Goal: Task Accomplishment & Management: Use online tool/utility

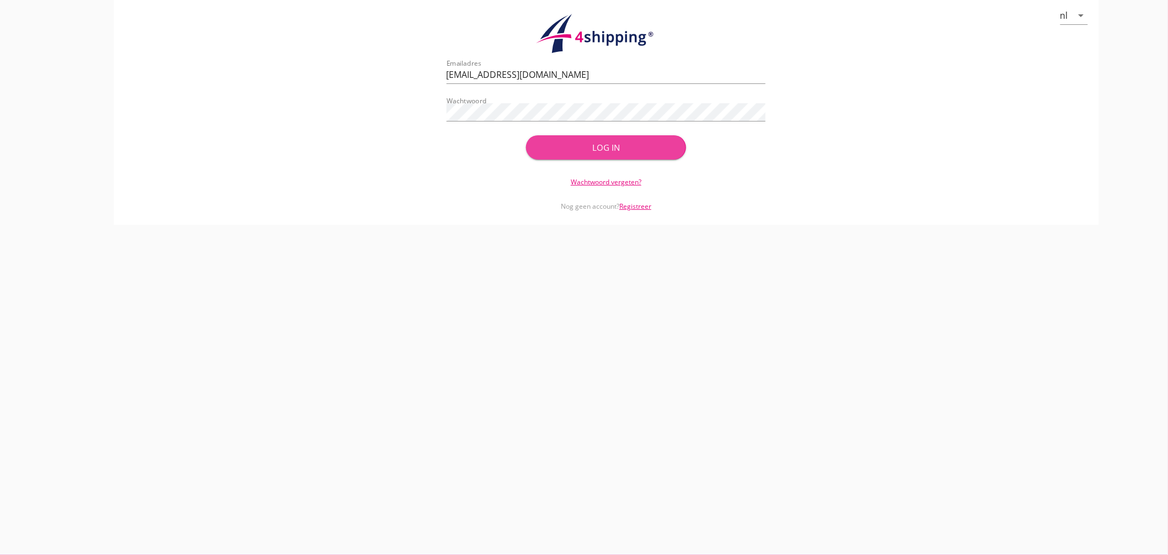
click at [568, 147] on div "Log in" at bounding box center [606, 147] width 124 height 13
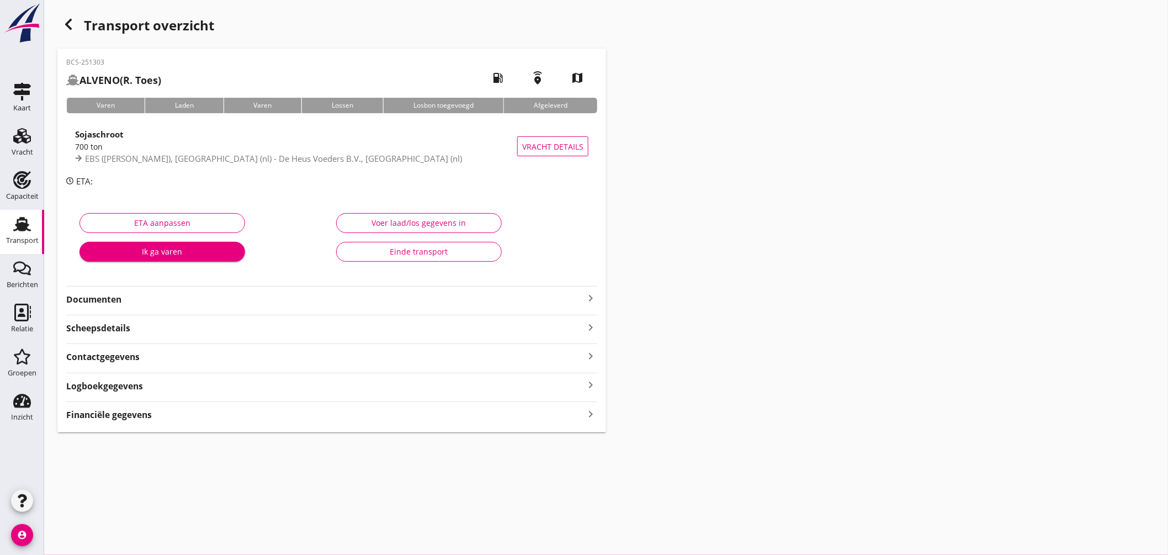
click at [22, 213] on link "Transport Transport" at bounding box center [22, 232] width 44 height 44
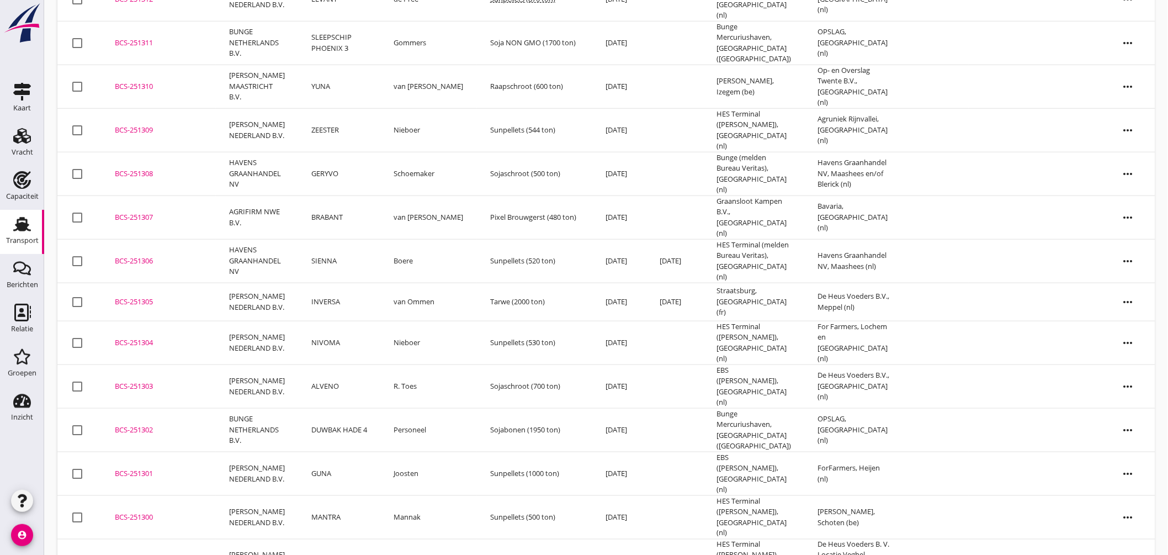
scroll to position [484, 0]
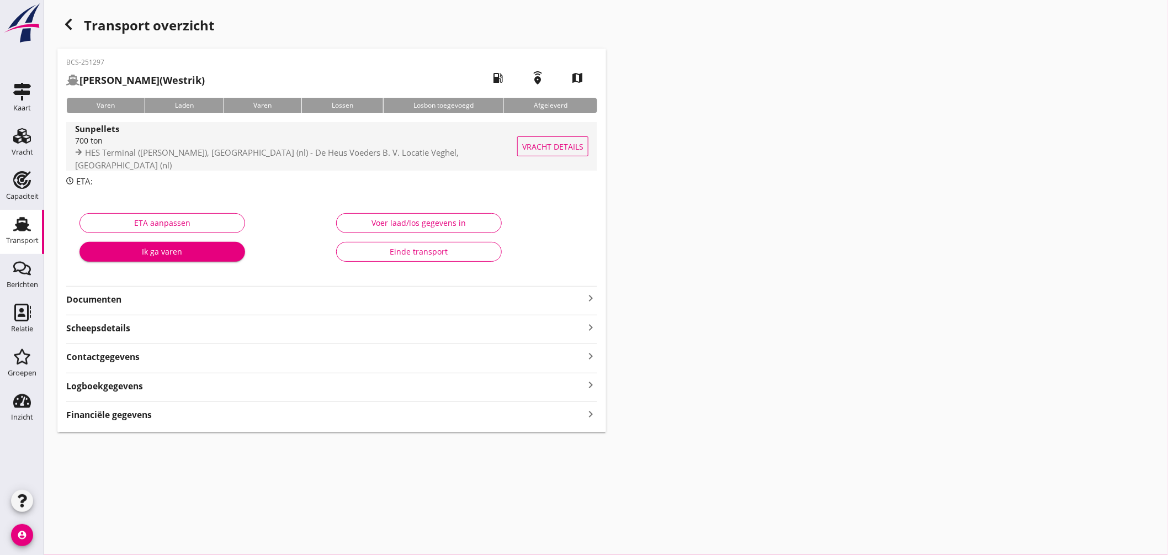
click at [401, 146] on div "700 ton" at bounding box center [298, 141] width 447 height 12
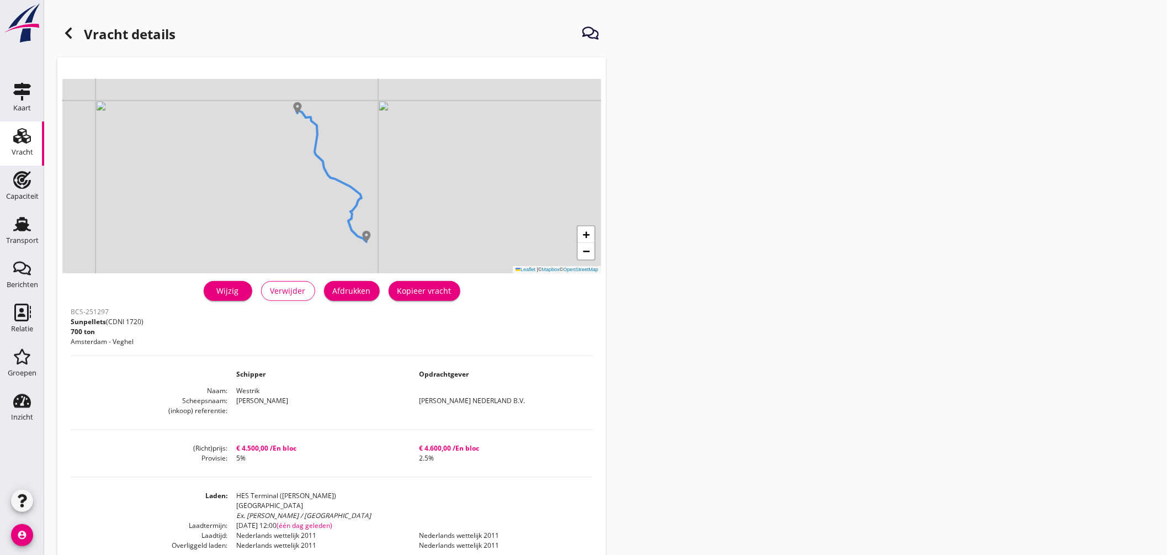
click at [233, 289] on div "Wijzig" at bounding box center [227, 291] width 31 height 12
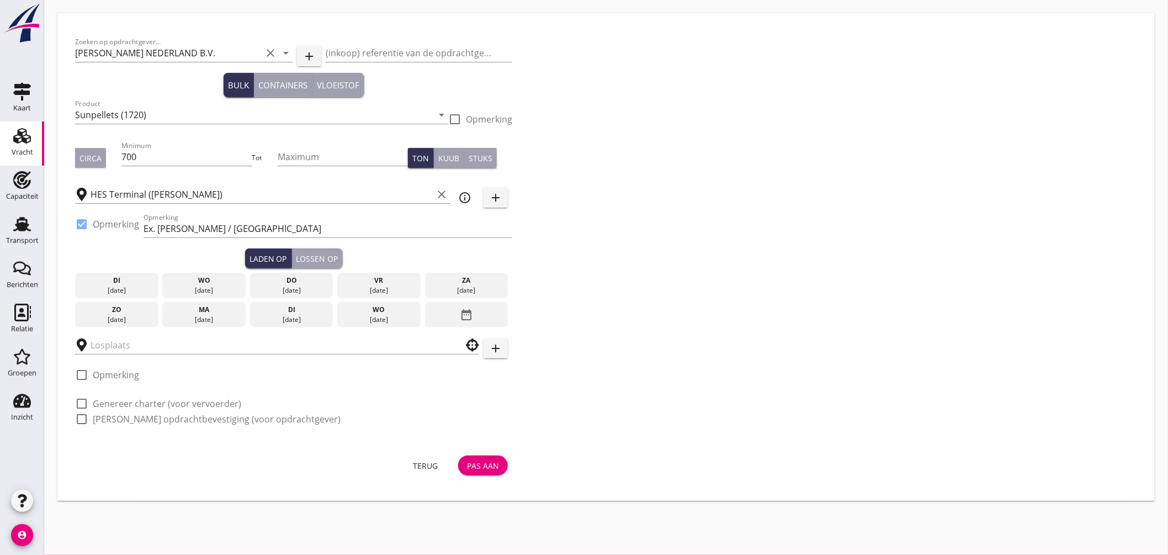
type input "De Heus Voeders B. V. Locatie Veghel"
checkbox input "true"
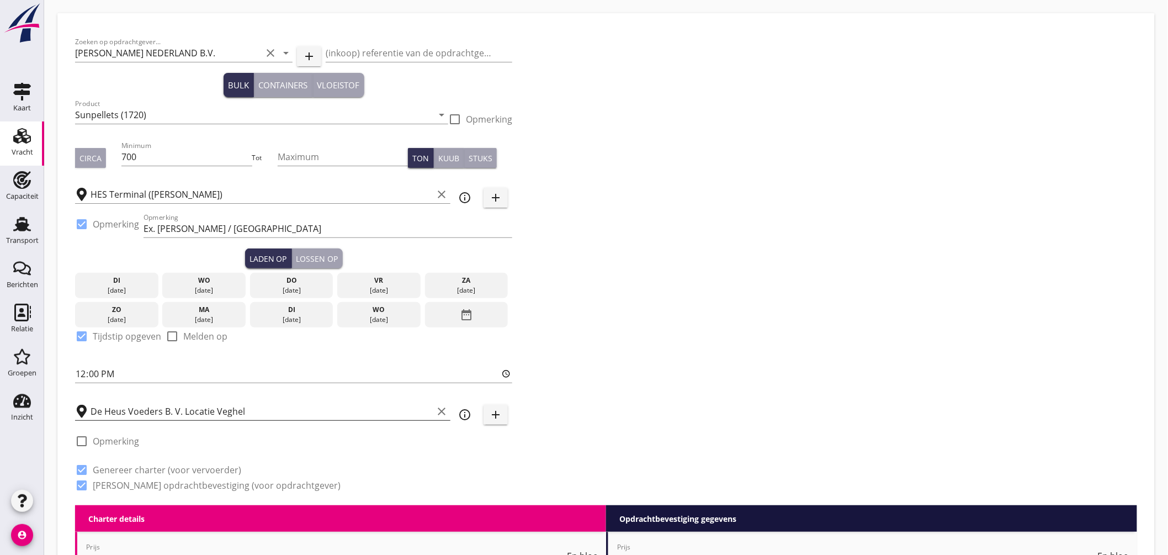
click at [264, 410] on input "De Heus Voeders B. V. Locatie Veghel" at bounding box center [262, 411] width 342 height 18
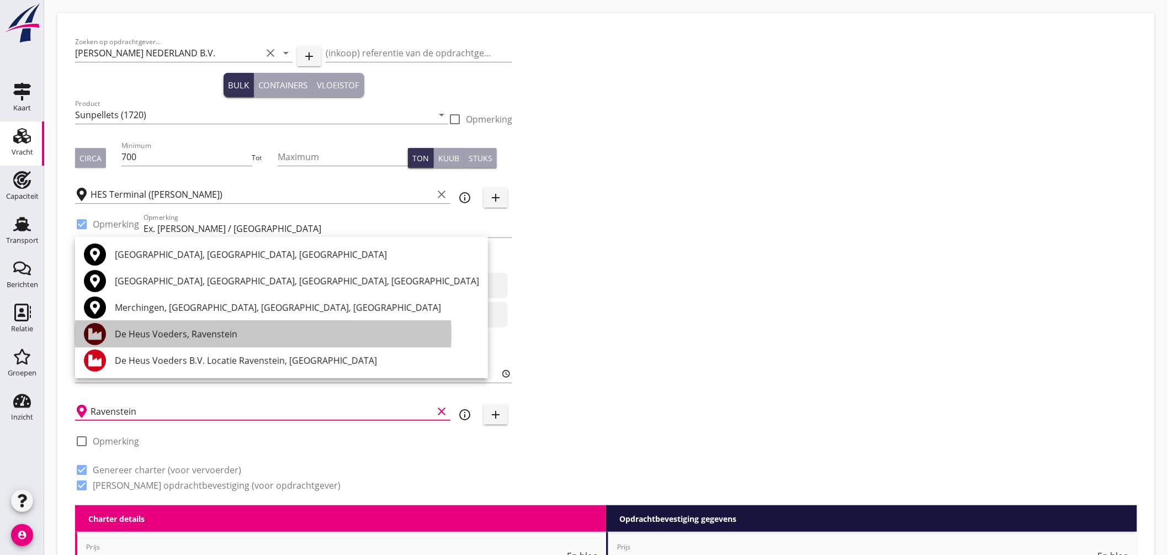
click at [194, 327] on div "De Heus Voeders, Ravenstein" at bounding box center [297, 333] width 364 height 13
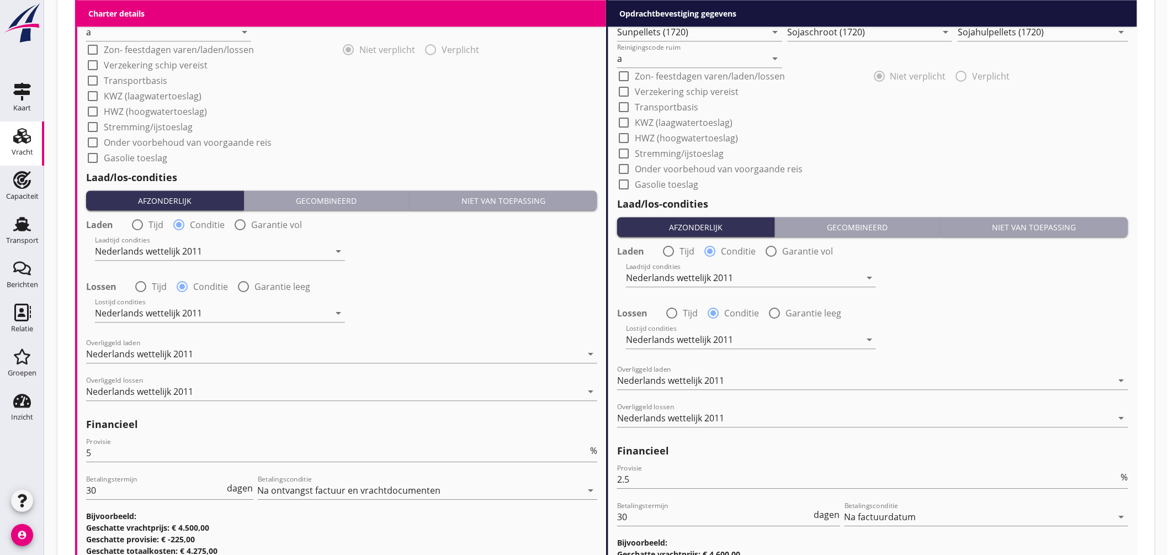
scroll to position [1215, 0]
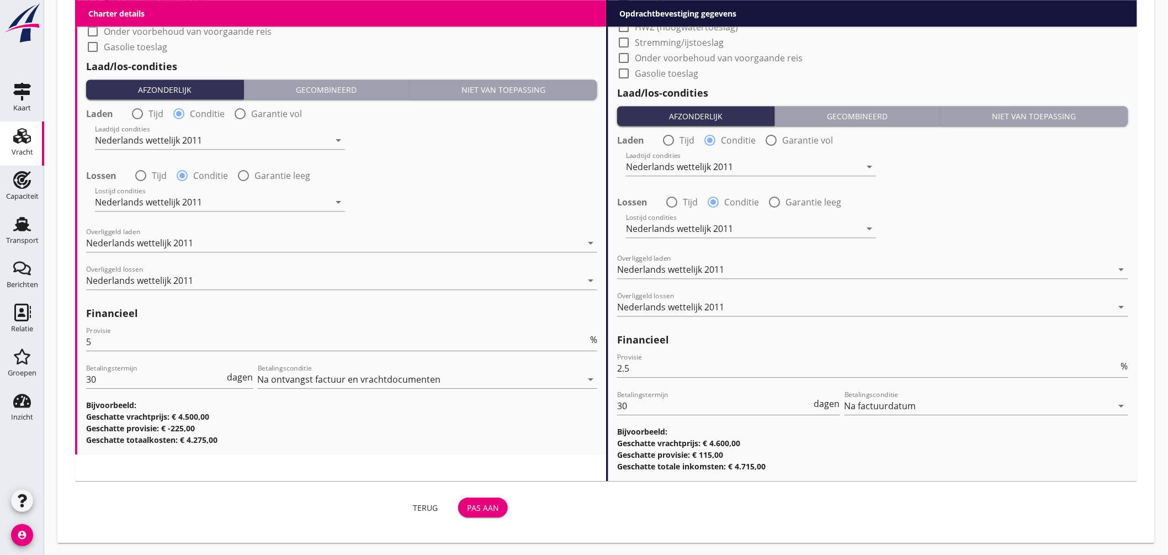
type input "De Heus Voeders, Ravenstein"
click at [497, 506] on div "Pas aan" at bounding box center [483, 508] width 32 height 12
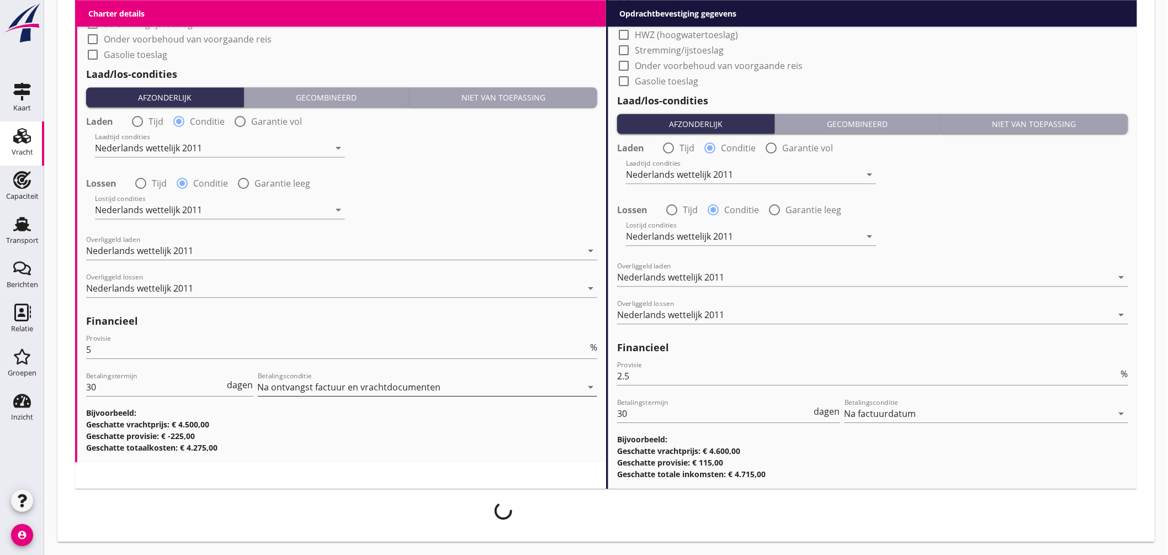
scroll to position [1206, 0]
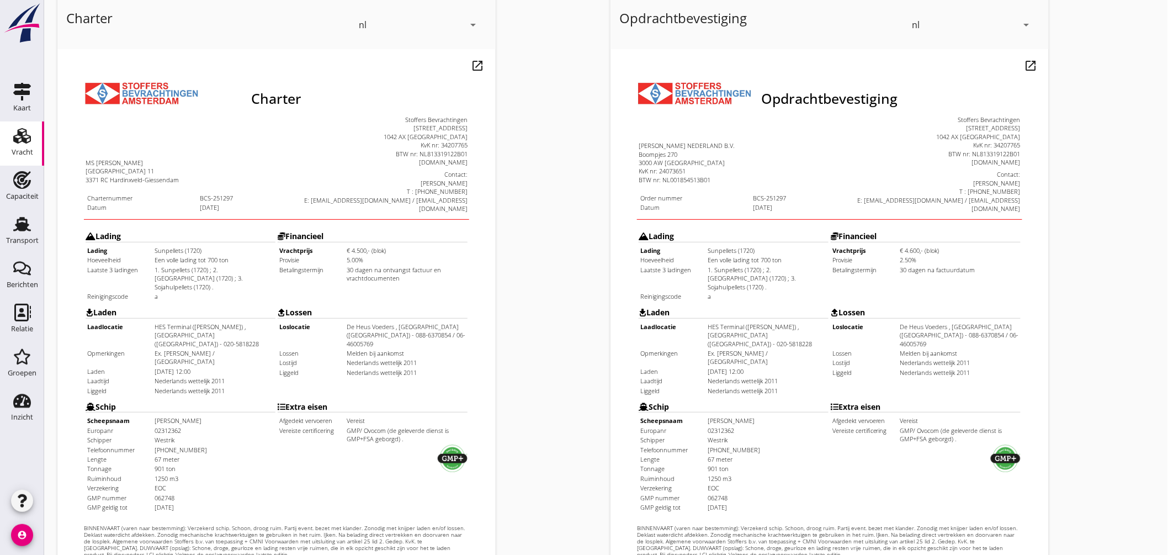
scroll to position [262, 0]
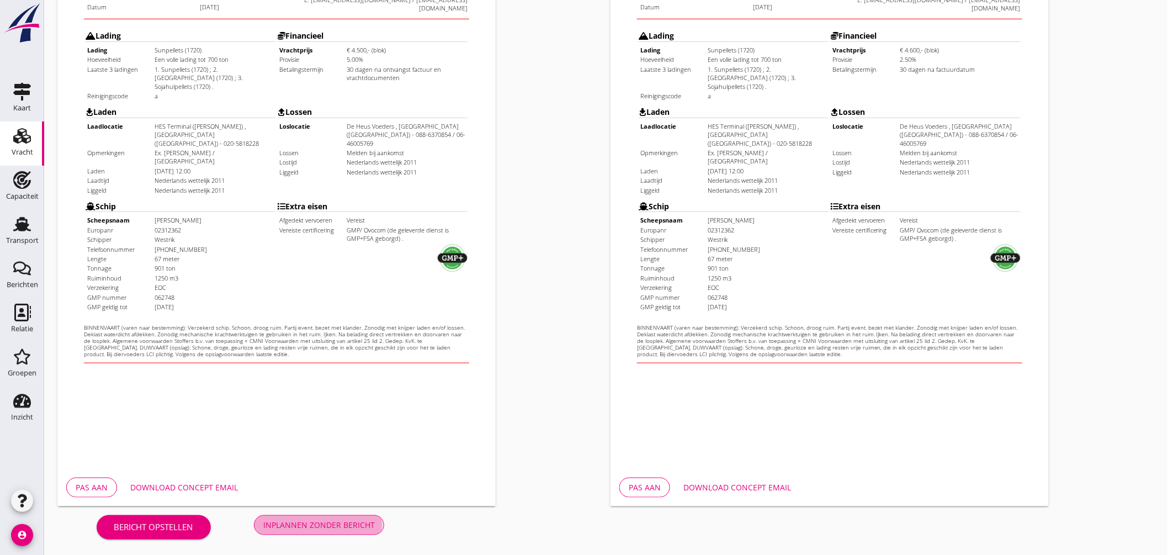
click at [349, 528] on div "Inplannen zonder bericht" at bounding box center [318, 525] width 111 height 12
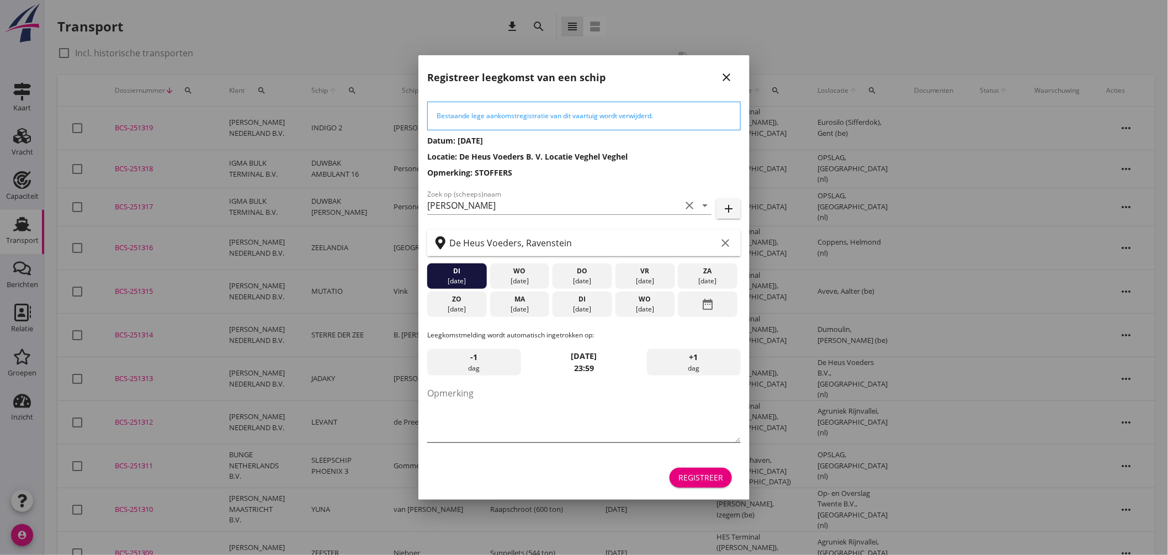
click at [506, 405] on textarea "Opmerking" at bounding box center [583, 413] width 313 height 58
type textarea "STOFFERS"
click at [705, 478] on div "Registreer" at bounding box center [700, 477] width 45 height 12
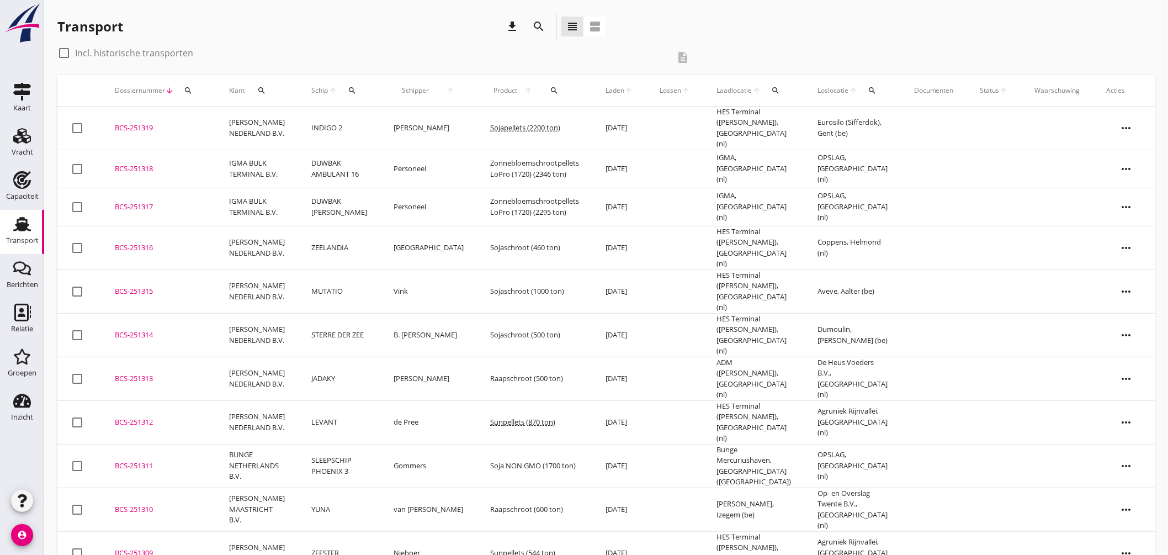
click at [357, 92] on div "search" at bounding box center [352, 90] width 20 height 9
click at [384, 122] on input "Zoek op (scheeps)naam" at bounding box center [404, 123] width 115 height 18
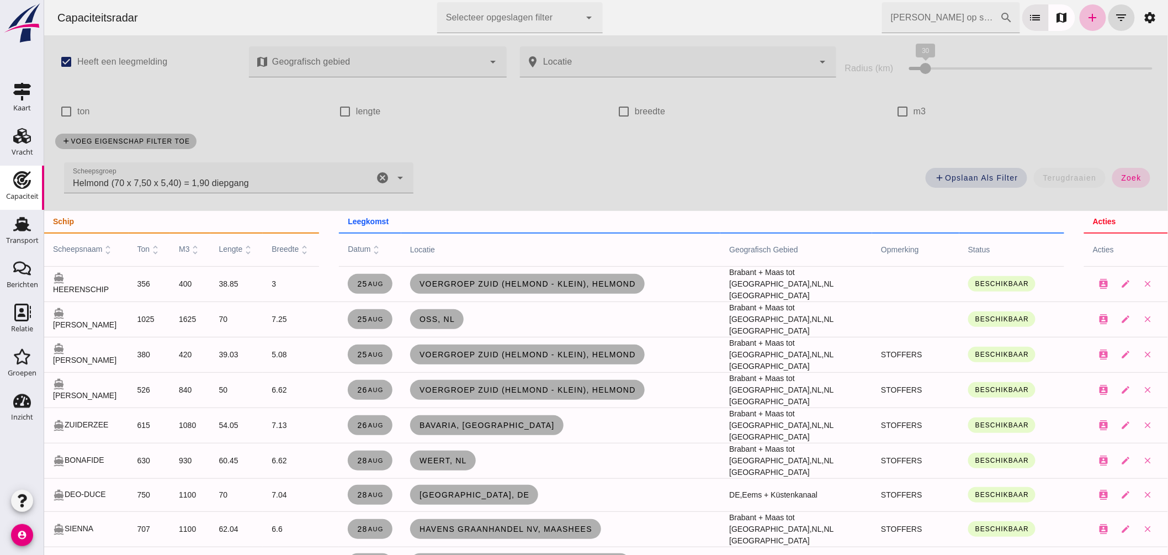
scroll to position [123, 0]
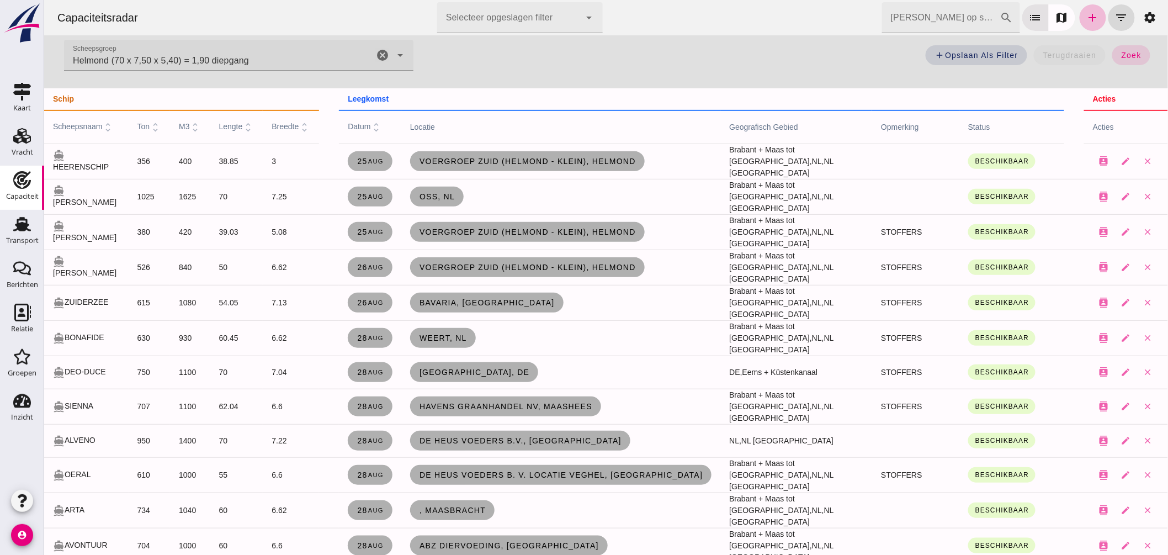
click at [376, 54] on icon "cancel" at bounding box center [381, 55] width 13 height 13
drag, startPoint x: 1082, startPoint y: 52, endPoint x: 939, endPoint y: 15, distance: 147.5
click at [1082, 51] on span "zoek" at bounding box center [1092, 55] width 20 height 9
click at [953, 19] on input "[PERSON_NAME] op scheepsnaam" at bounding box center [940, 17] width 118 height 31
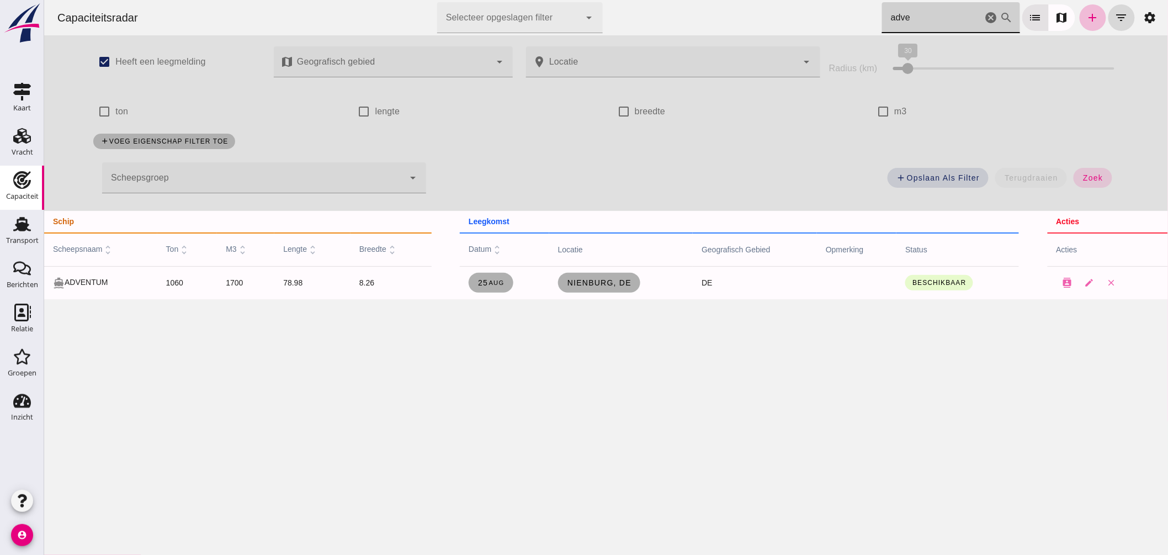
scroll to position [0, 0]
type input "adve"
click at [602, 284] on span "Nienburg, de" at bounding box center [598, 282] width 65 height 9
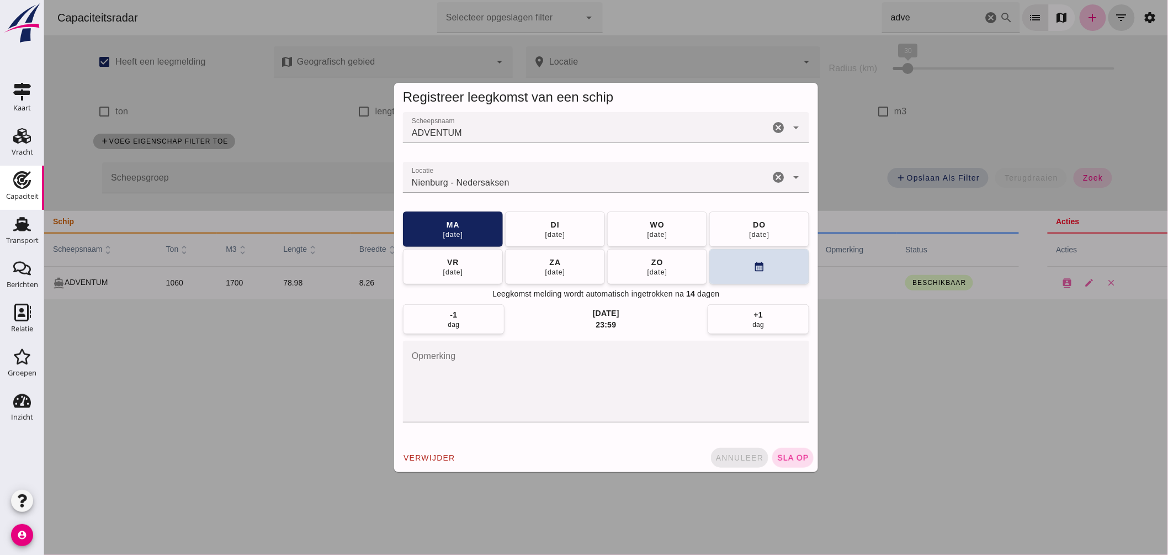
click at [723, 456] on span "annuleer" at bounding box center [739, 457] width 49 height 9
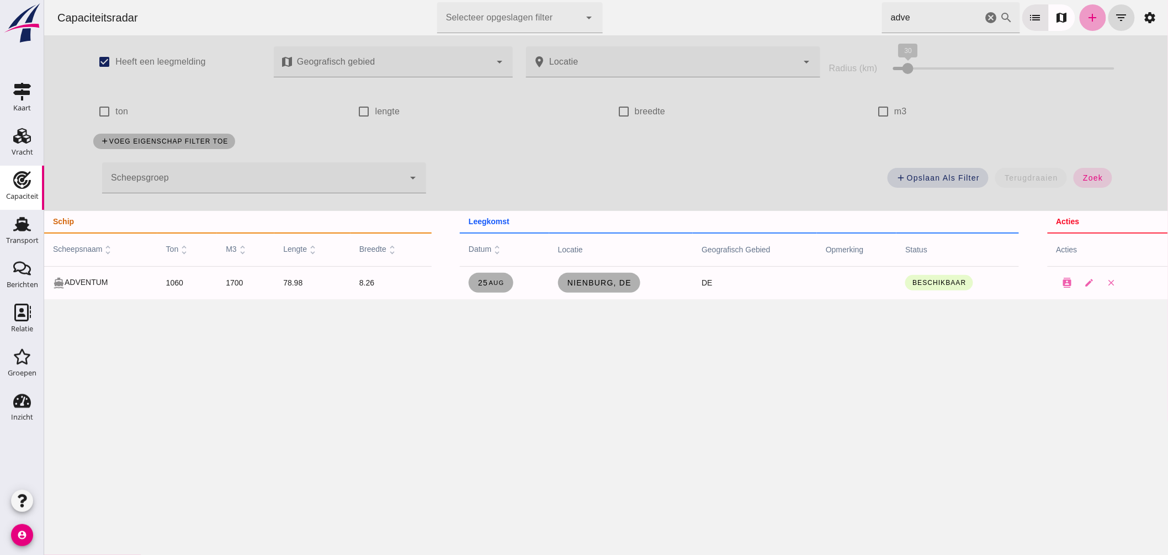
click at [1090, 20] on link "add" at bounding box center [1092, 17] width 26 height 26
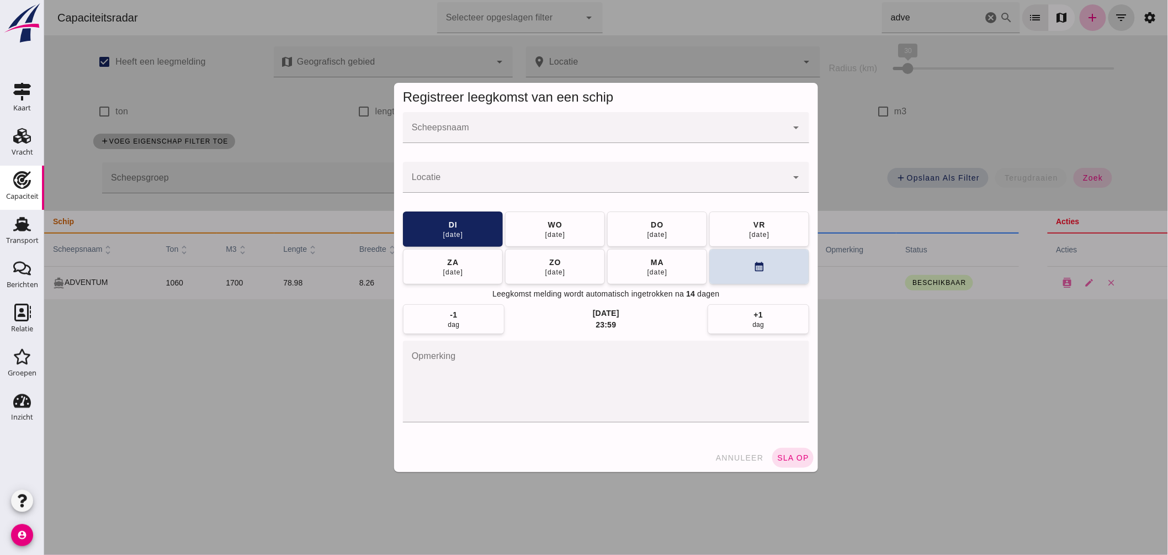
click at [509, 132] on input "Scheepsnaam" at bounding box center [594, 132] width 384 height 13
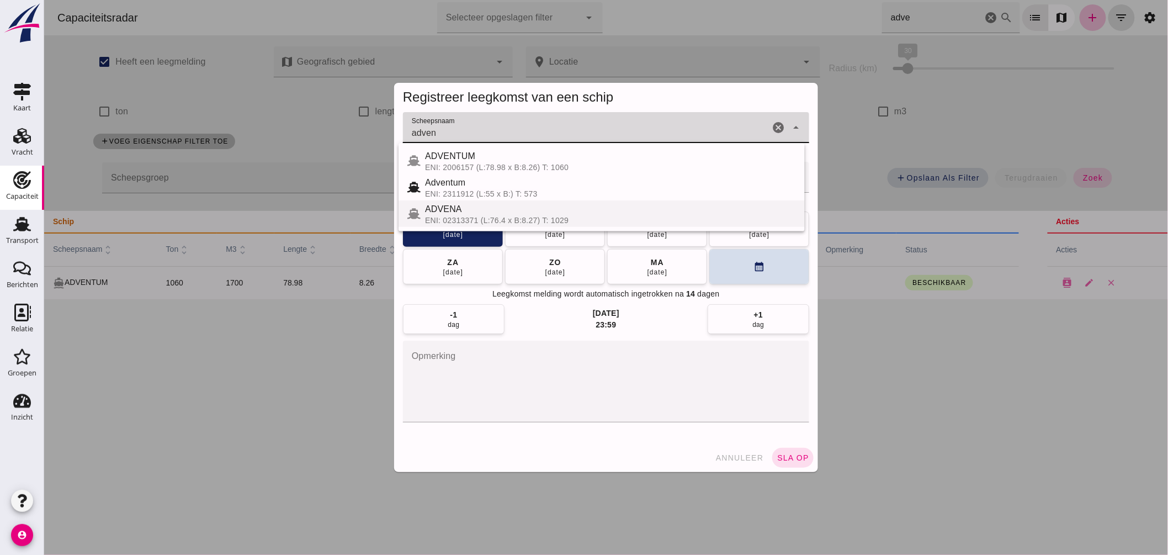
click at [483, 212] on div "ADVENA" at bounding box center [609, 209] width 371 height 13
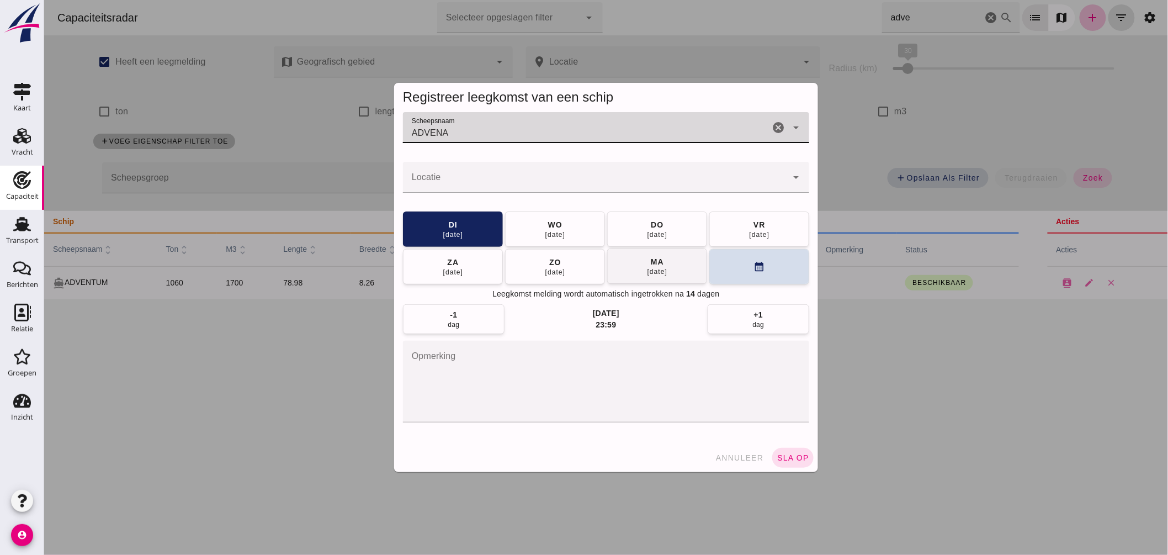
type input "ADVENA"
click at [661, 269] on div "01 sep" at bounding box center [656, 271] width 21 height 9
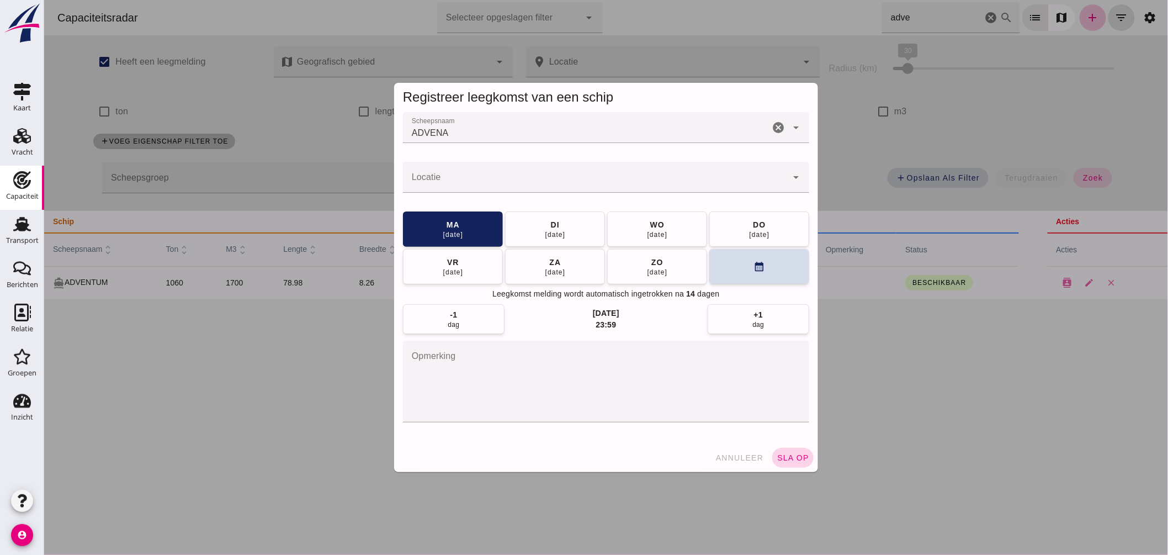
click at [780, 448] on button "sla op" at bounding box center [792, 458] width 41 height 20
click at [513, 191] on div at bounding box center [594, 177] width 384 height 31
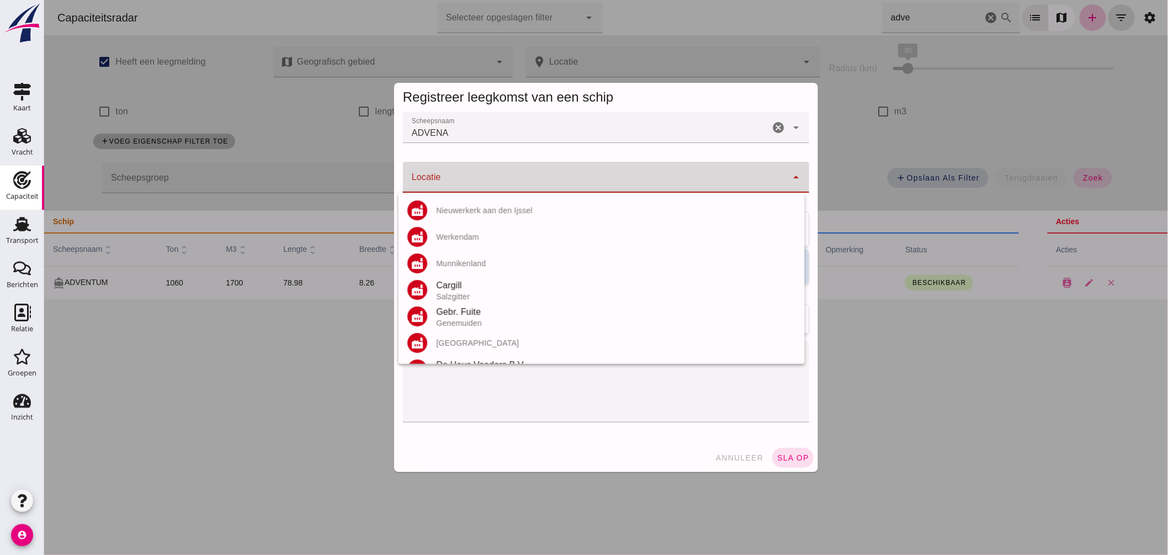
click at [513, 185] on input "Locatie" at bounding box center [594, 182] width 384 height 13
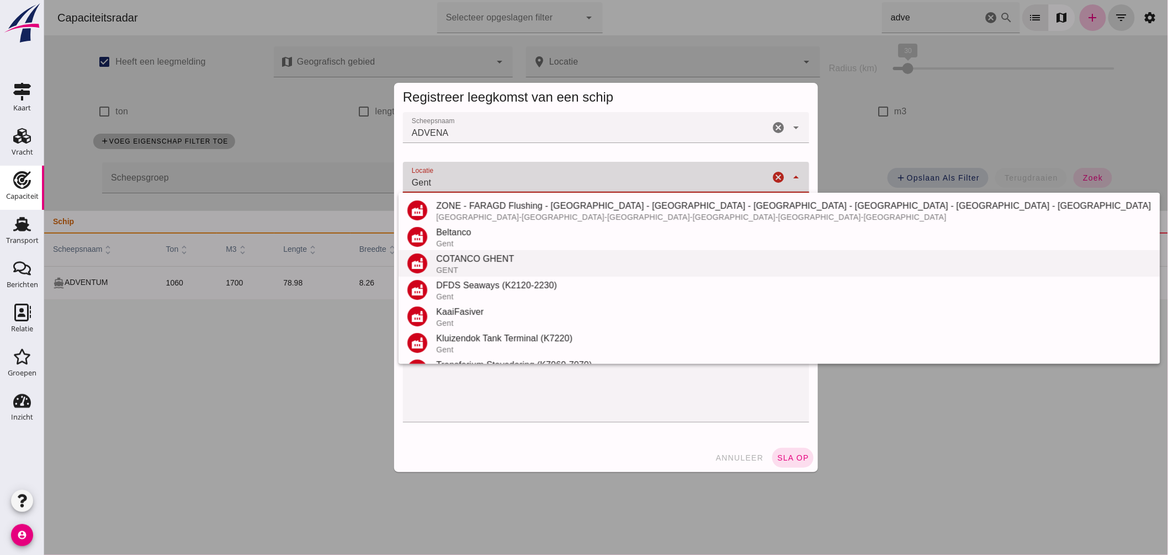
scroll to position [235, 0]
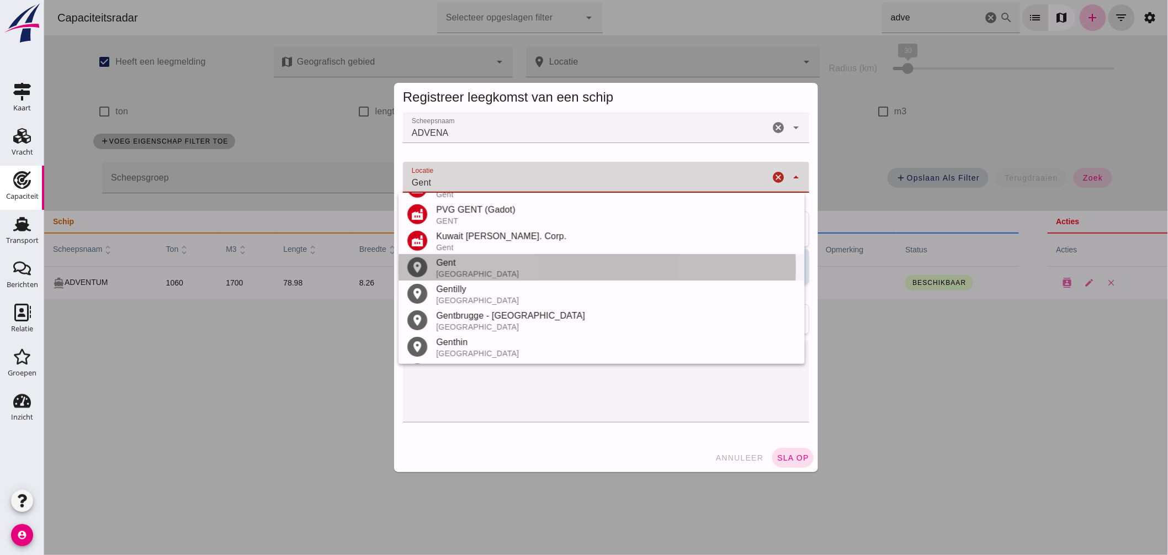
click at [475, 268] on div "Gent" at bounding box center [615, 262] width 360 height 13
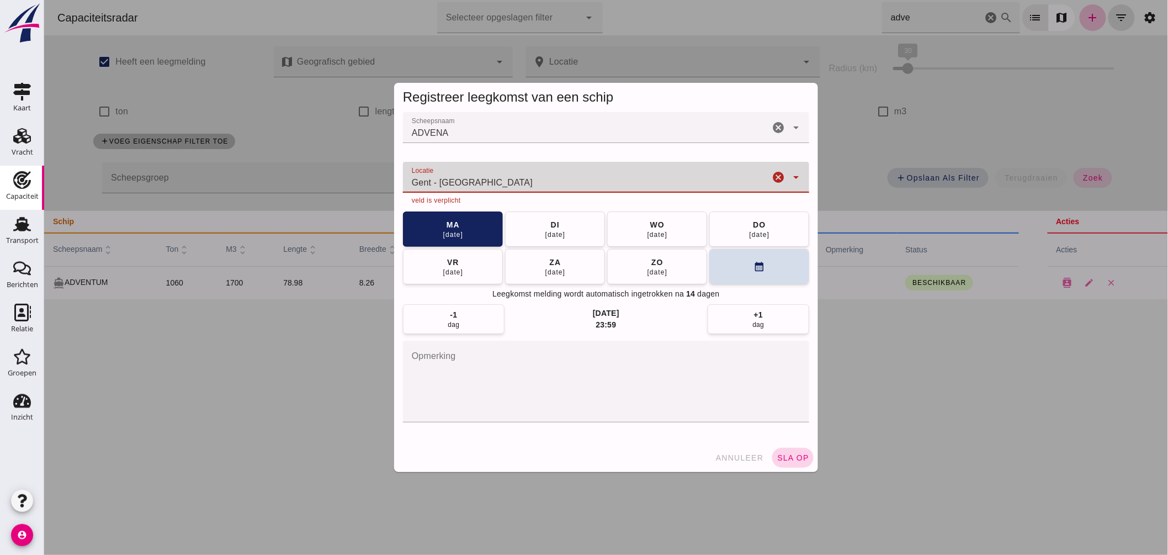
type input "Gent - Oost-Vlaanderen"
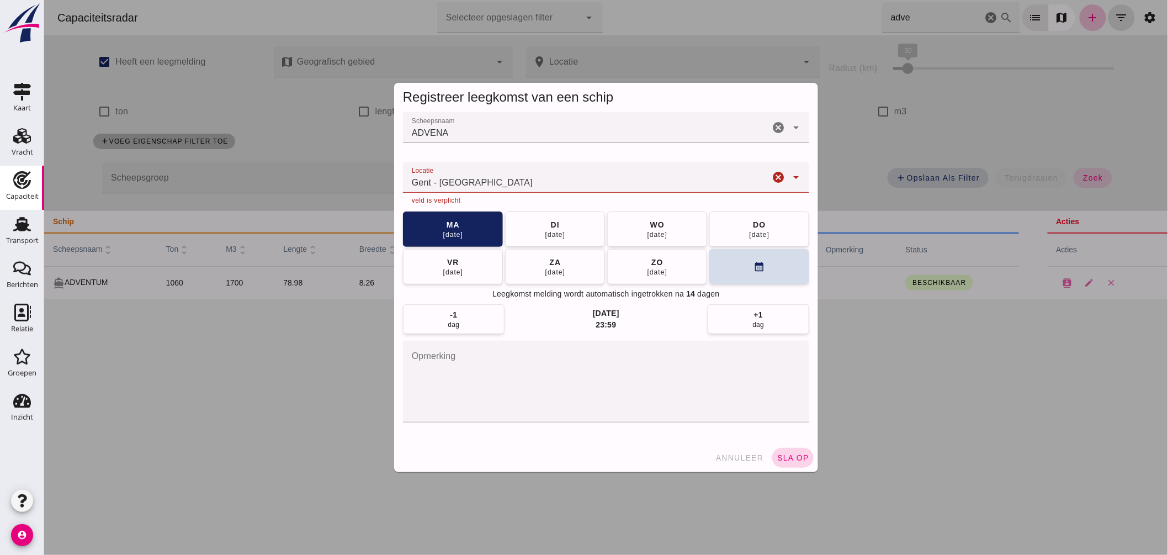
click at [796, 454] on div "annuleer sla op" at bounding box center [605, 457] width 424 height 29
click at [793, 459] on span "sla op" at bounding box center [792, 457] width 33 height 9
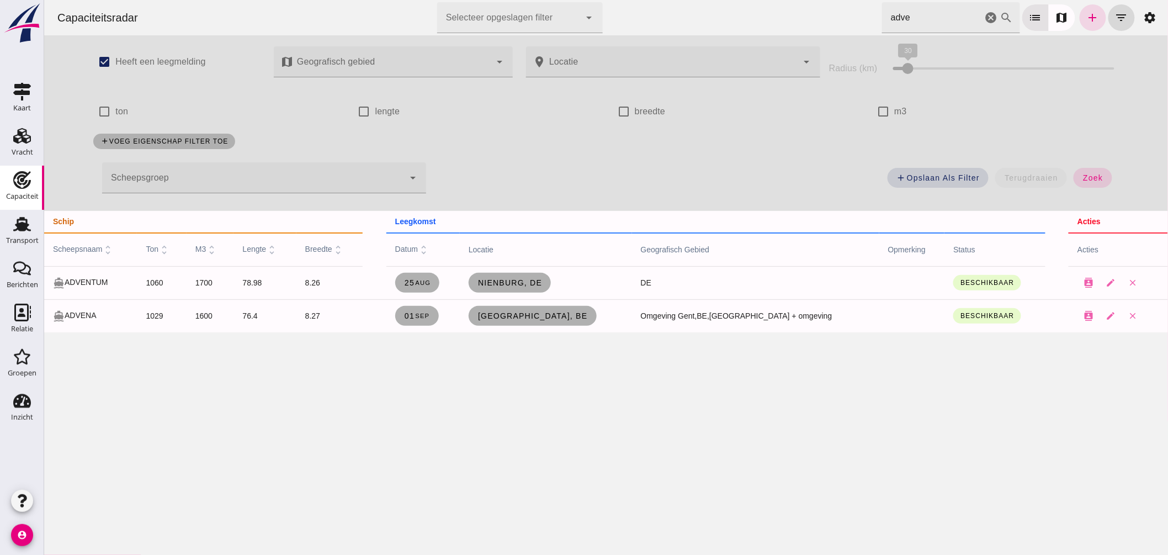
drag, startPoint x: 829, startPoint y: 14, endPoint x: 797, endPoint y: 7, distance: 32.4
click at [806, 8] on div "Capaciteitsradar Selecteer opgeslagen filter Selecteer opgeslagen filter cancel…" at bounding box center [605, 17] width 1115 height 35
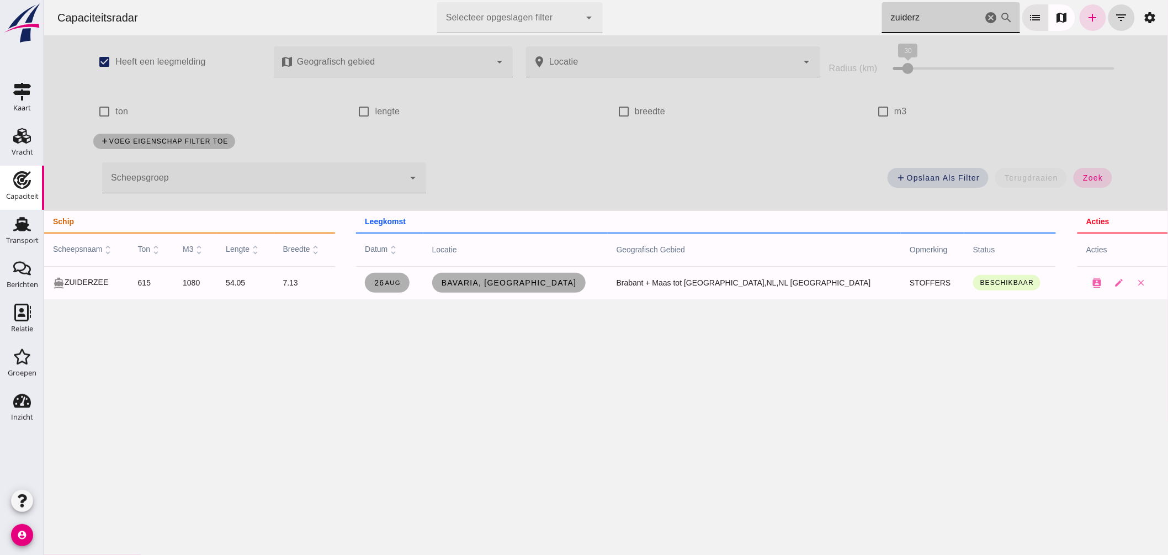
drag, startPoint x: 916, startPoint y: 14, endPoint x: 695, endPoint y: 24, distance: 220.9
click at [726, 24] on div "Capaciteitsradar Selecteer opgeslagen filter Selecteer opgeslagen filter cancel…" at bounding box center [605, 17] width 1115 height 35
type input "anna"
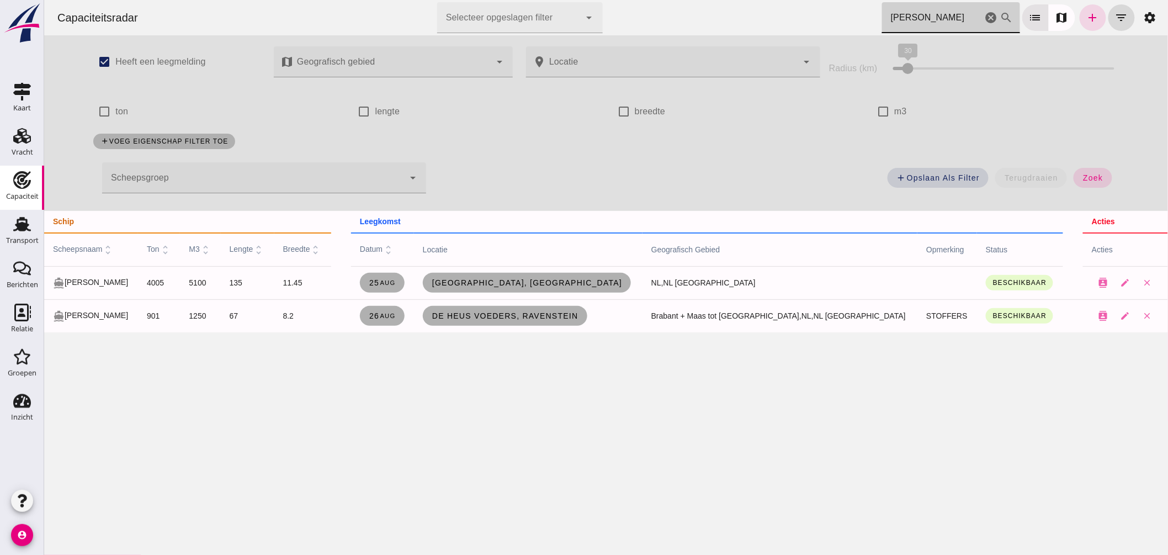
click at [984, 13] on icon "cancel" at bounding box center [990, 17] width 13 height 13
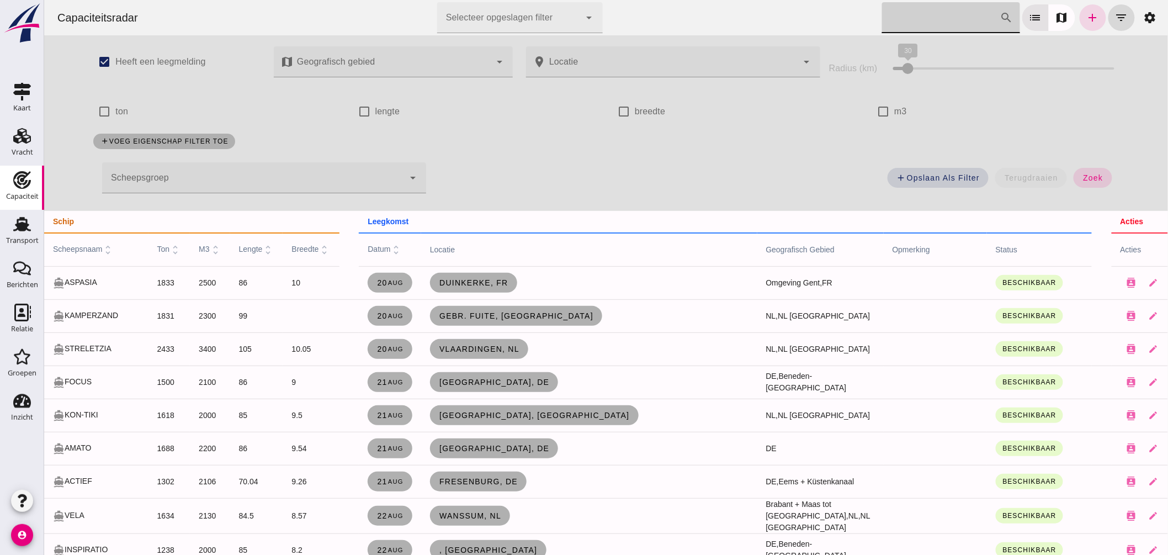
click at [896, 19] on input "Zoek op scheepsnaam" at bounding box center [940, 17] width 118 height 31
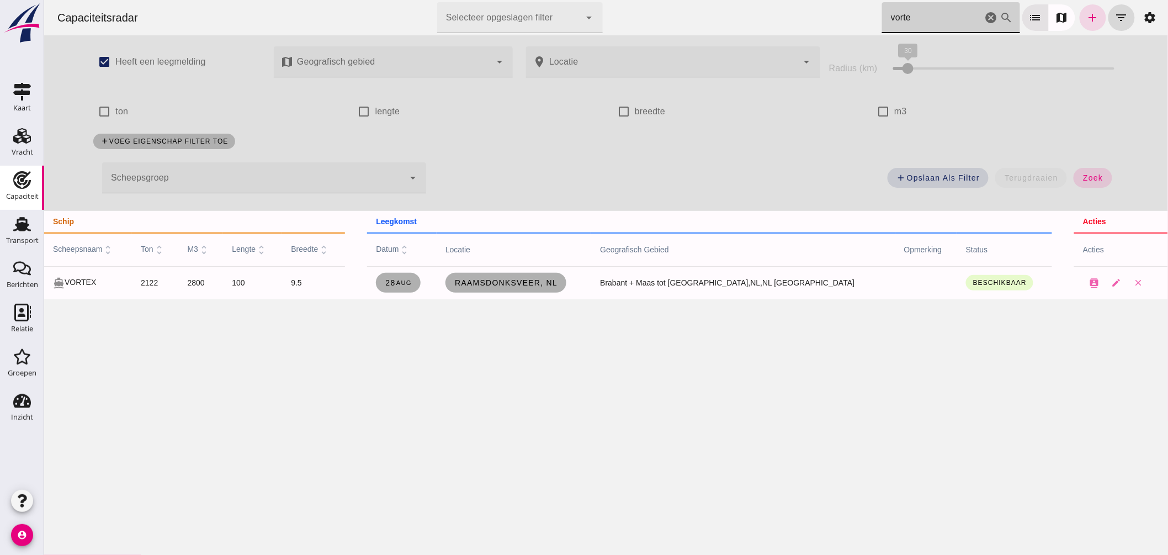
drag, startPoint x: 918, startPoint y: 24, endPoint x: 722, endPoint y: 3, distance: 197.0
click at [743, 6] on div "Capaciteitsradar Selecteer opgeslagen filter Selecteer opgeslagen filter cancel…" at bounding box center [605, 17] width 1115 height 35
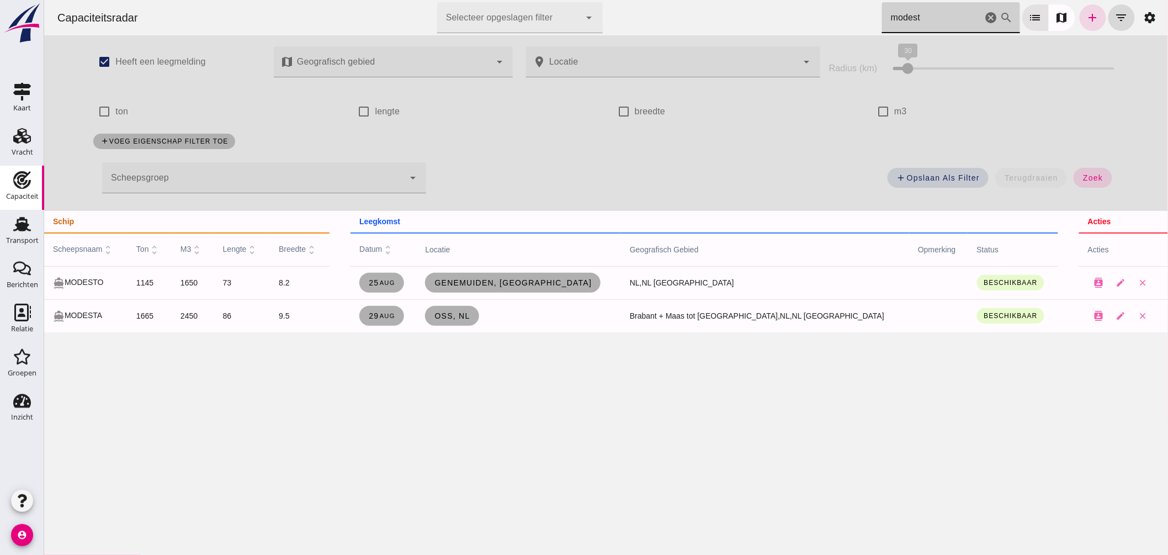
drag, startPoint x: 919, startPoint y: 23, endPoint x: 579, endPoint y: 10, distance: 340.2
click at [621, 14] on div "Capaciteitsradar Selecteer opgeslagen filter Selecteer opgeslagen filter cancel…" at bounding box center [605, 17] width 1115 height 35
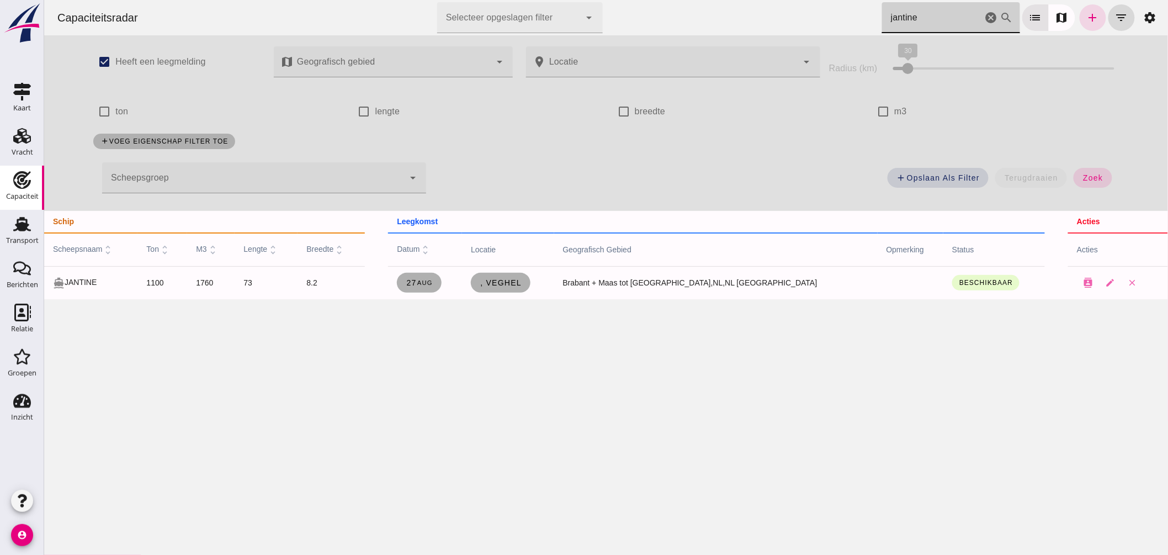
drag, startPoint x: 911, startPoint y: 14, endPoint x: 733, endPoint y: -14, distance: 179.5
click at [733, 0] on html "Capaciteitsradar Selecteer opgeslagen filter Selecteer opgeslagen filter cancel…" at bounding box center [606, 277] width 1124 height 555
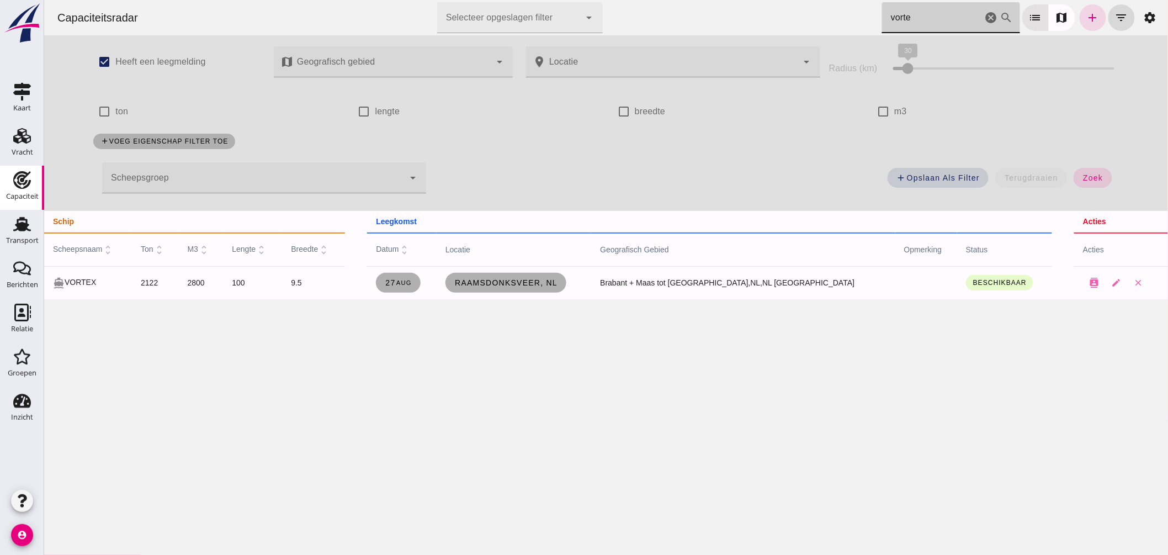
type input "vorte"
click at [984, 17] on icon "cancel" at bounding box center [990, 17] width 13 height 13
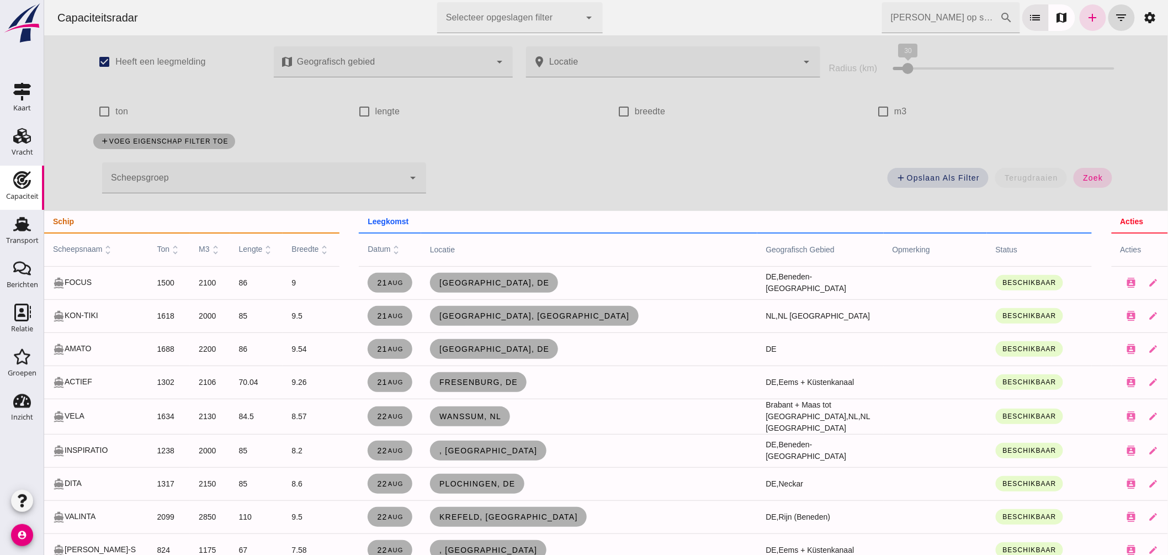
click at [290, 174] on div at bounding box center [253, 177] width 302 height 31
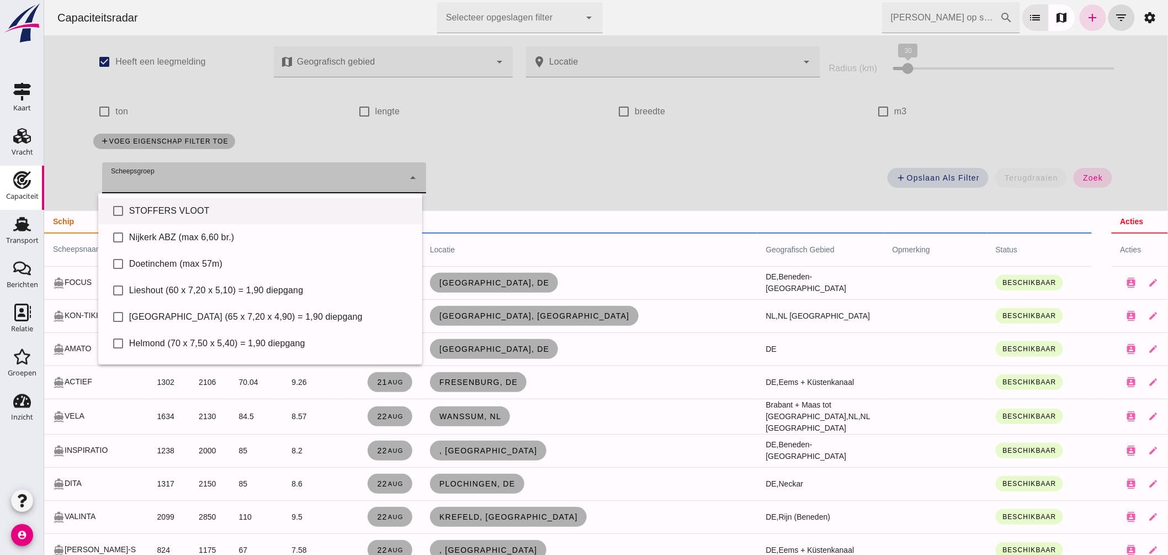
click at [254, 210] on div "STOFFERS VLOOT" at bounding box center [271, 210] width 284 height 13
type input "STOFFERS VLOOT"
checkbox input "true"
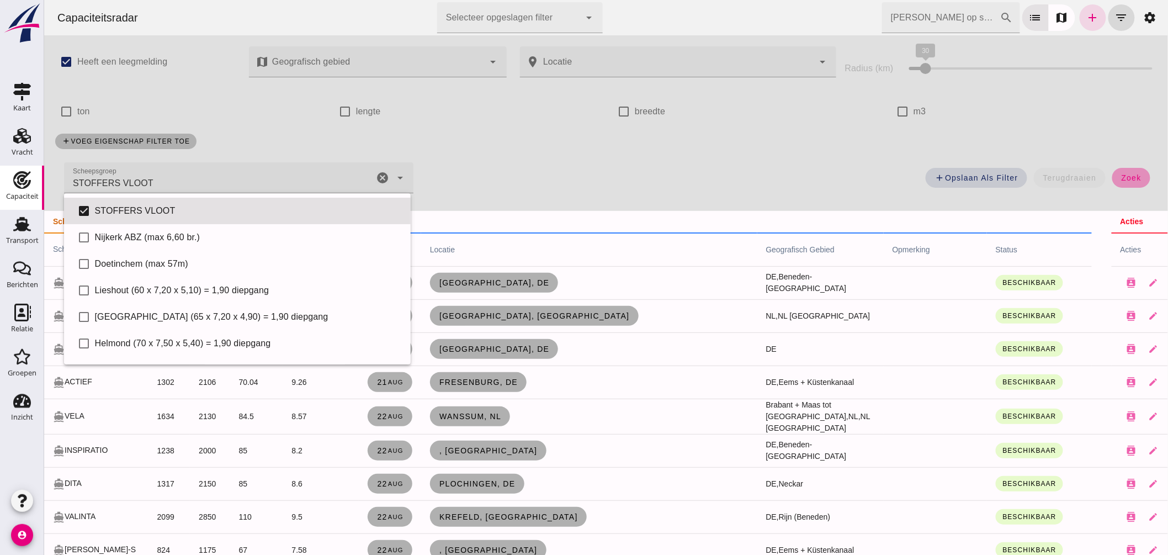
click at [1120, 180] on span "zoek" at bounding box center [1130, 177] width 20 height 9
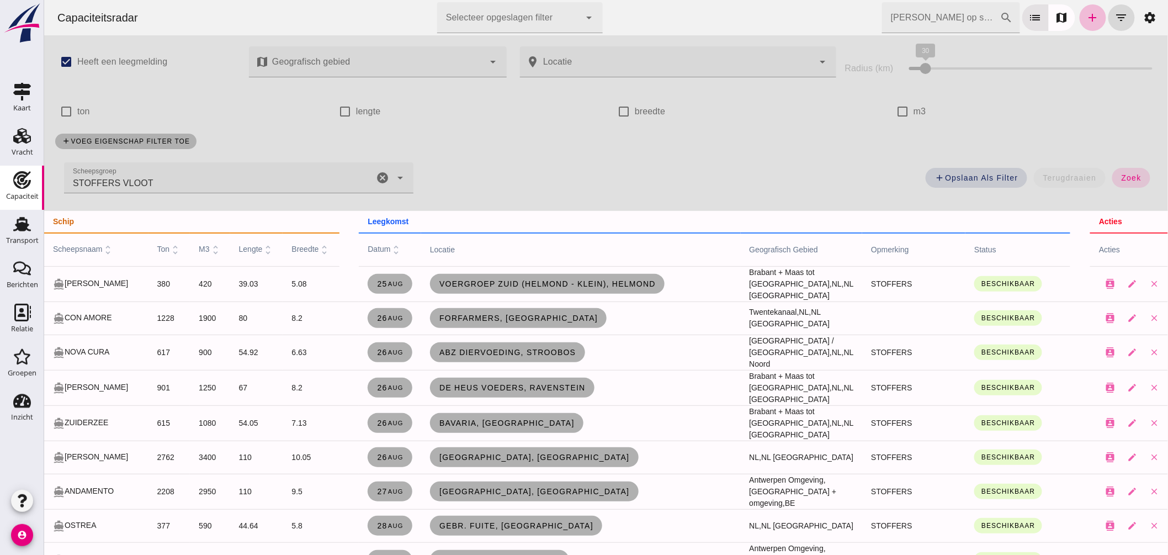
click at [85, 244] on span "scheepsnaam unfold_more" at bounding box center [82, 248] width 61 height 9
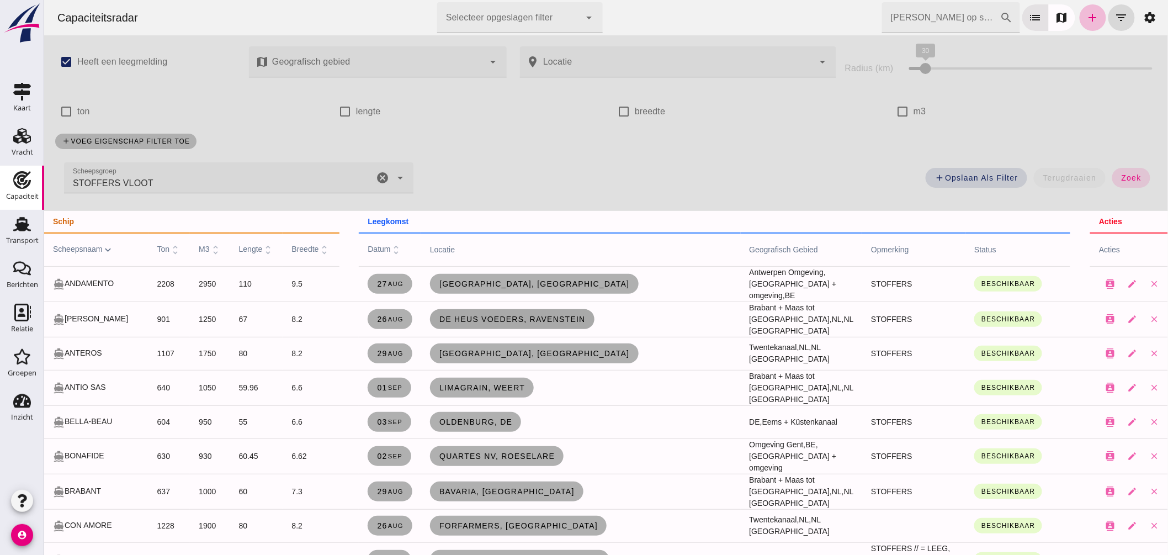
click at [563, 315] on span "De Heus Voeders, Ravenstein" at bounding box center [511, 319] width 147 height 9
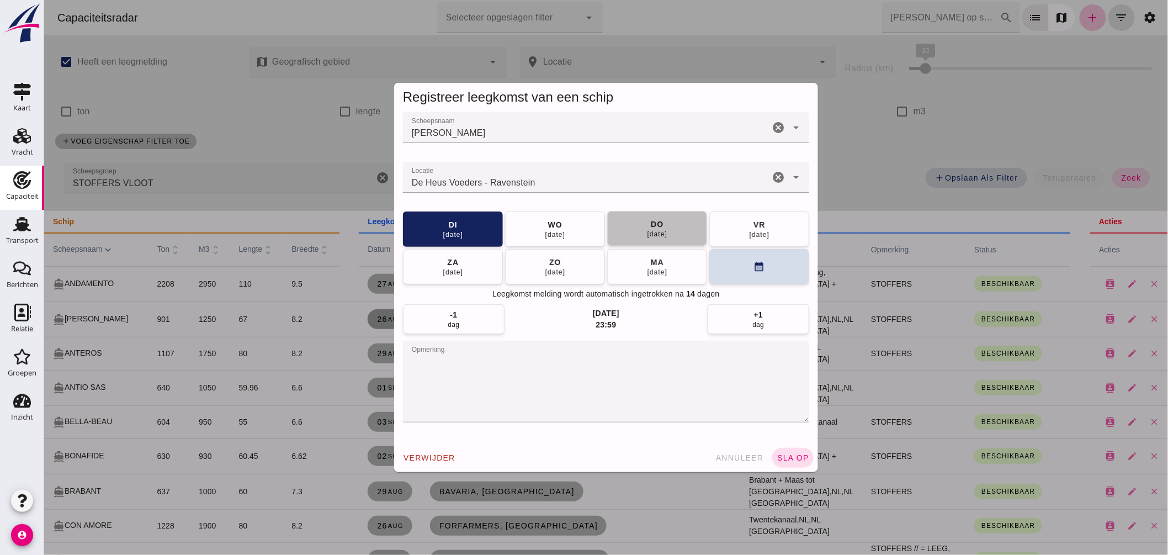
click at [663, 232] on div "28 aug" at bounding box center [656, 234] width 21 height 9
click at [801, 459] on span "sla op" at bounding box center [792, 457] width 33 height 9
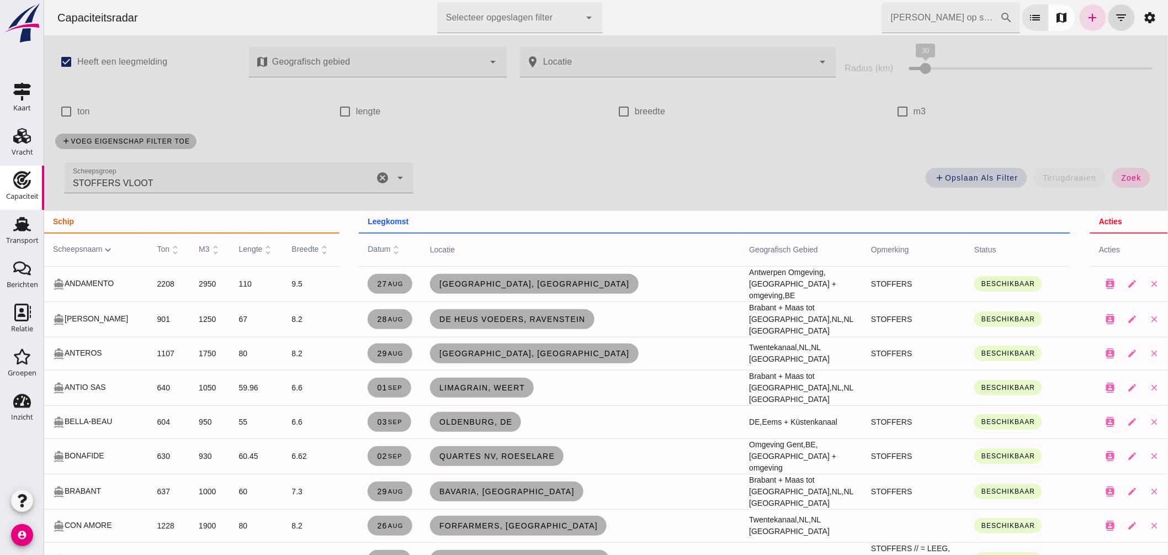
click at [966, 13] on input "Zoek op scheepsnaam" at bounding box center [940, 17] width 118 height 31
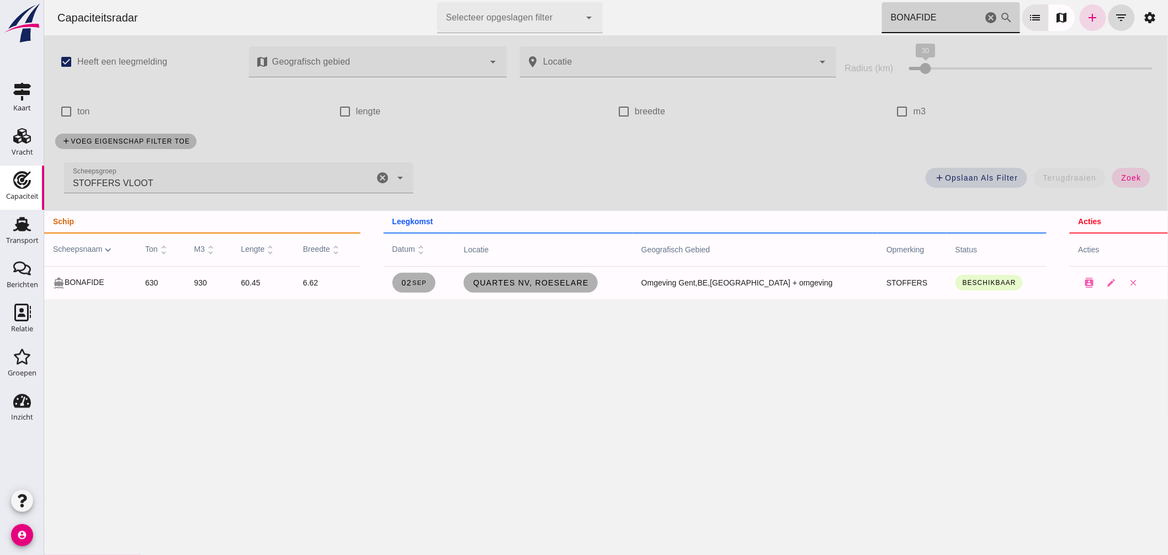
type input "BONAFIDE"
click at [984, 15] on icon "cancel" at bounding box center [990, 17] width 13 height 13
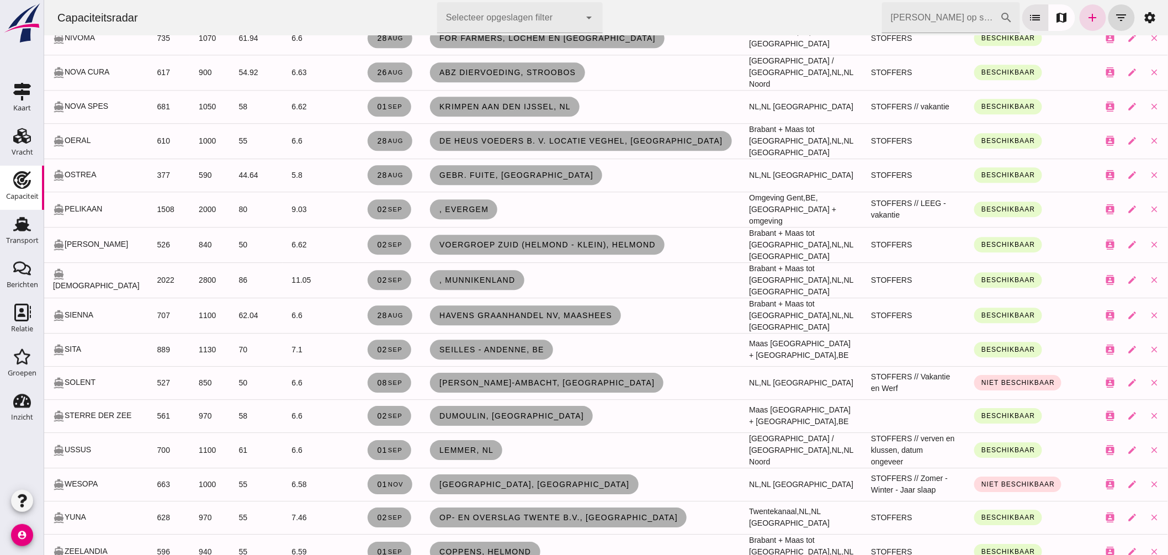
scroll to position [1260, 0]
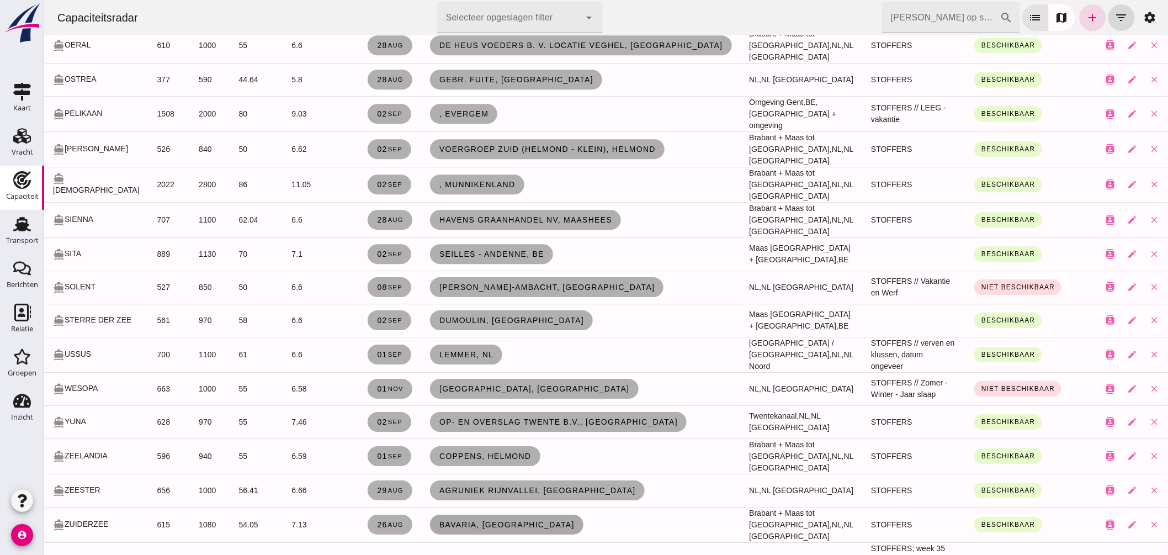
click at [463, 520] on span "Bavaria, Lieshout" at bounding box center [506, 524] width 136 height 9
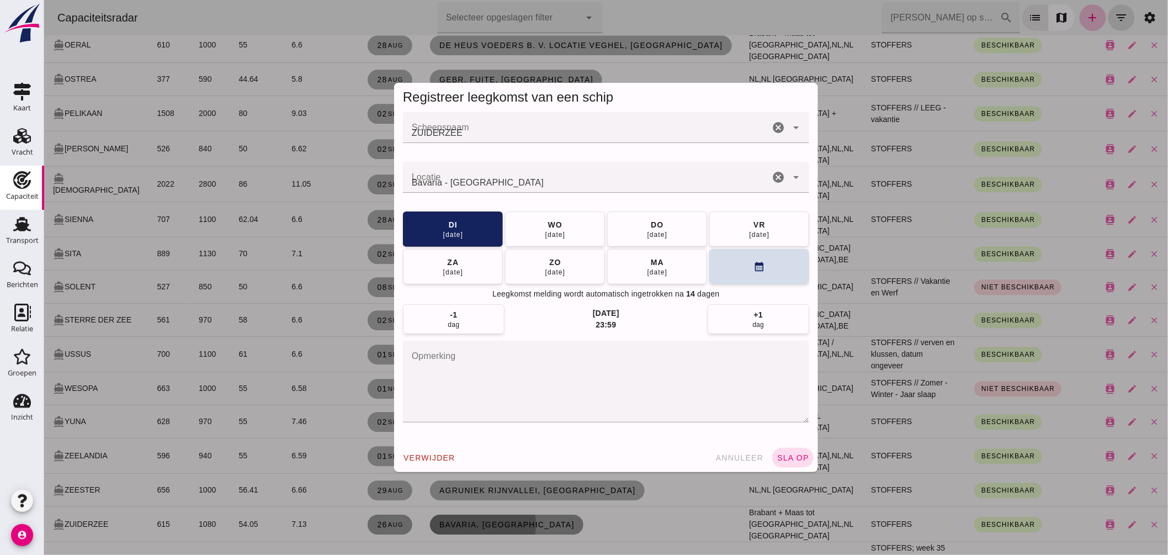
scroll to position [0, 0]
click at [735, 458] on span "annuleer" at bounding box center [739, 457] width 49 height 9
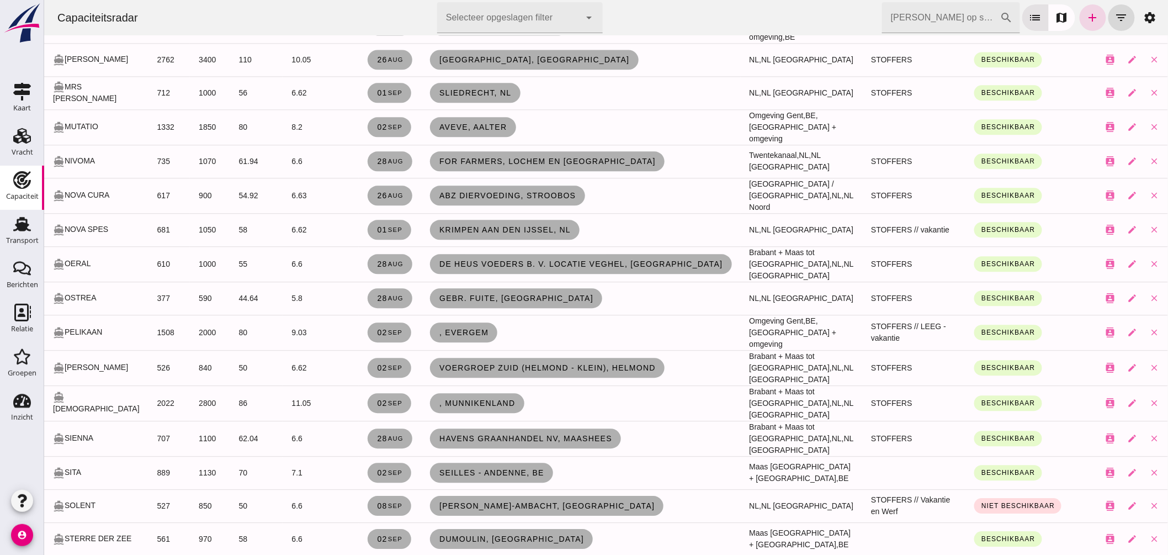
scroll to position [1260, 0]
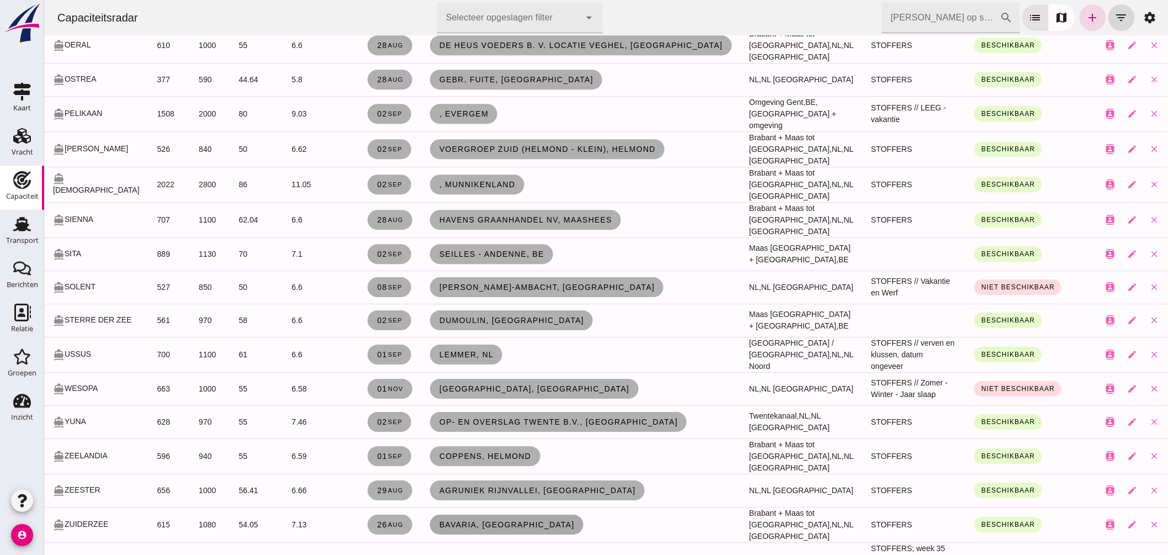
click at [456, 520] on span "Bavaria, Lieshout" at bounding box center [506, 524] width 136 height 9
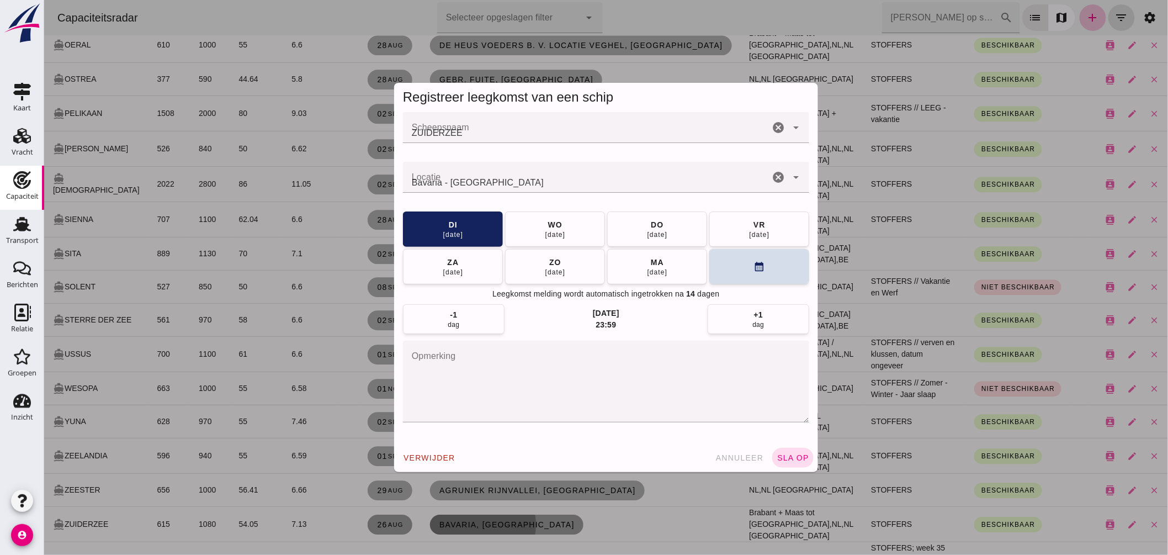
scroll to position [0, 0]
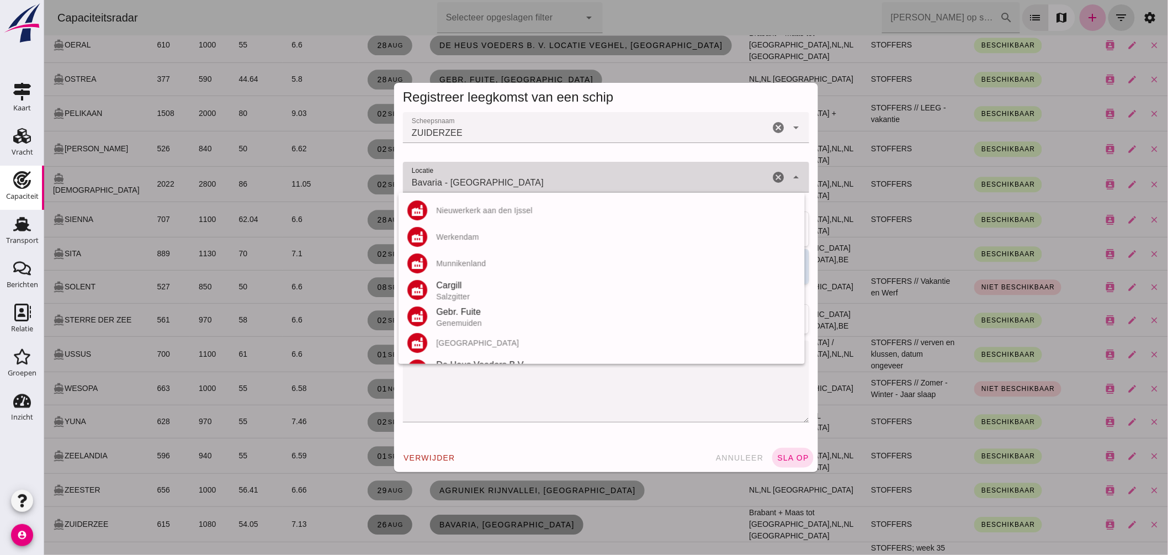
click at [552, 180] on input "Bavaria - Lieshout" at bounding box center [585, 182] width 366 height 13
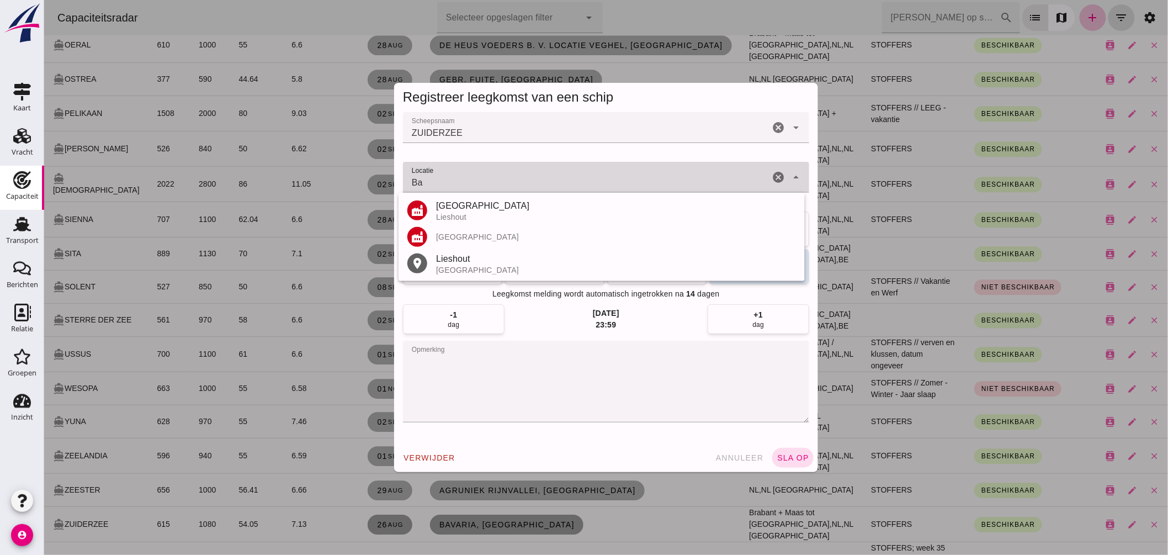
type input "B"
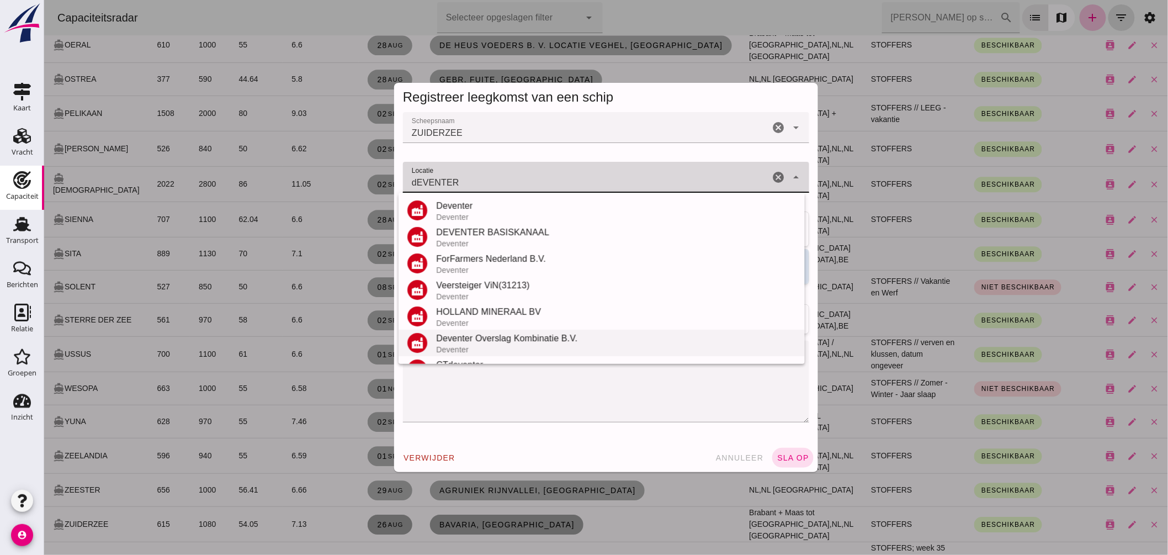
scroll to position [129, 0]
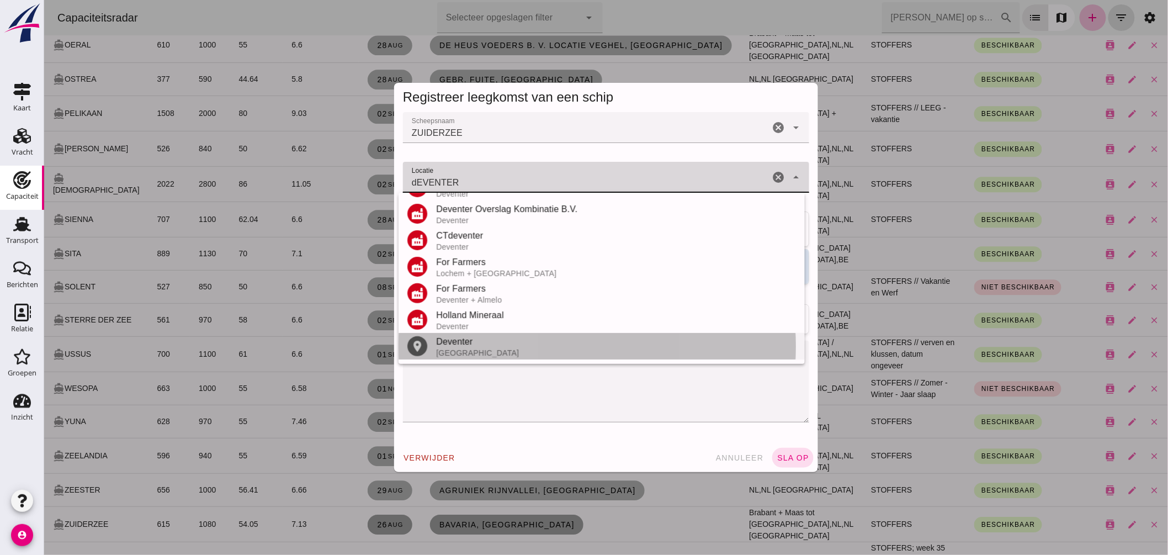
click at [467, 344] on div "Deventer" at bounding box center [615, 341] width 360 height 13
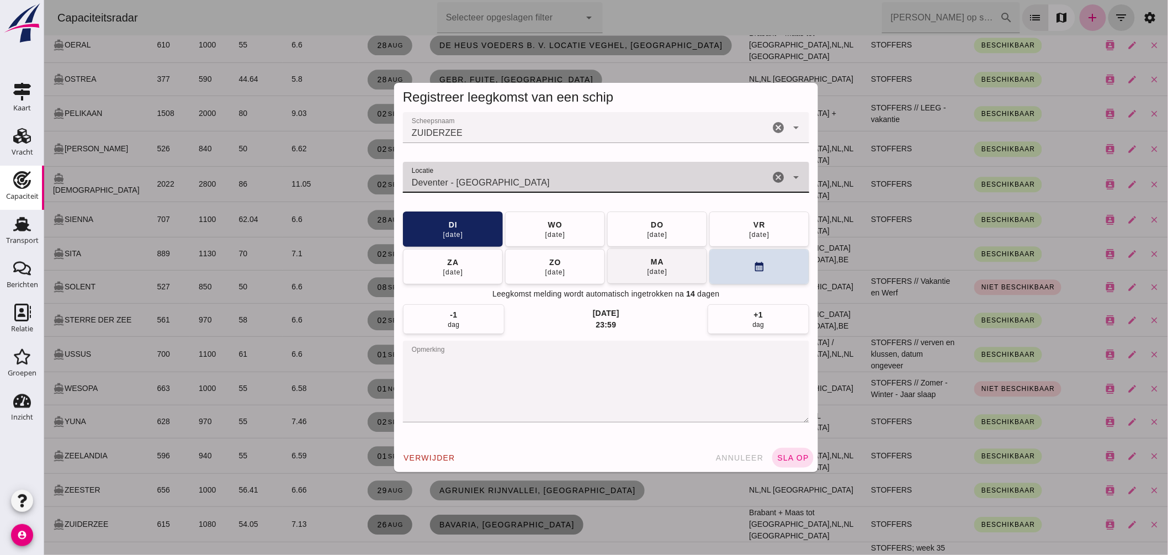
type input "Deventer - Overijssel"
click at [673, 252] on button "ma 01 sep" at bounding box center [657, 265] width 100 height 35
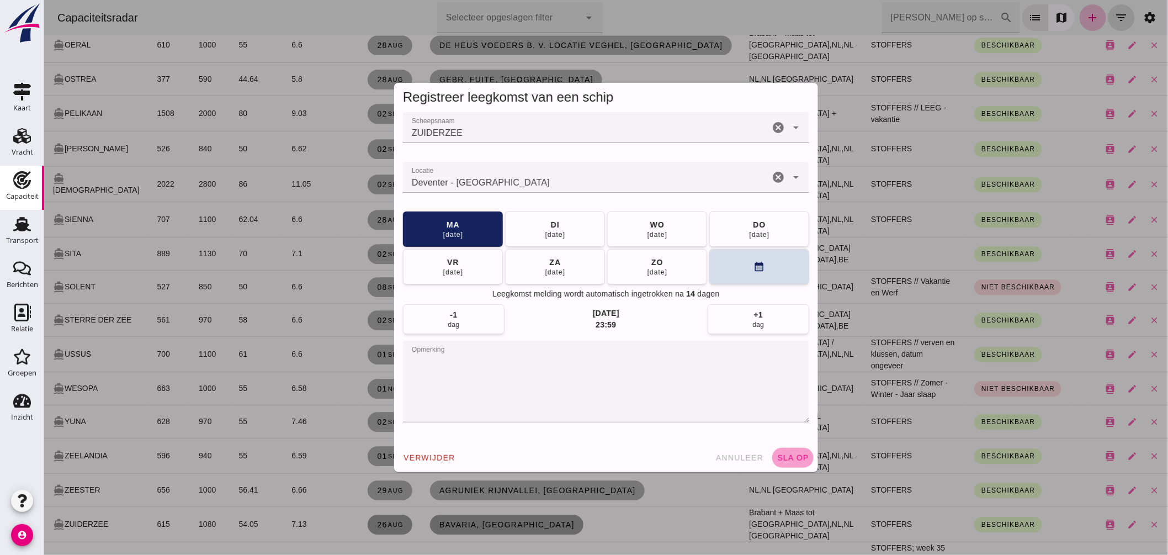
click at [790, 460] on span "sla op" at bounding box center [792, 457] width 33 height 9
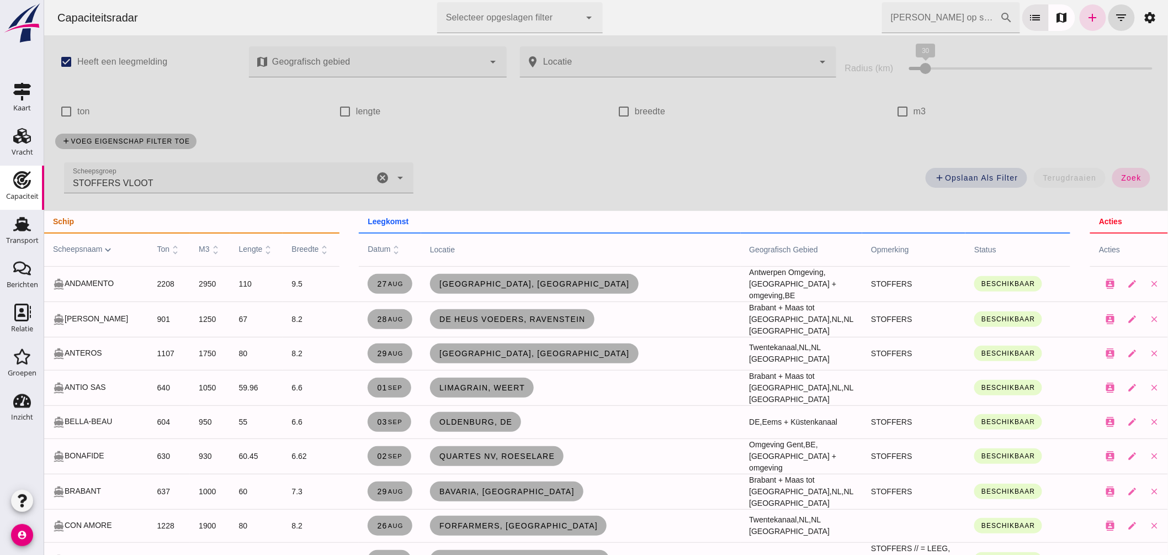
click at [377, 177] on icon "cancel" at bounding box center [381, 177] width 13 height 13
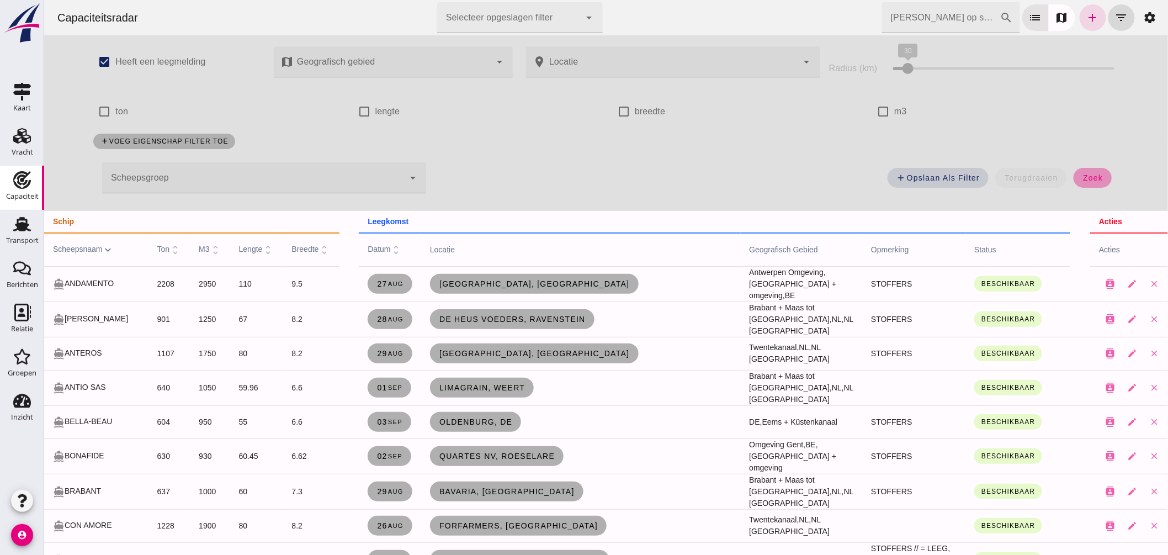
click at [1092, 183] on button "zoek" at bounding box center [1092, 178] width 38 height 20
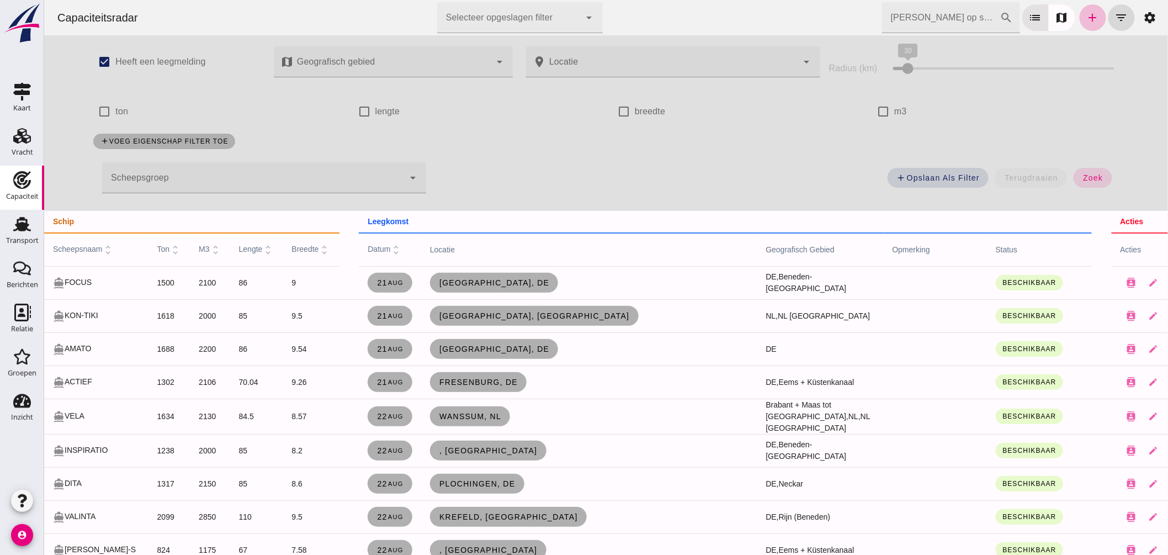
click at [444, 62] on div at bounding box center [391, 61] width 197 height 31
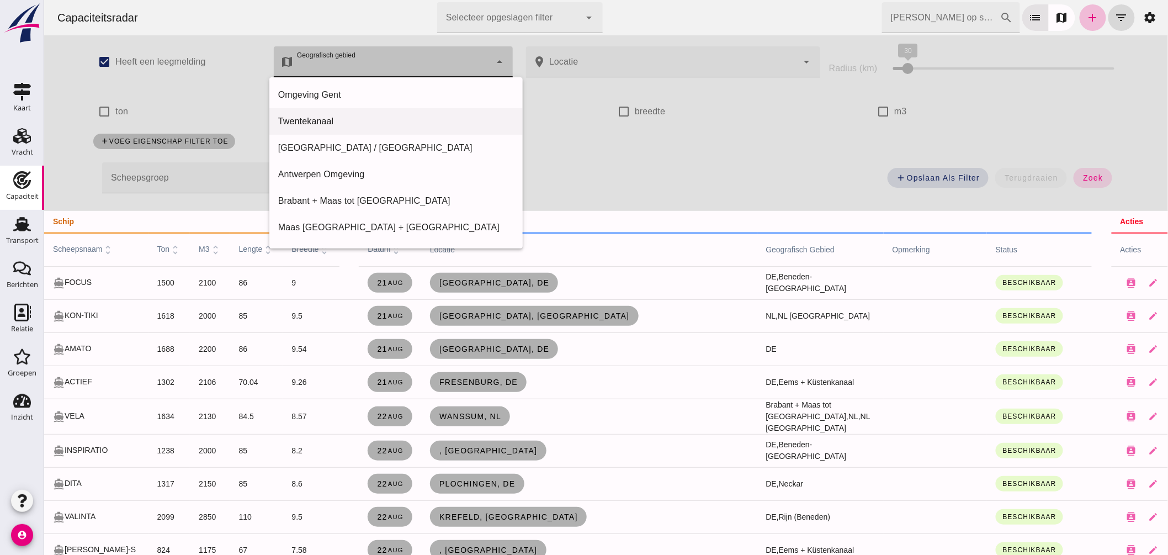
click at [322, 115] on div "Twentekanaal" at bounding box center [396, 121] width 236 height 13
type input "Twentekanaal"
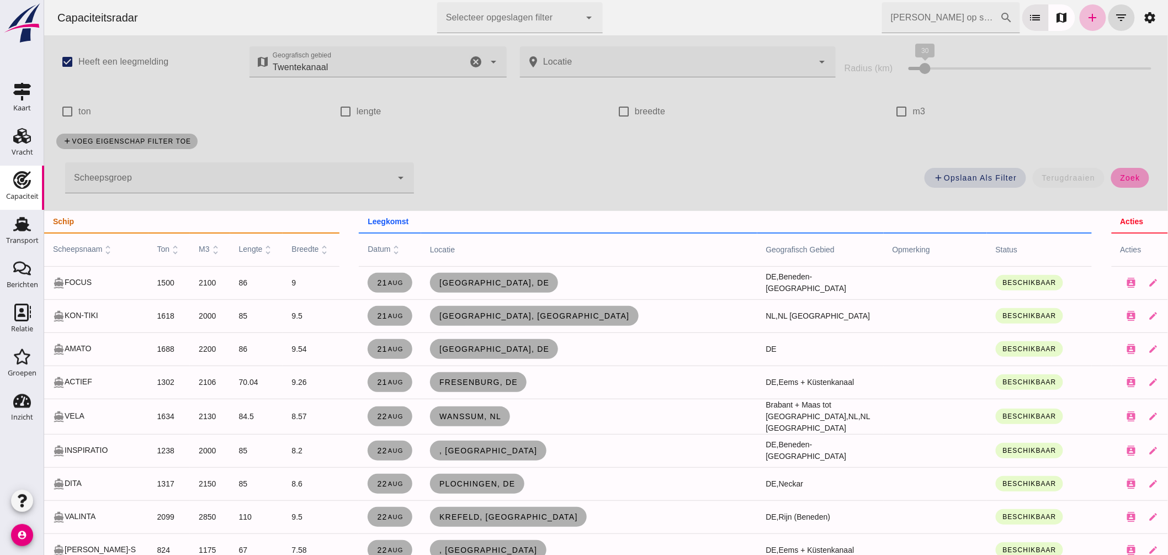
click at [1126, 173] on button "zoek" at bounding box center [1129, 178] width 38 height 20
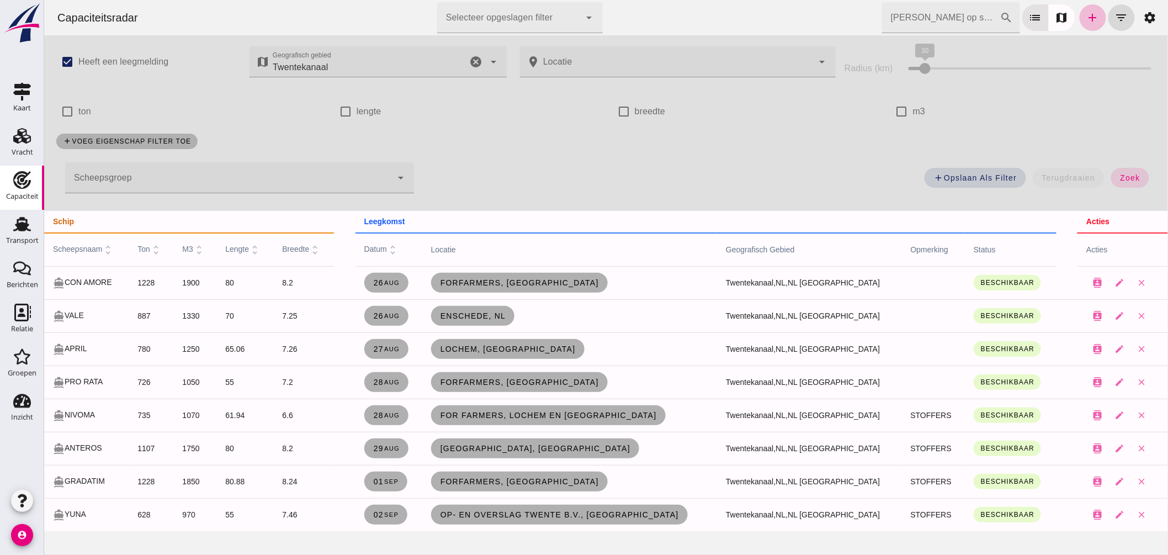
click at [668, 147] on div "add voeg eigenschap filter toe" at bounding box center [605, 141] width 1113 height 29
click at [911, 20] on input "Zoek op scheepsnaam" at bounding box center [940, 17] width 118 height 31
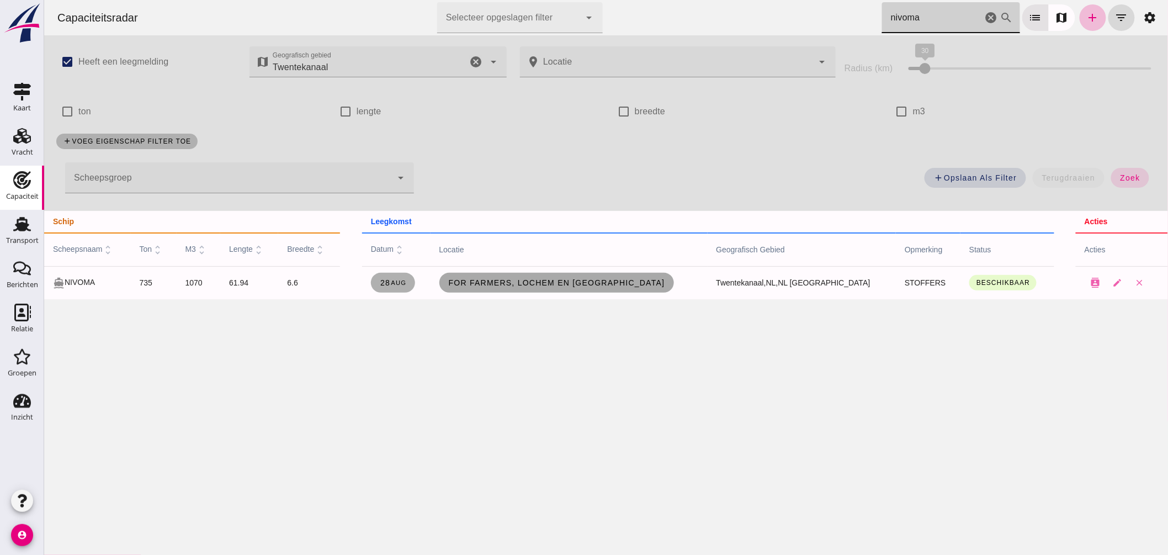
click at [530, 287] on link "For Farmers, Lochem en Almelo" at bounding box center [556, 283] width 235 height 20
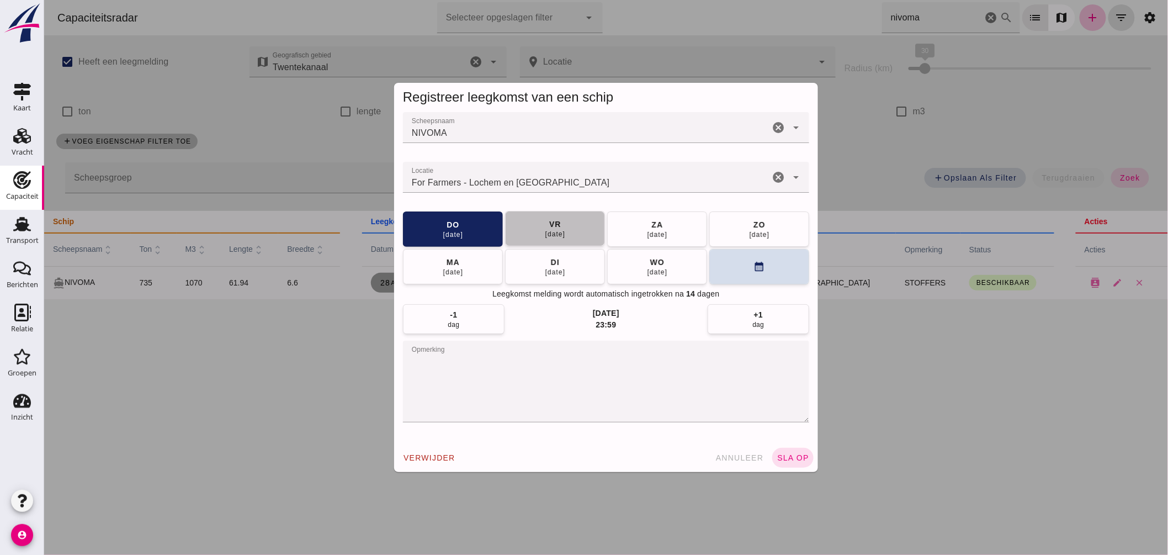
click at [544, 232] on div "29 aug" at bounding box center [554, 234] width 21 height 9
click at [791, 460] on span "sla op" at bounding box center [792, 457] width 33 height 9
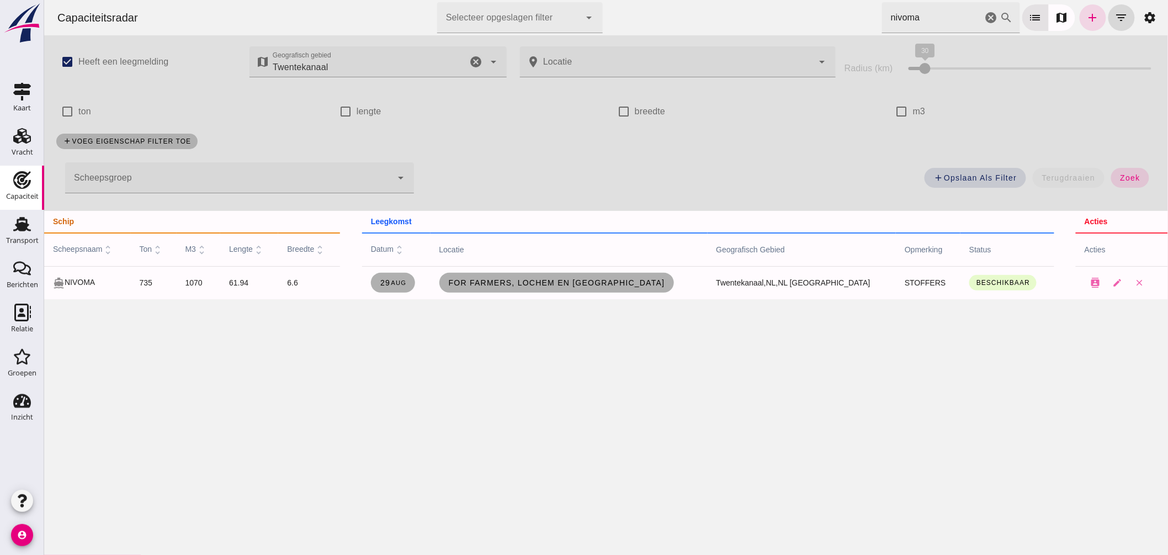
drag, startPoint x: 581, startPoint y: 31, endPoint x: 533, endPoint y: 22, distance: 48.9
click at [544, 25] on div "Capaciteitsradar Selecteer opgeslagen filter Selecteer opgeslagen filter cancel…" at bounding box center [605, 17] width 1115 height 35
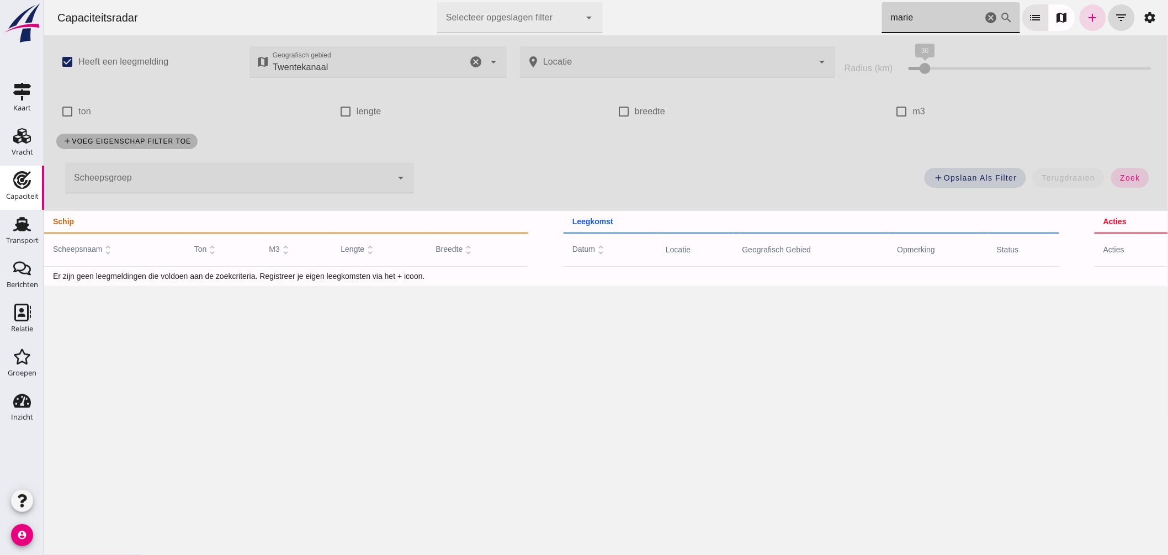
click at [471, 60] on icon "cancel" at bounding box center [475, 61] width 13 height 13
type input "marie"
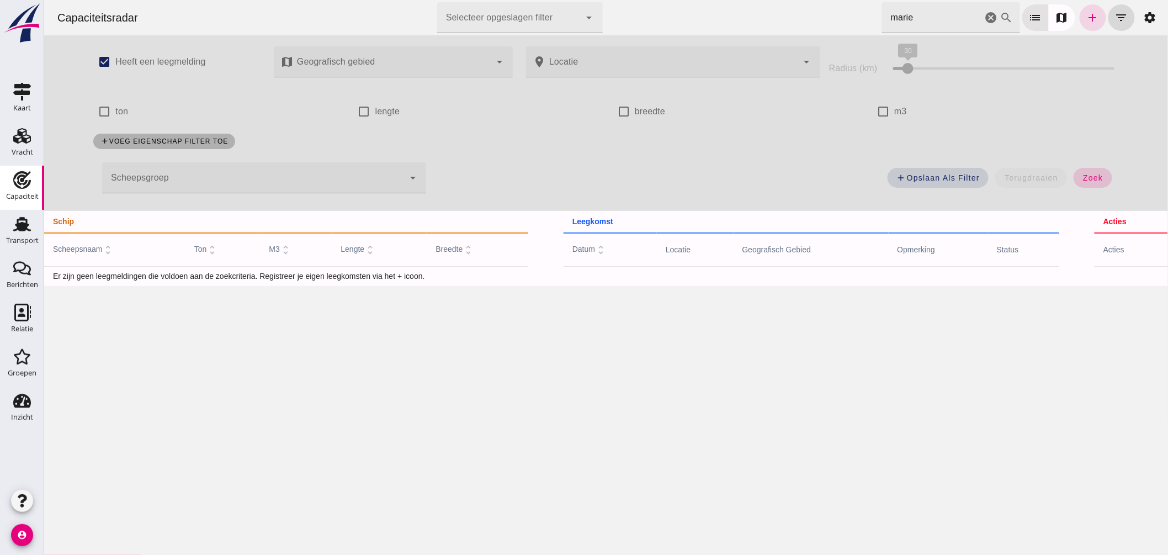
drag, startPoint x: 1106, startPoint y: 172, endPoint x: 1099, endPoint y: 172, distance: 7.7
click at [1105, 173] on div "add Opslaan als filter terugdraaien zoek" at bounding box center [778, 181] width 692 height 40
click at [1098, 173] on button "zoek" at bounding box center [1092, 178] width 38 height 20
click at [941, 24] on input "marie" at bounding box center [931, 17] width 100 height 31
click at [1086, 13] on icon "add" at bounding box center [1092, 17] width 13 height 13
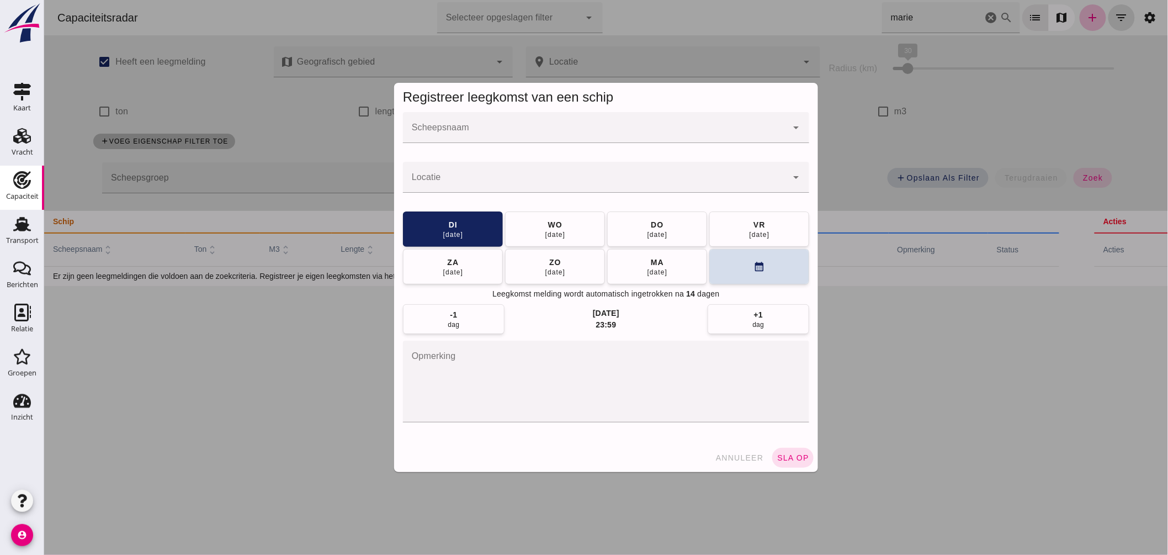
click at [562, 138] on input "Scheepsnaam" at bounding box center [594, 132] width 384 height 13
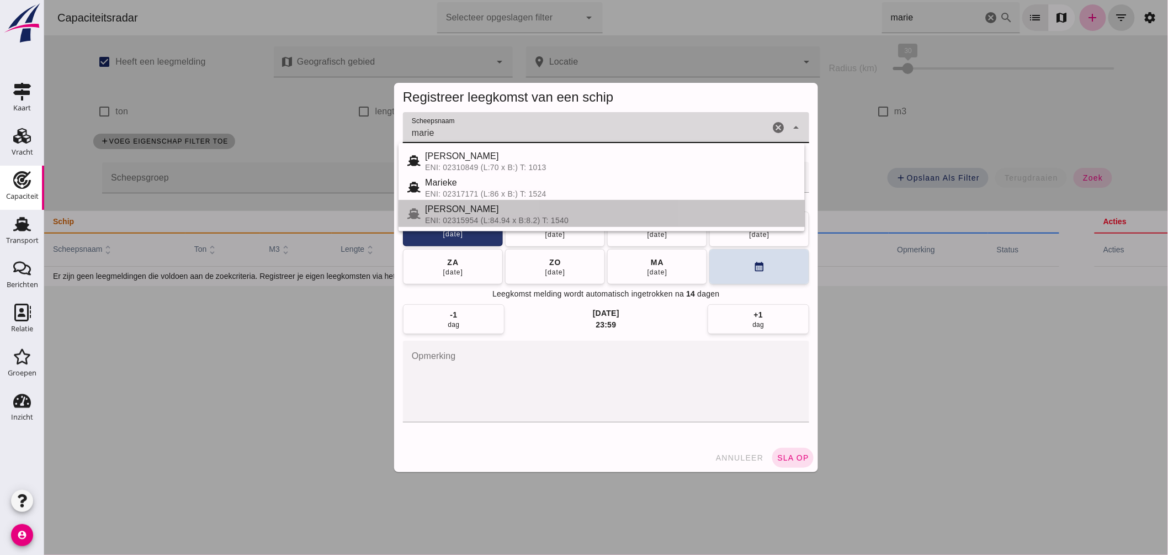
click at [483, 212] on div "MARIE LOUISE" at bounding box center [609, 209] width 371 height 13
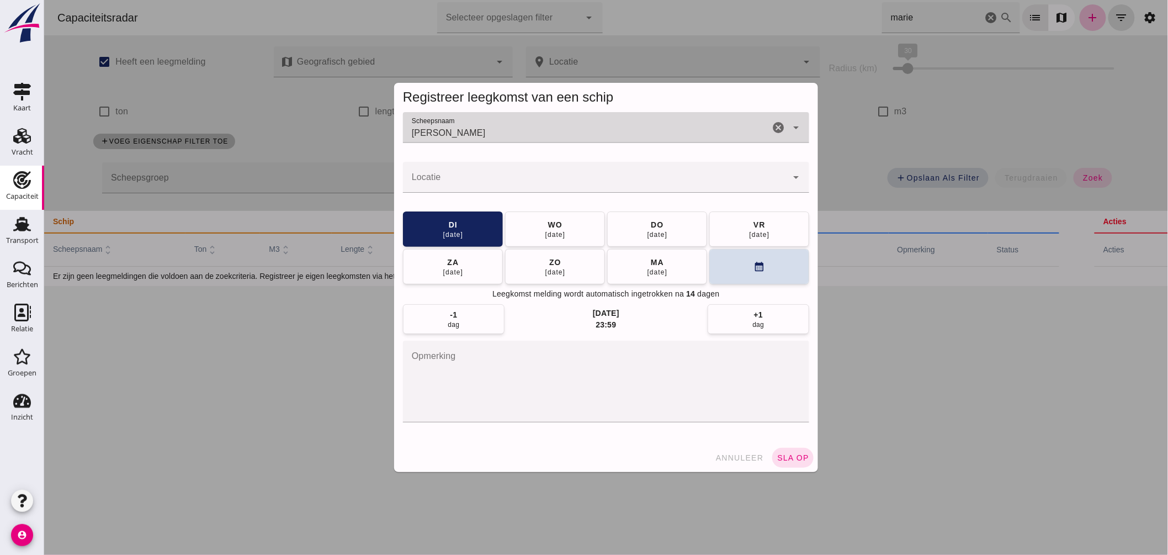
type input "MARIE LOUISE"
click at [483, 183] on input "Locatie" at bounding box center [594, 182] width 384 height 13
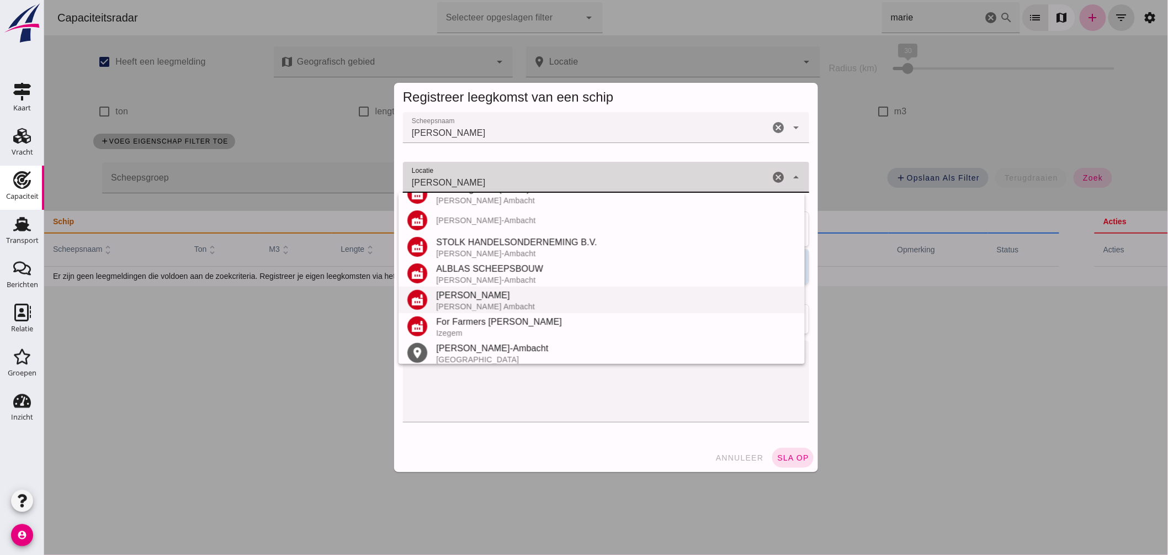
scroll to position [156, 0]
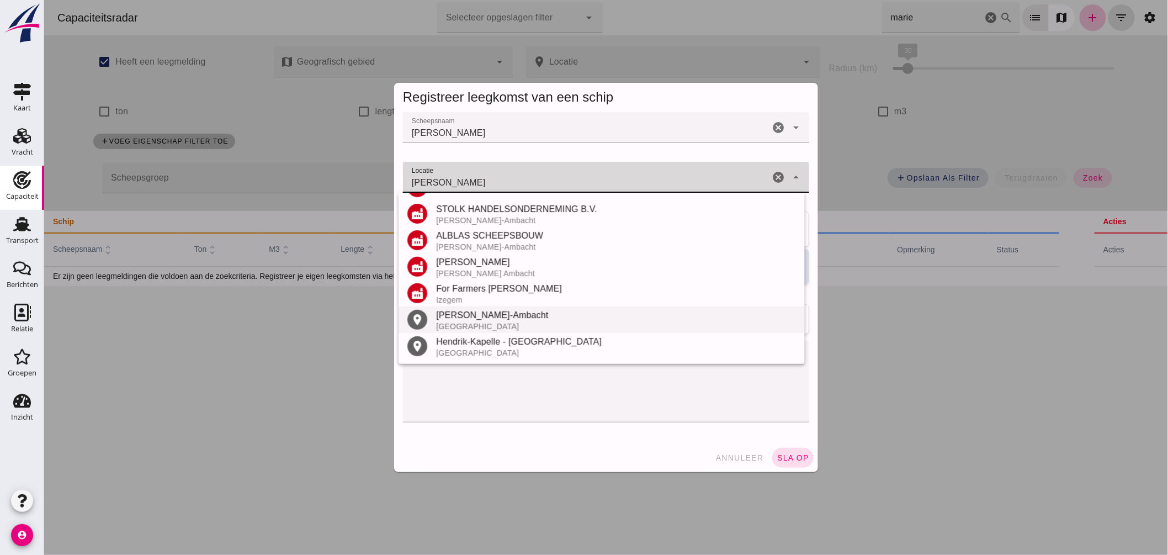
click at [486, 310] on div "Hendrik-Ido-Ambacht" at bounding box center [615, 314] width 360 height 13
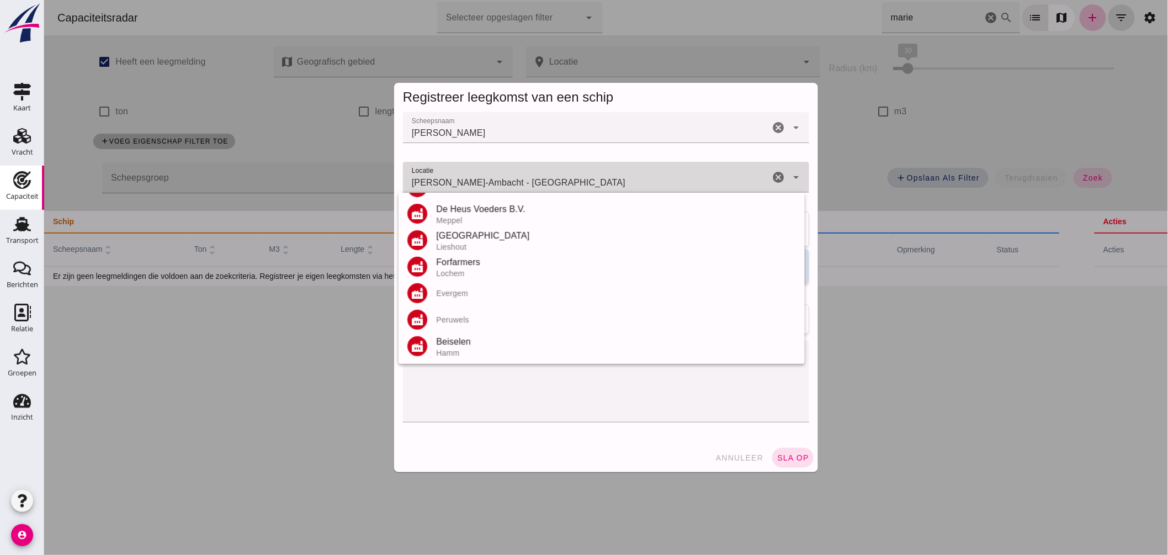
scroll to position [0, 0]
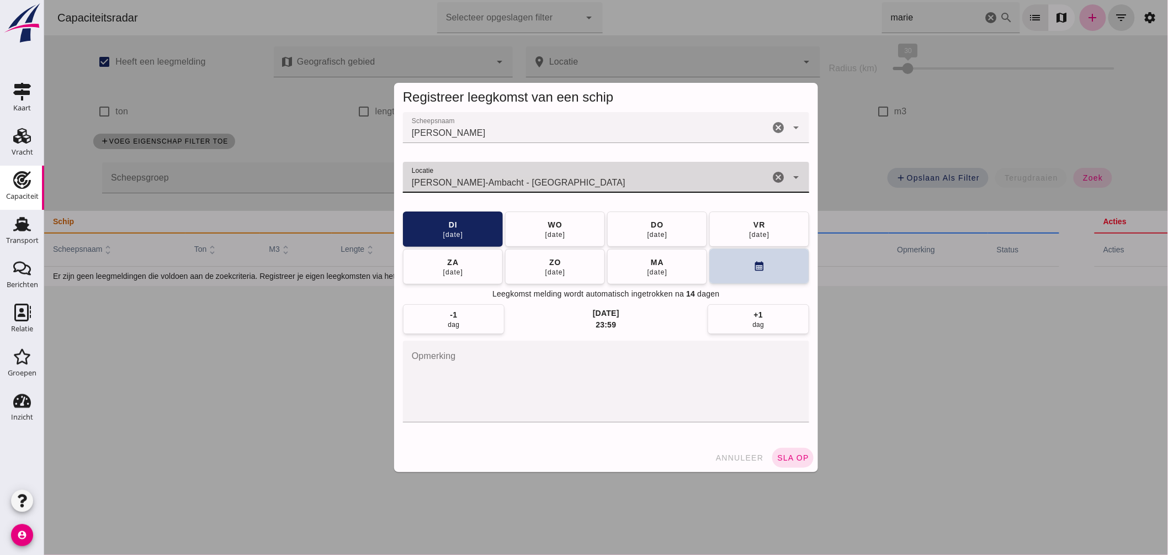
type input "Hendrik-Ido-Ambacht - Zuid-Holland"
click at [740, 265] on button "calendar_month" at bounding box center [759, 265] width 100 height 35
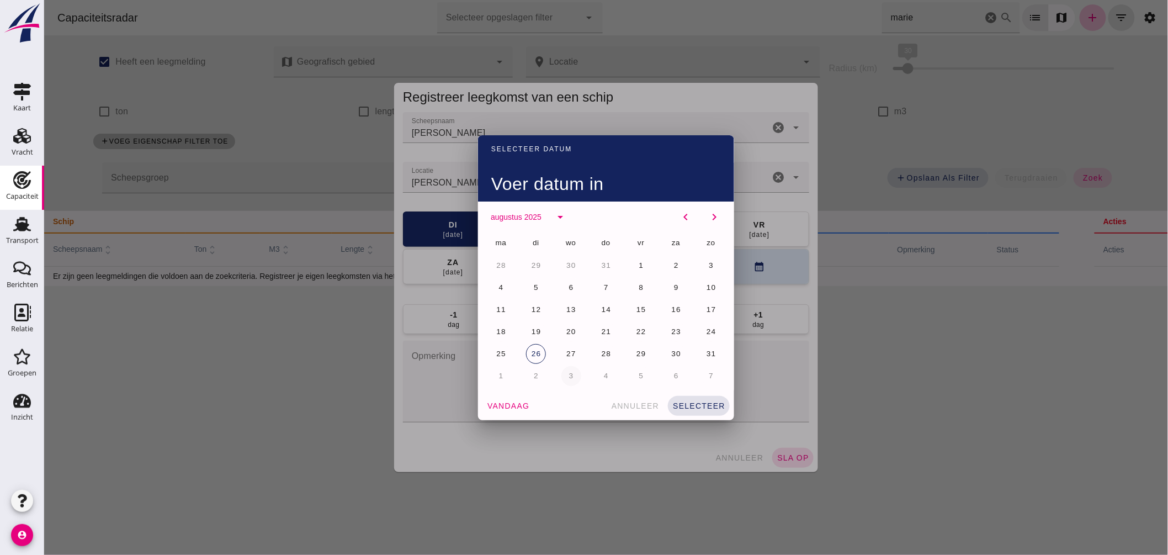
click at [561, 372] on button "3" at bounding box center [571, 376] width 20 height 20
click at [698, 416] on div "vandaag annuleer selecteer" at bounding box center [605, 405] width 256 height 29
click at [701, 412] on button "selecteer" at bounding box center [698, 406] width 62 height 20
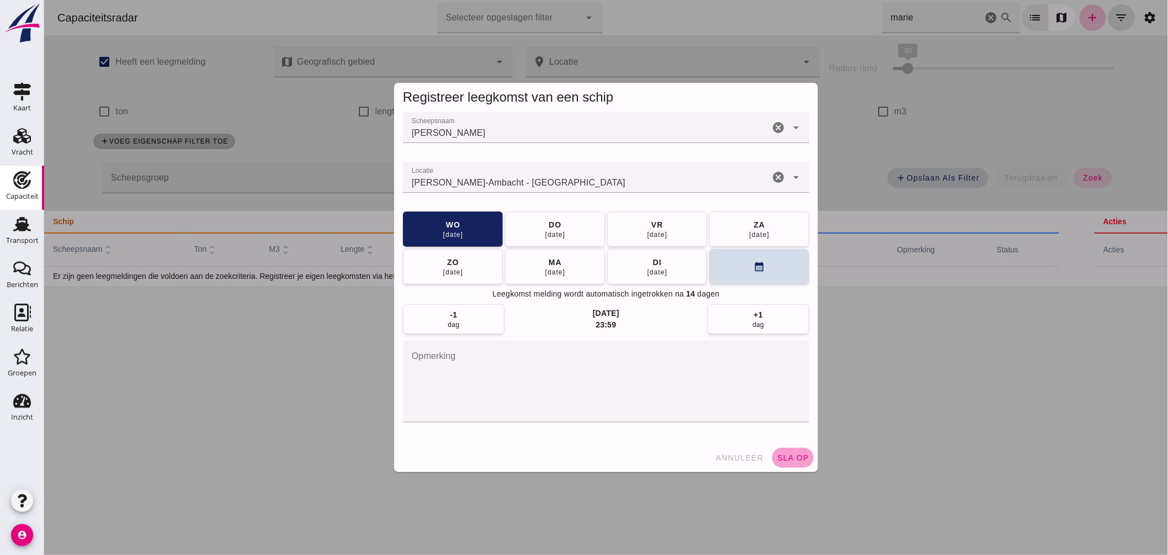
click at [792, 454] on span "sla op" at bounding box center [792, 457] width 33 height 9
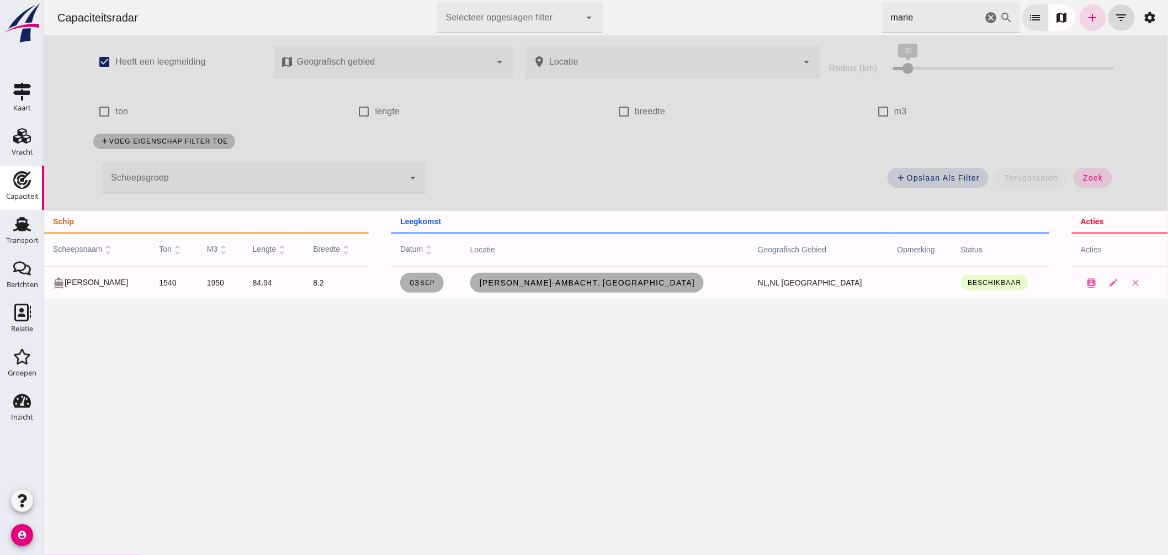
drag, startPoint x: 791, startPoint y: 11, endPoint x: 696, endPoint y: 2, distance: 95.4
click at [700, 3] on div "Capaciteitsradar Selecteer opgeslagen filter Selecteer opgeslagen filter cancel…" at bounding box center [605, 17] width 1115 height 35
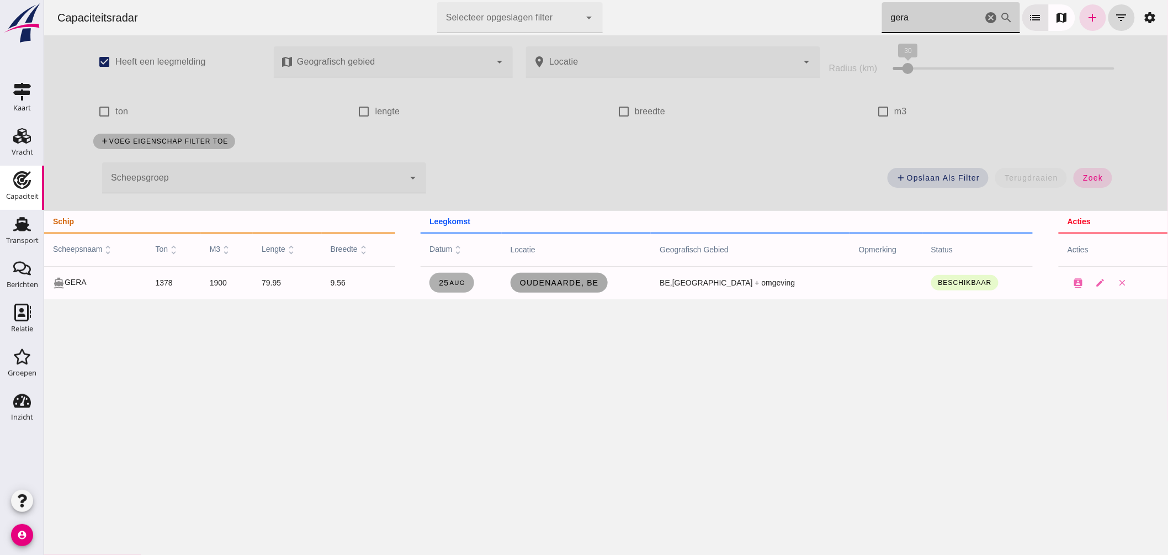
type input "gera"
click at [598, 280] on span "Oudenaarde, be" at bounding box center [558, 282] width 79 height 9
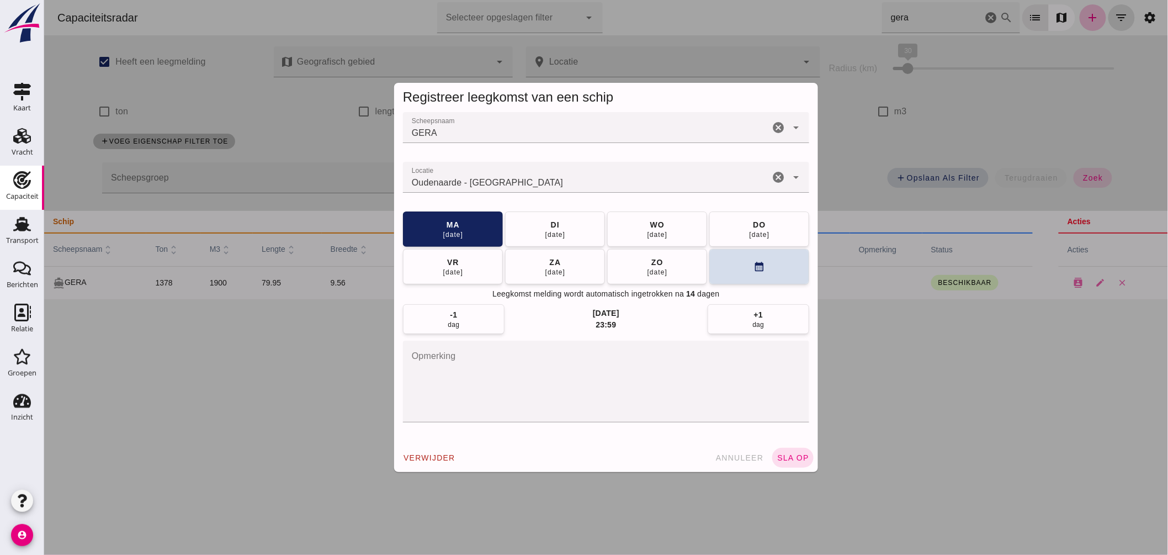
click at [576, 185] on input "Locatie" at bounding box center [585, 182] width 366 height 13
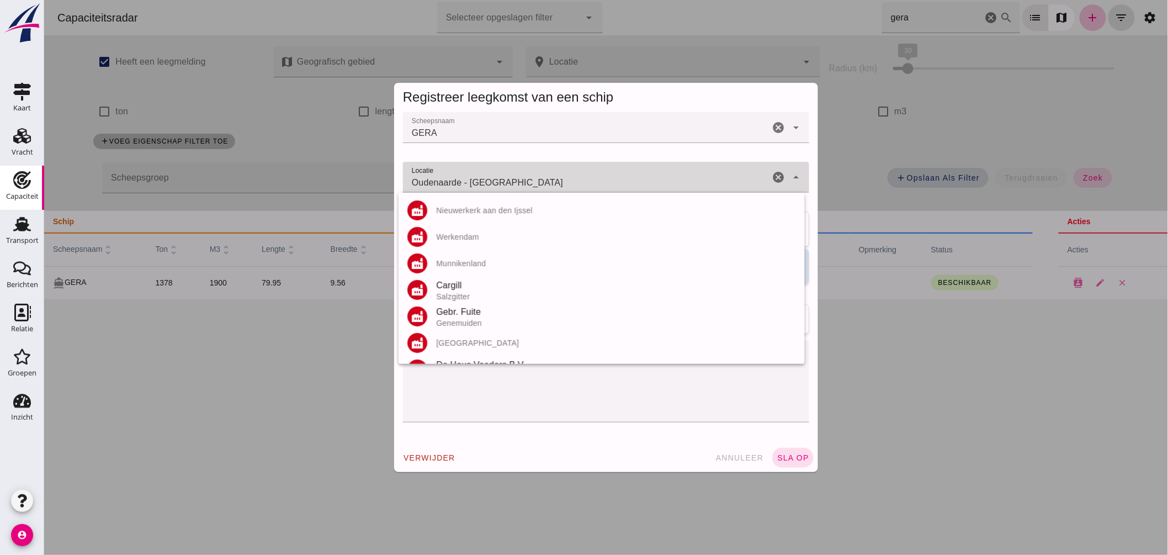
click at [576, 184] on input "Oudenaarde - Oost-Vlaanderen" at bounding box center [585, 182] width 366 height 13
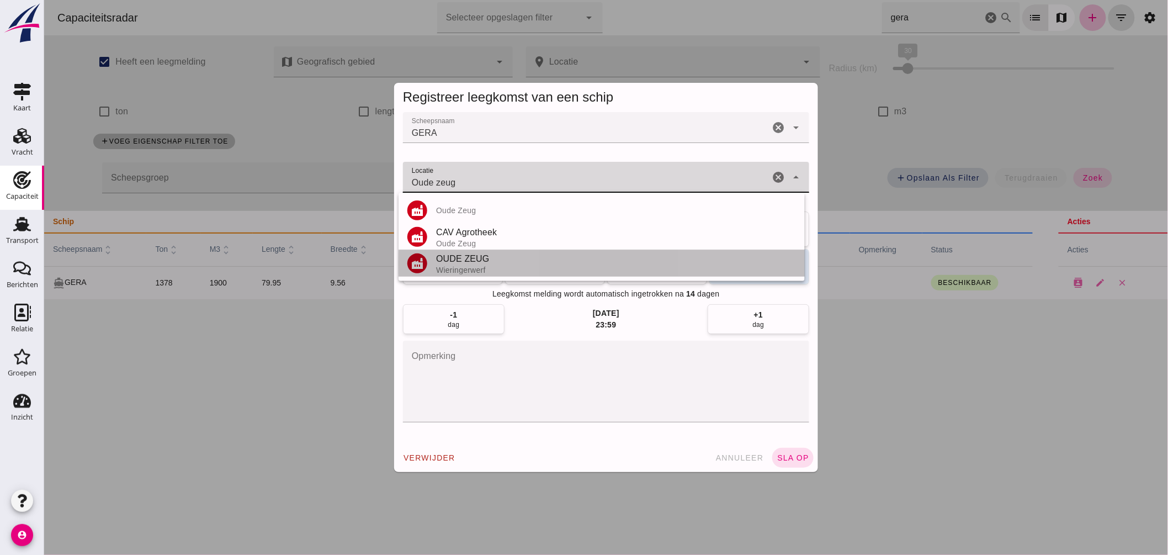
click at [461, 258] on div "OUDE ZEUG" at bounding box center [615, 258] width 360 height 13
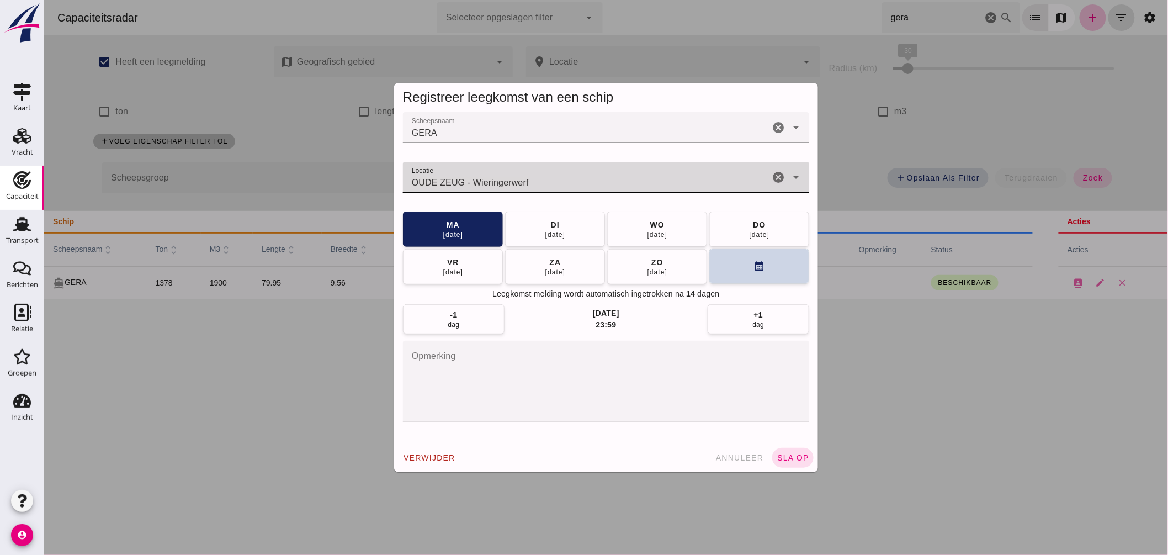
type input "OUDE ZEUG - Wieringerwerf"
click at [754, 269] on icon "calendar_month" at bounding box center [759, 266] width 12 height 12
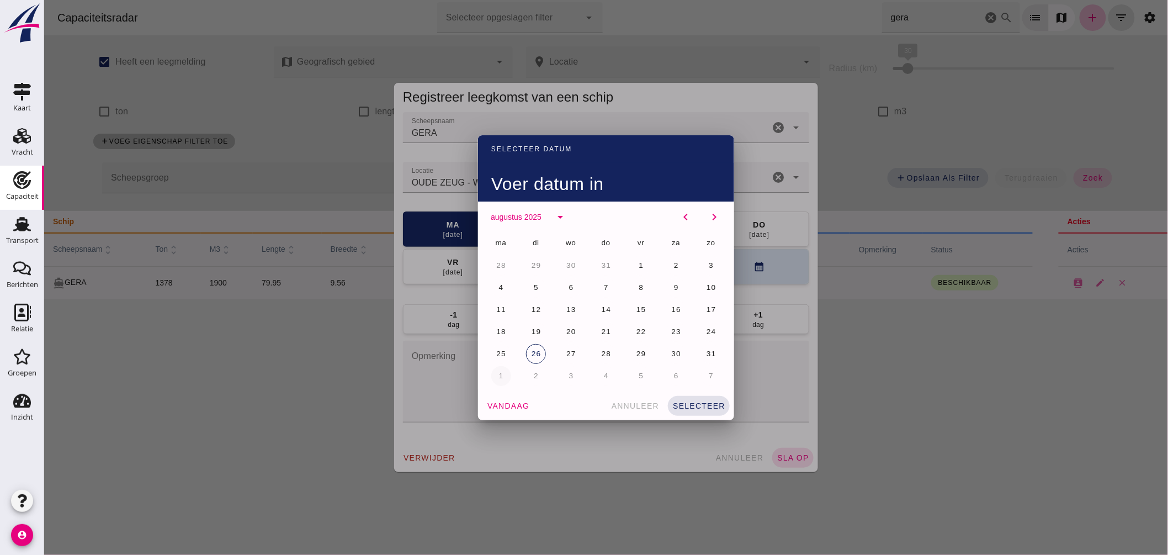
click at [533, 373] on span "2" at bounding box center [536, 375] width 6 height 8
click at [710, 406] on span "selecteer" at bounding box center [698, 405] width 53 height 9
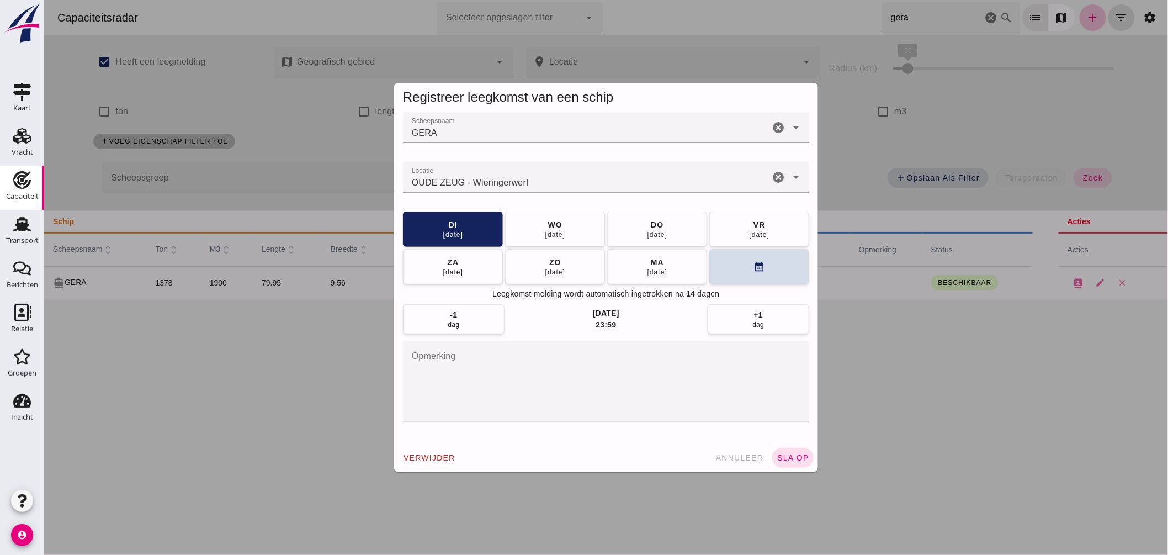
click at [796, 459] on span "sla op" at bounding box center [792, 457] width 33 height 9
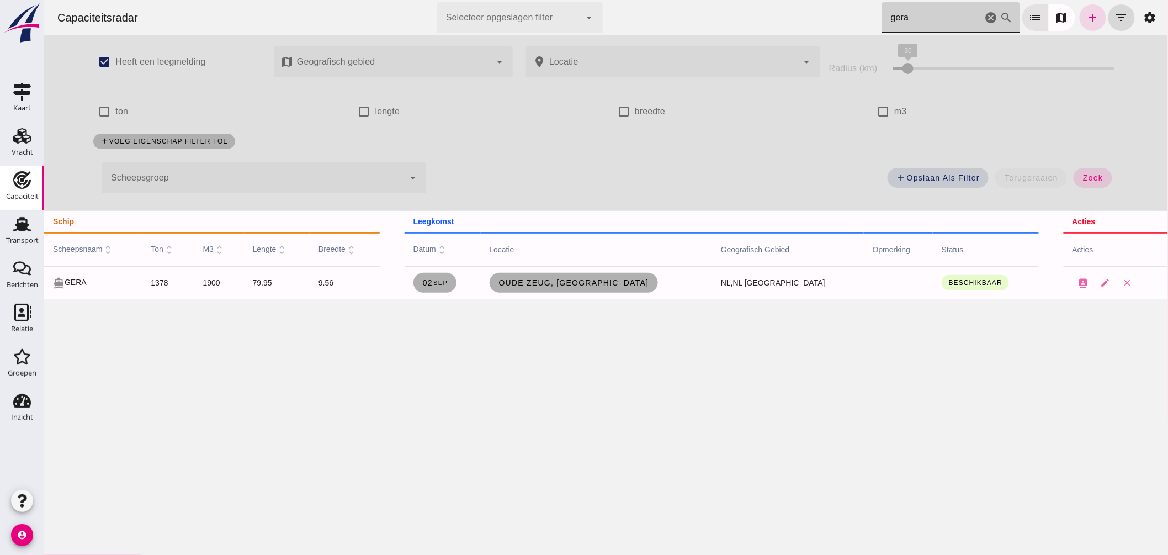
drag, startPoint x: 693, startPoint y: 3, endPoint x: 569, endPoint y: 30, distance: 126.4
click at [577, 24] on div "Capaciteitsradar Selecteer opgeslagen filter Selecteer opgeslagen filter cancel…" at bounding box center [605, 17] width 1115 height 35
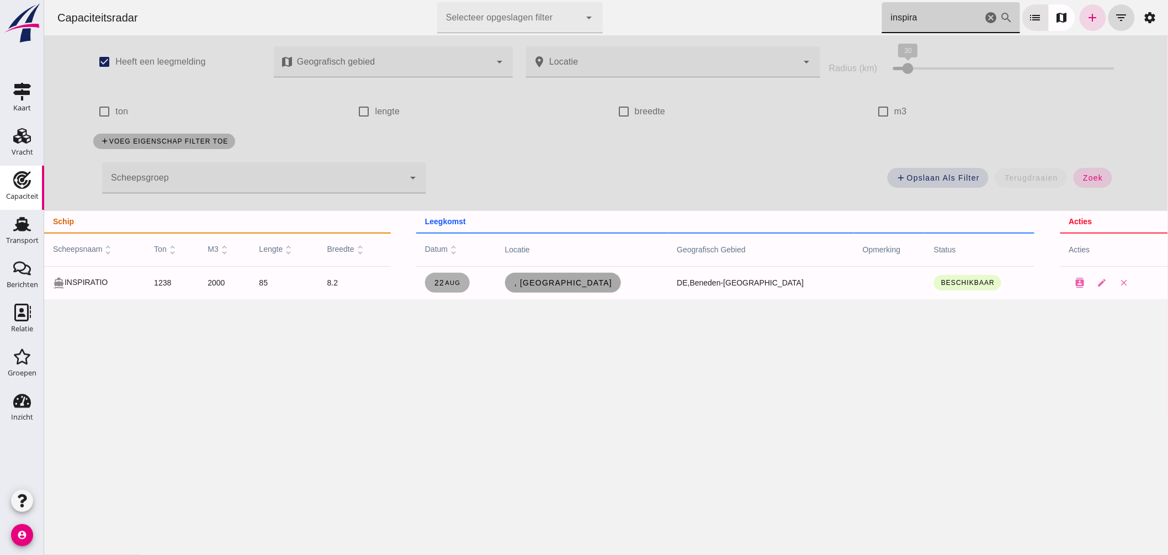
type input "inspira"
click at [604, 283] on span ", Magdeburg" at bounding box center [562, 282] width 99 height 9
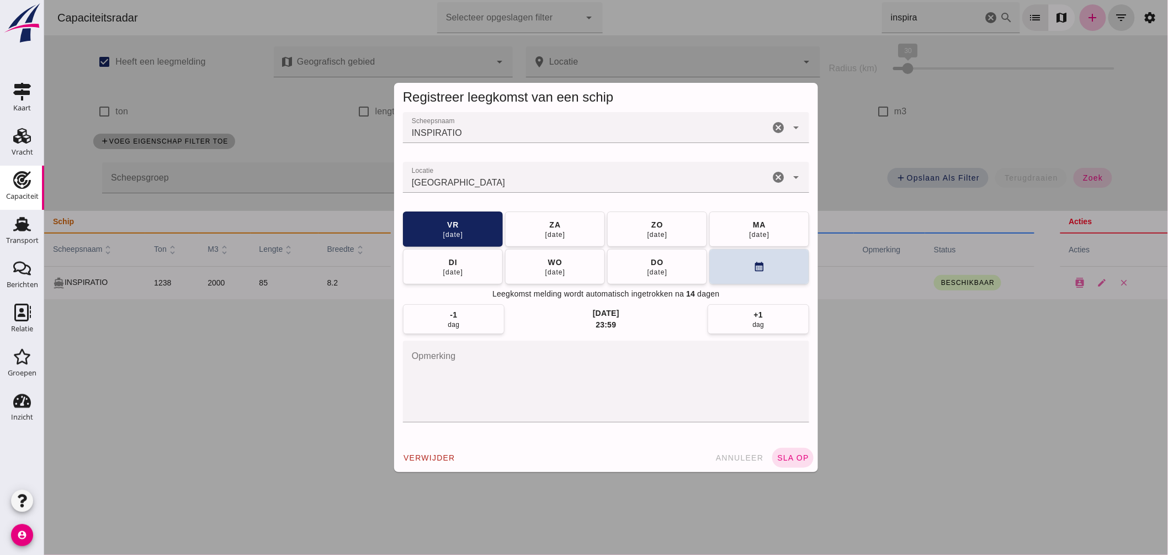
click at [608, 172] on div "Magdeburg" at bounding box center [585, 177] width 366 height 31
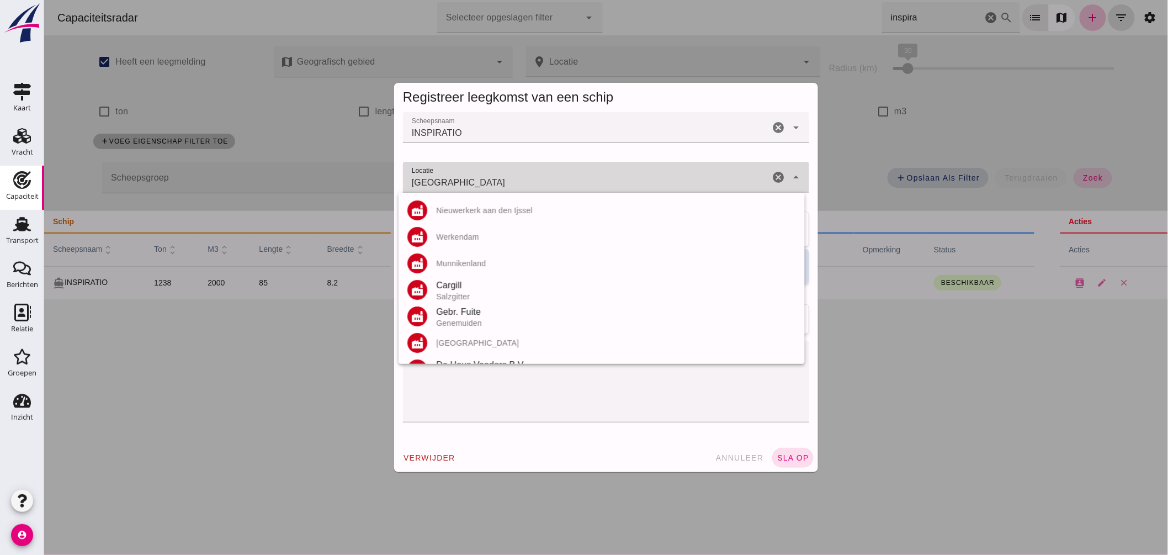
click at [608, 172] on div "Magdeburg Magdeburg" at bounding box center [585, 177] width 366 height 31
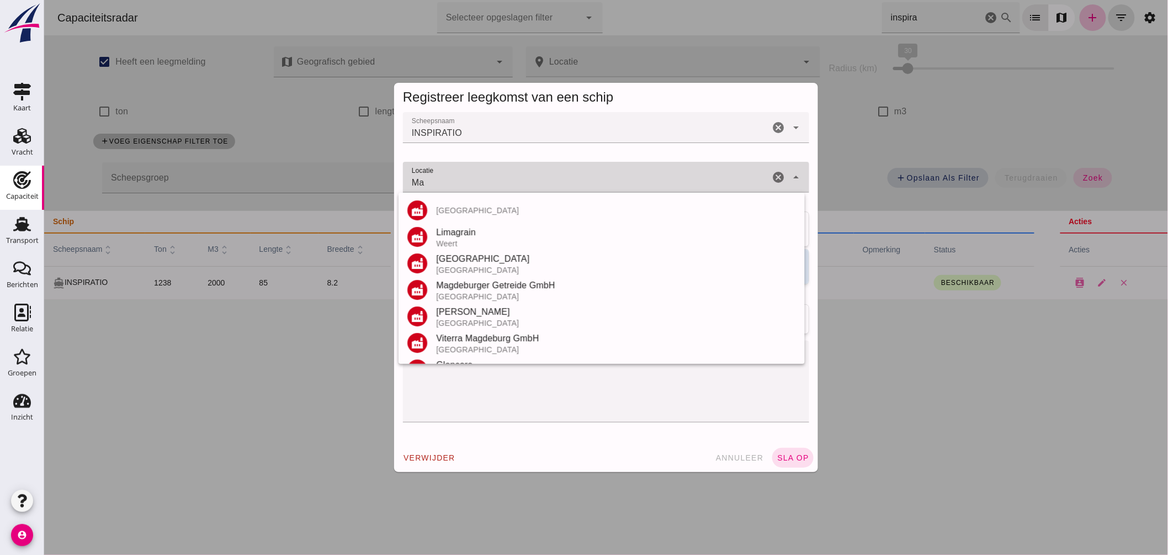
type input "M"
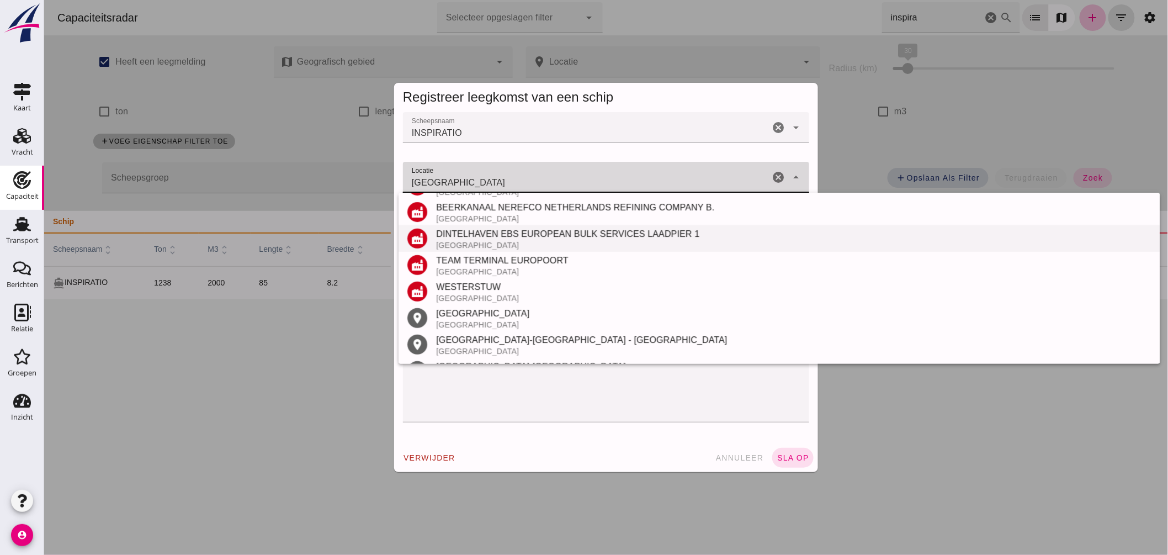
scroll to position [235, 0]
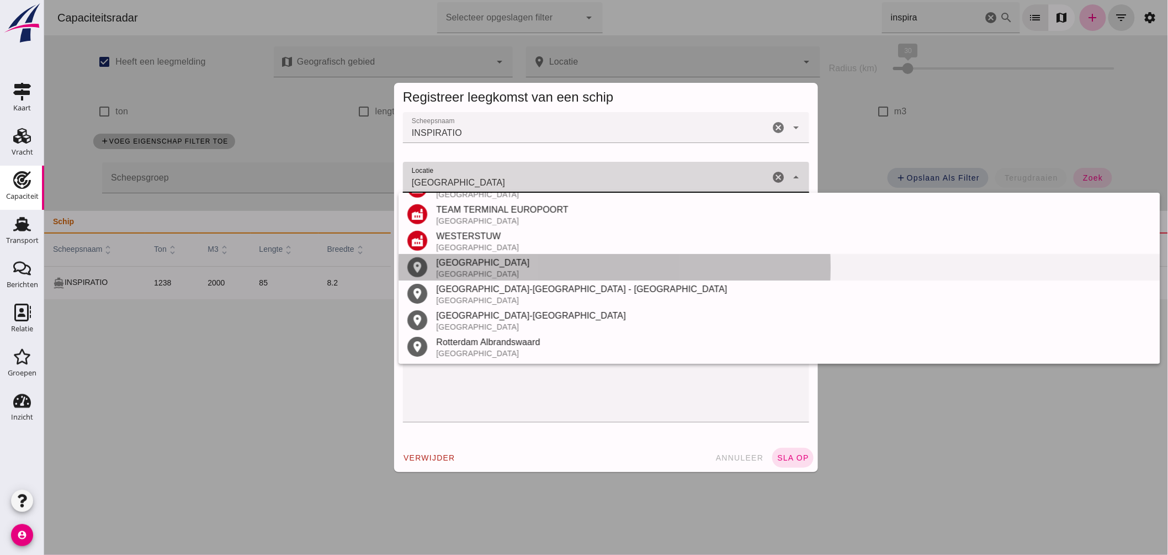
click at [471, 268] on div "[GEOGRAPHIC_DATA]" at bounding box center [792, 262] width 715 height 13
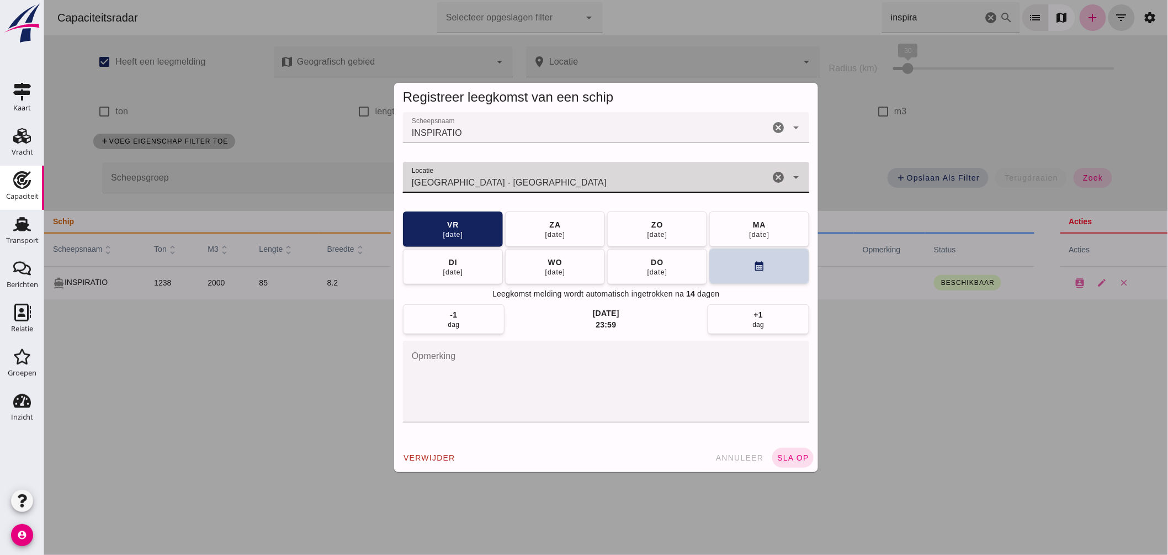
type input "Rotterdam - Zuid-Holland"
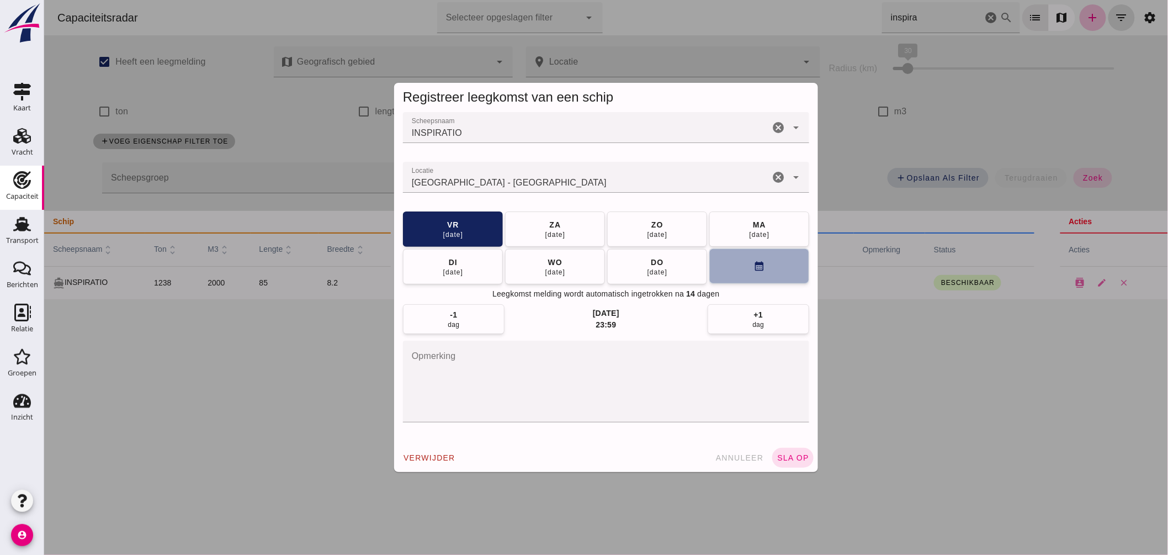
click at [754, 269] on icon "calendar_month" at bounding box center [759, 266] width 12 height 12
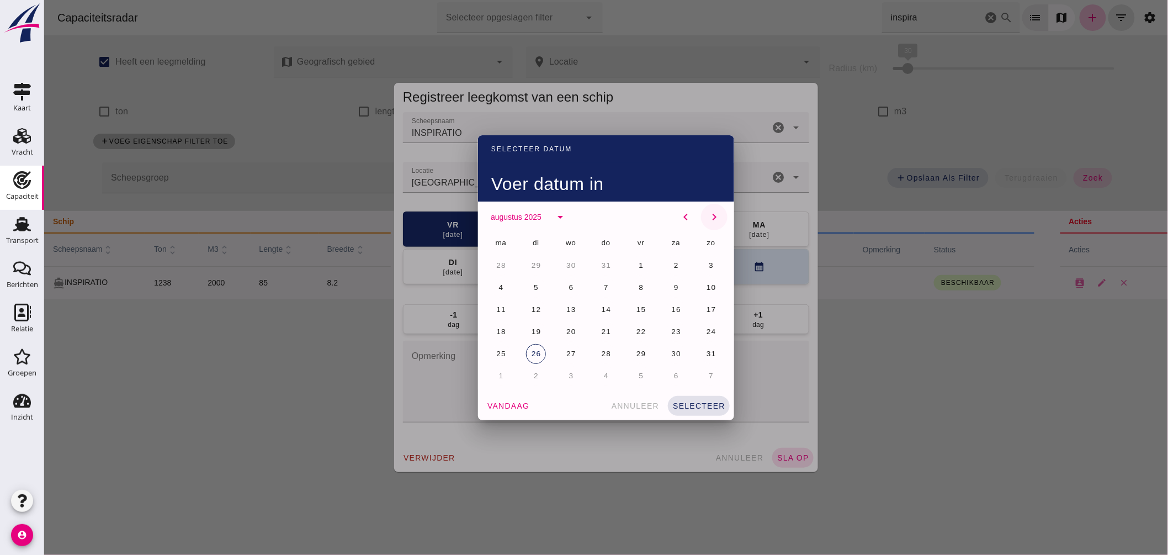
click at [707, 212] on icon "chevron_right" at bounding box center [713, 216] width 13 height 13
click at [637, 285] on span "12" at bounding box center [640, 287] width 10 height 8
click at [701, 405] on span "selecteer" at bounding box center [698, 405] width 53 height 9
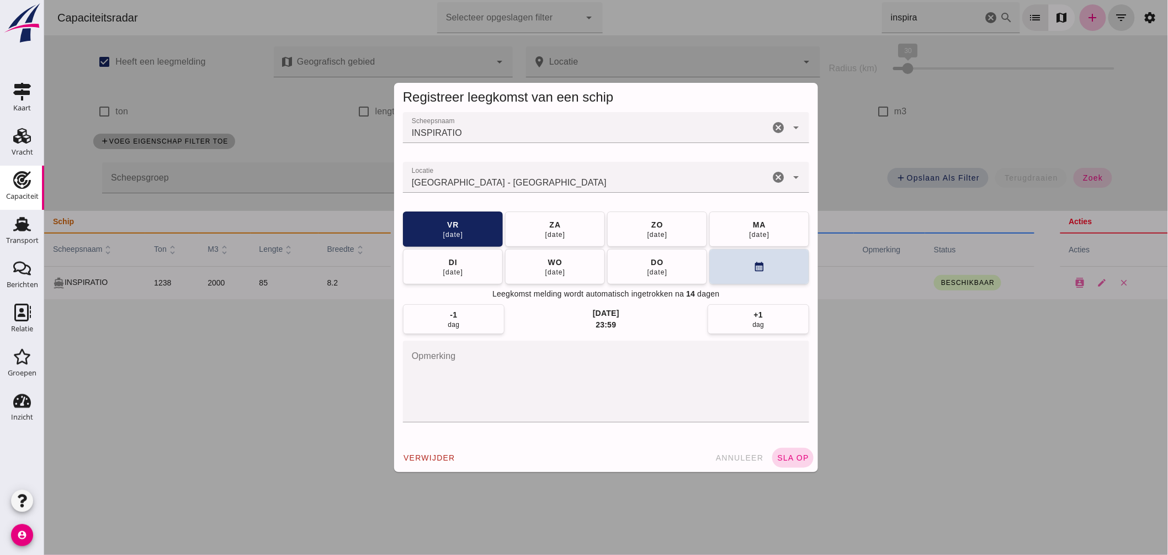
click at [803, 449] on div "verwijder annuleer sla op" at bounding box center [605, 457] width 424 height 29
click at [798, 453] on button "sla op" at bounding box center [792, 458] width 41 height 20
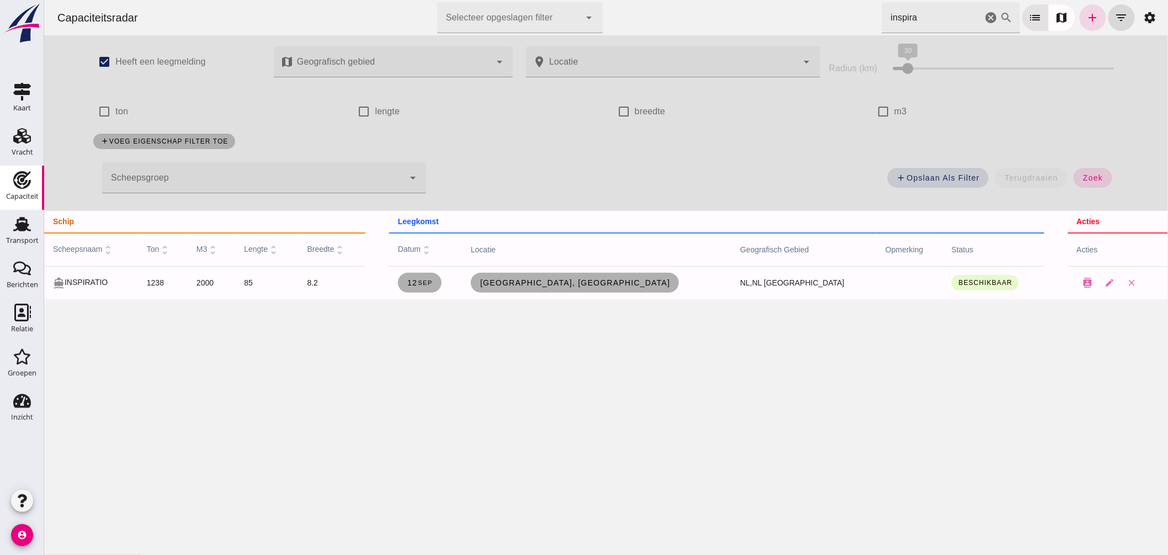
drag, startPoint x: 918, startPoint y: 17, endPoint x: 747, endPoint y: -10, distance: 172.7
click at [747, 0] on html "Capaciteitsradar Selecteer opgeslagen filter Selecteer opgeslagen filter cancel…" at bounding box center [606, 277] width 1124 height 555
type input "alveno"
click at [605, 283] on span "De Heus Voeders B.V., Utrecht" at bounding box center [576, 282] width 203 height 9
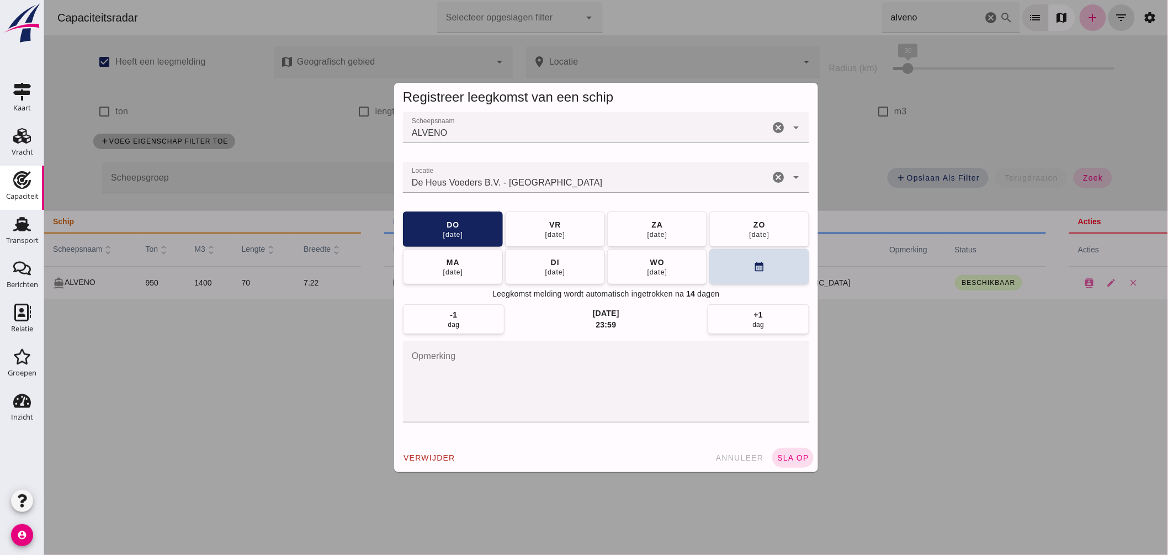
click at [576, 184] on input "Locatie" at bounding box center [585, 182] width 366 height 13
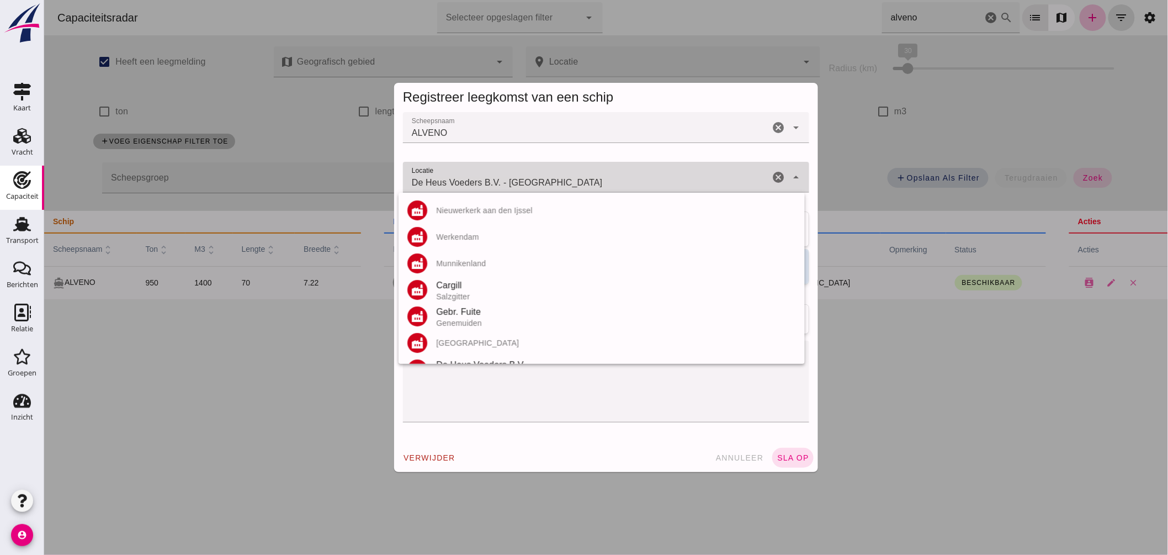
click at [576, 184] on input "De Heus Voeders B.V. - Utrecht" at bounding box center [585, 182] width 366 height 13
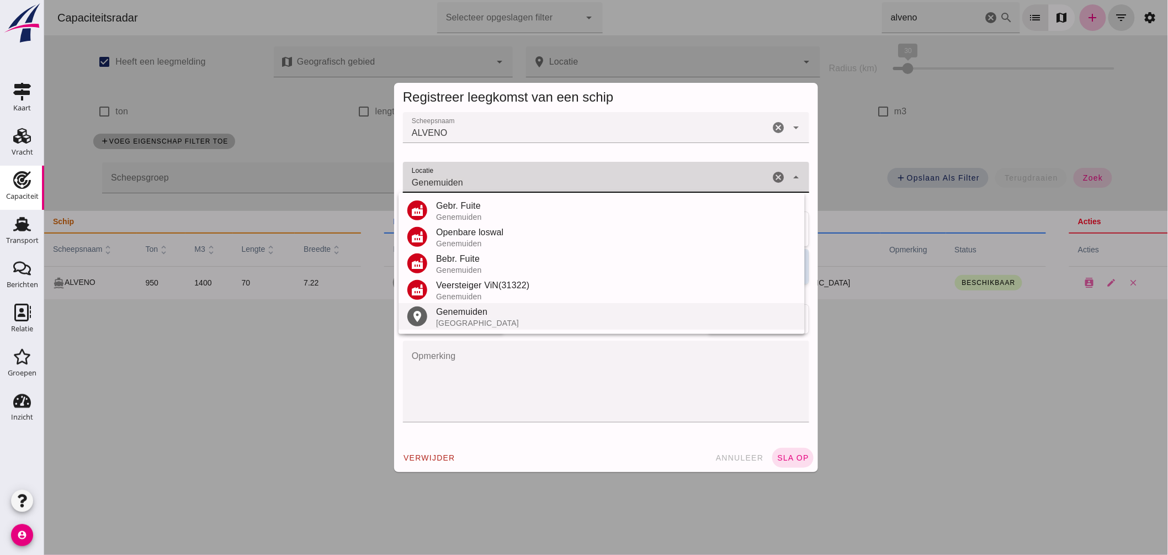
click at [449, 311] on div "Genemuiden" at bounding box center [615, 311] width 360 height 13
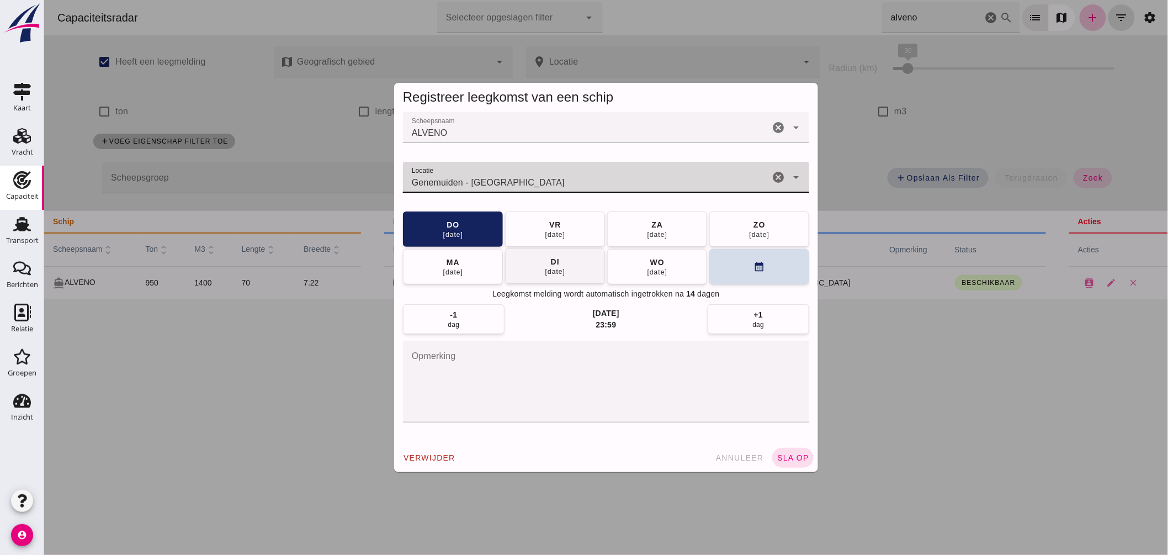
type input "Genemuiden - Overijssel"
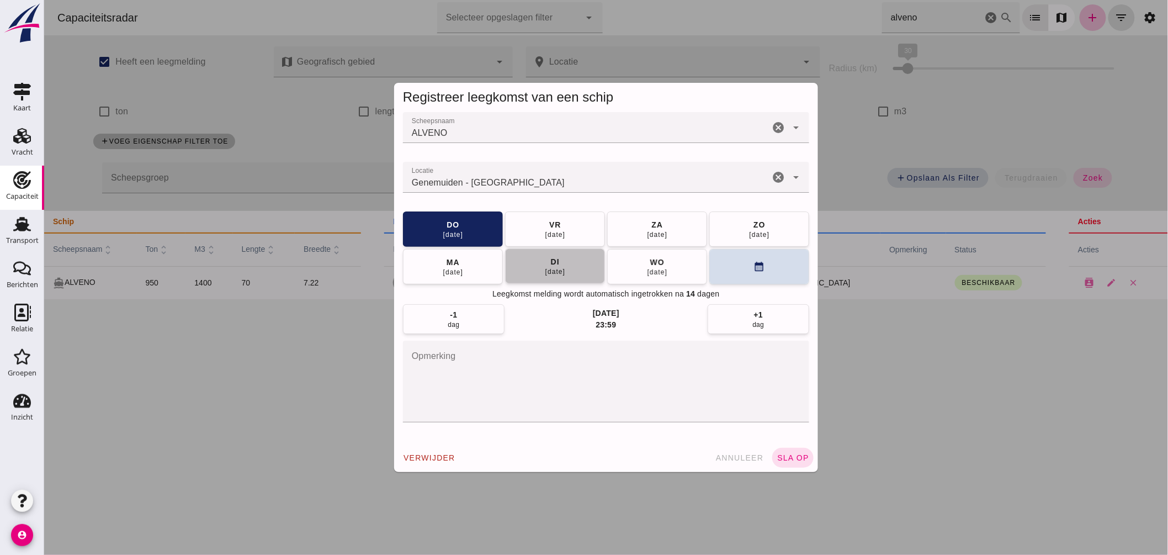
click at [553, 267] on div "02 sep" at bounding box center [554, 271] width 21 height 9
click at [788, 449] on button "sla op" at bounding box center [792, 458] width 41 height 20
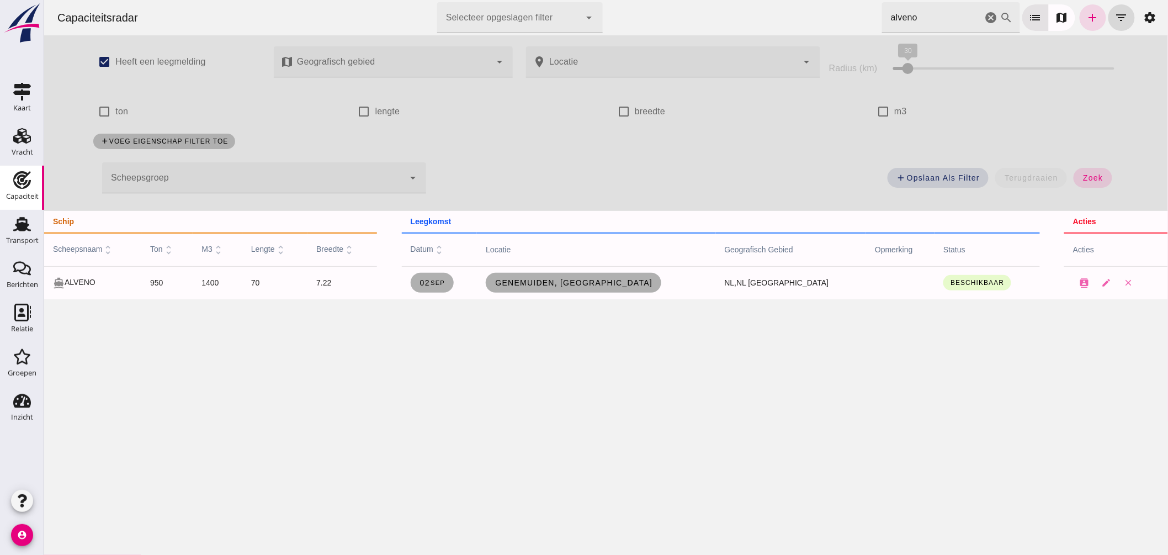
drag, startPoint x: 917, startPoint y: 15, endPoint x: 714, endPoint y: 18, distance: 202.6
click at [765, 21] on div "Capaciteitsradar Selecteer opgeslagen filter Selecteer opgeslagen filter cancel…" at bounding box center [605, 17] width 1115 height 35
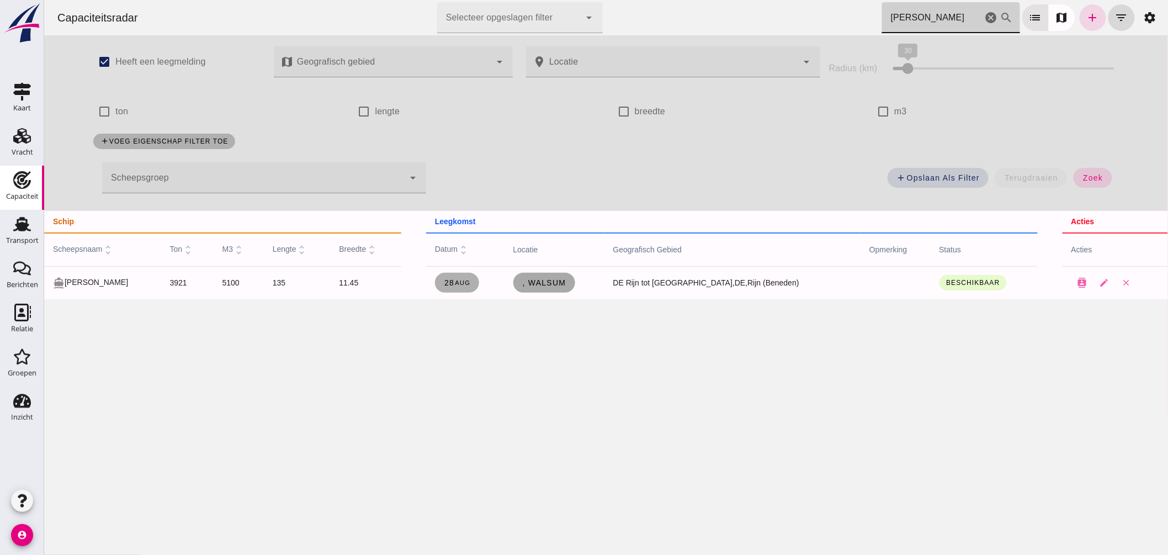
type input "michael"
click at [563, 287] on link ", Walsum" at bounding box center [544, 283] width 62 height 20
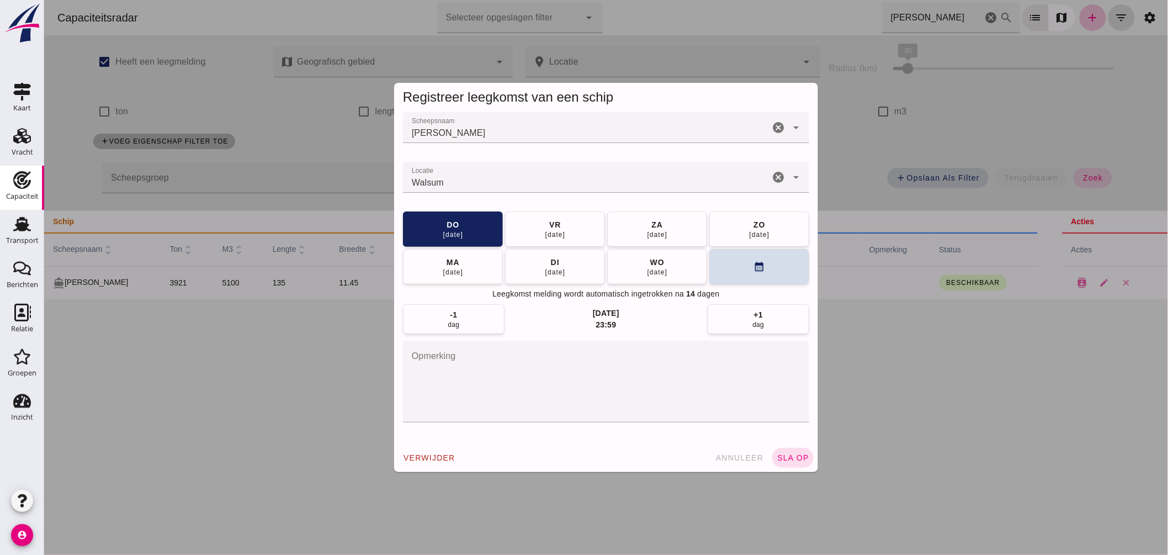
click at [538, 178] on input "Locatie" at bounding box center [585, 182] width 366 height 13
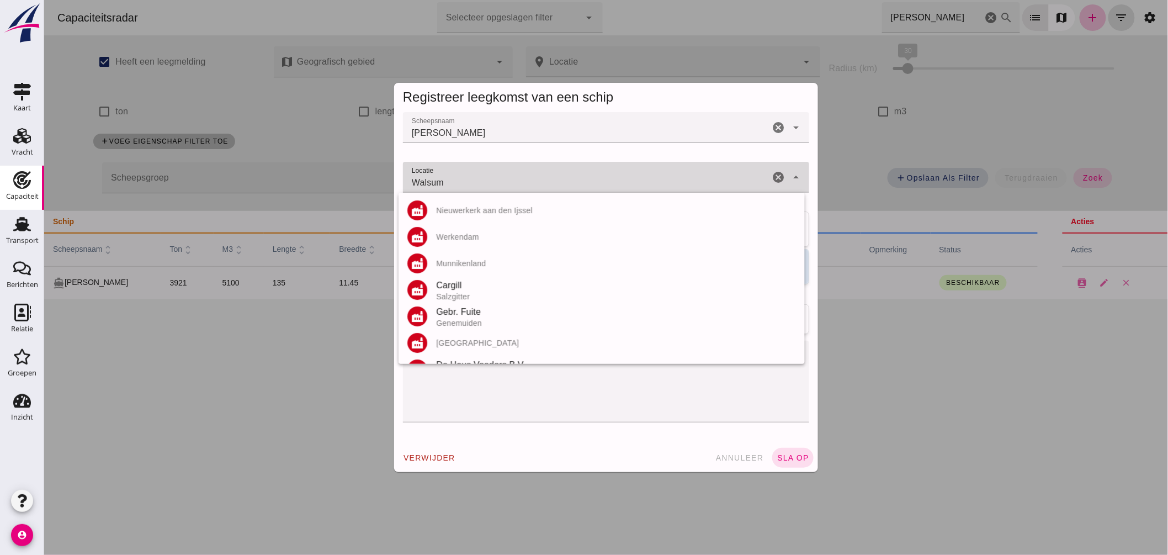
click at [538, 178] on input "Walsum" at bounding box center [585, 182] width 366 height 13
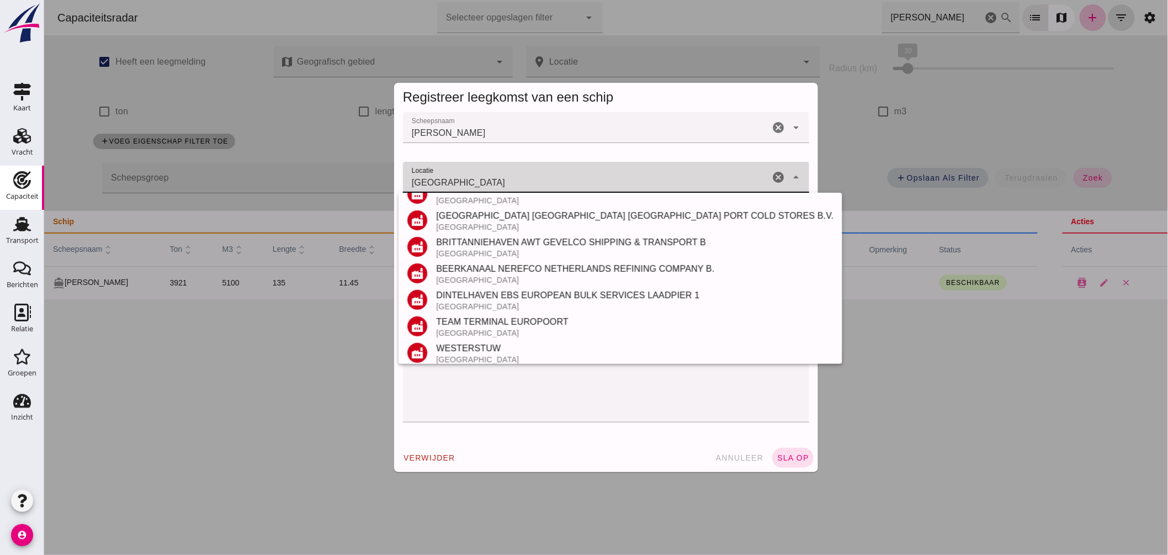
scroll to position [235, 0]
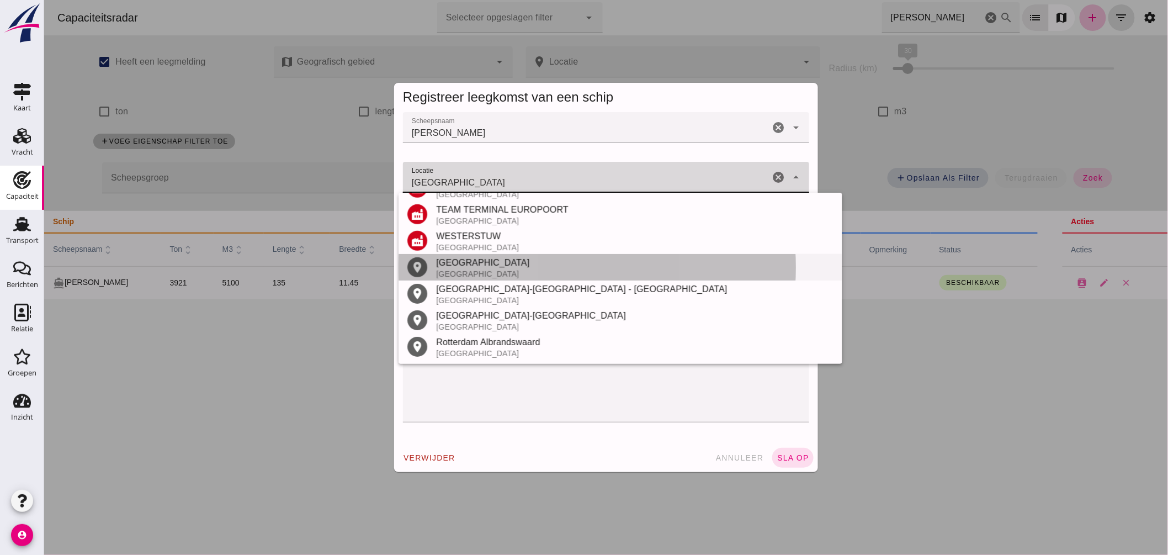
click at [466, 270] on div "Nederland" at bounding box center [633, 273] width 397 height 9
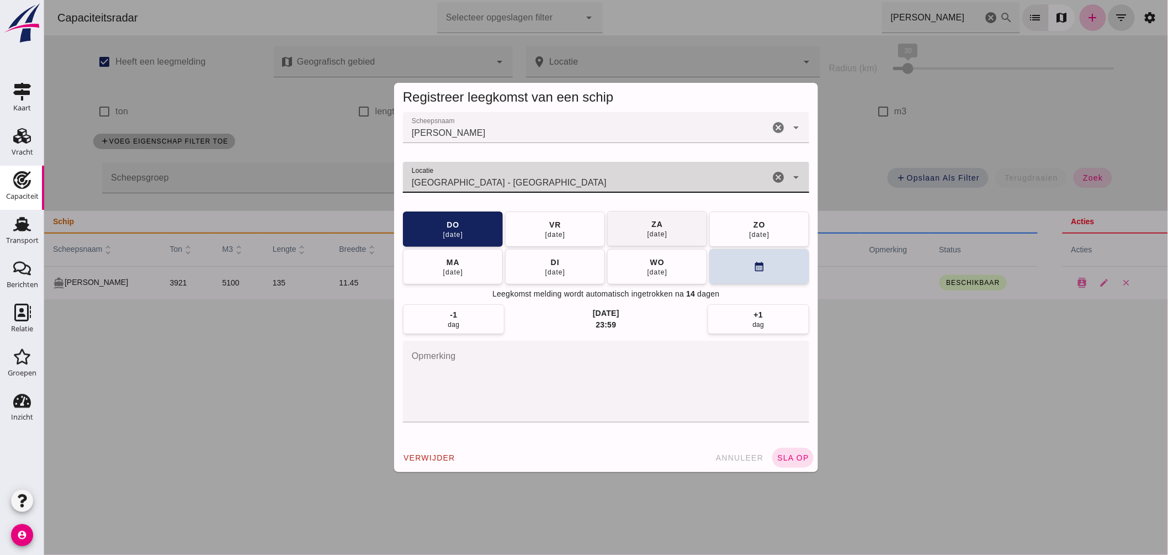
type input "Rotterdam - Zuid-Holland"
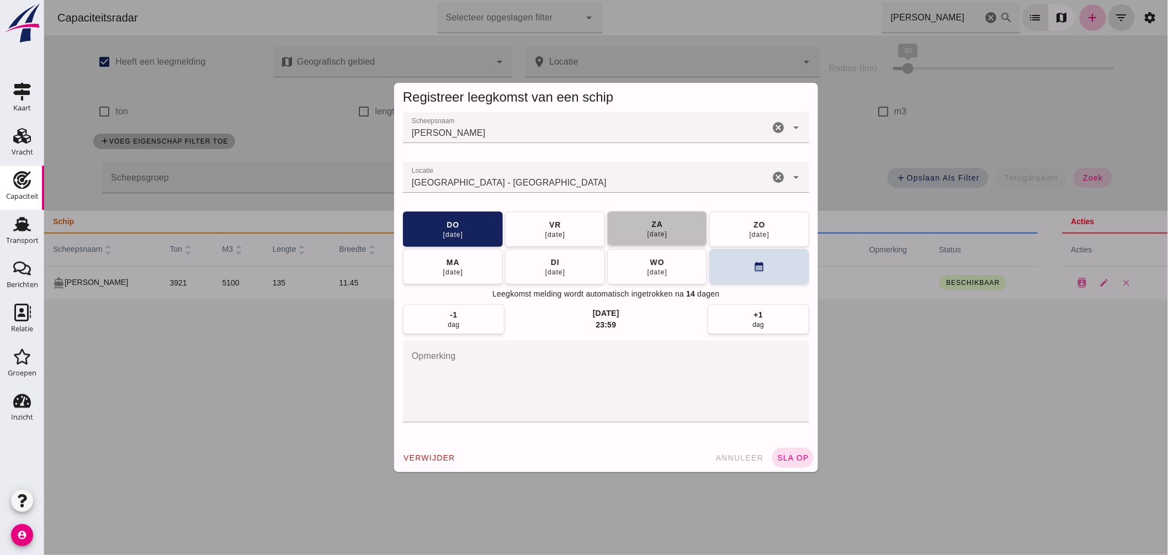
click at [667, 222] on button "za 30 aug" at bounding box center [657, 228] width 100 height 35
click at [785, 451] on button "sla op" at bounding box center [792, 458] width 41 height 20
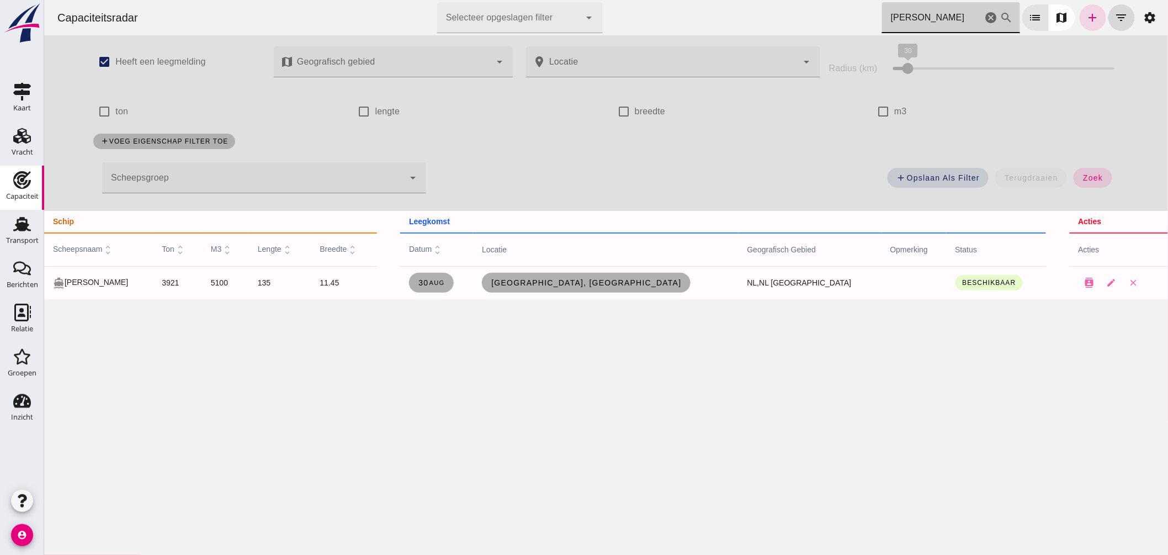
drag, startPoint x: 908, startPoint y: 18, endPoint x: 338, endPoint y: -21, distance: 570.9
click at [338, 0] on html "Capaciteitsradar Selecteer opgeslagen filter Selecteer opgeslagen filter cancel…" at bounding box center [606, 277] width 1124 height 555
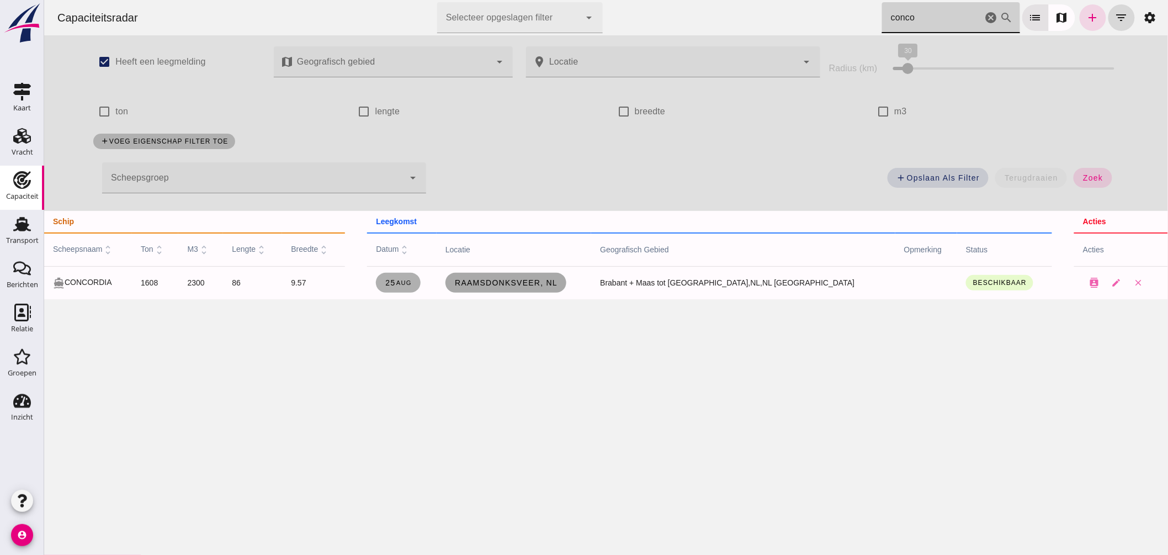
type input "conco"
click at [520, 280] on span "Raamsdonksveer, nl" at bounding box center [505, 282] width 103 height 9
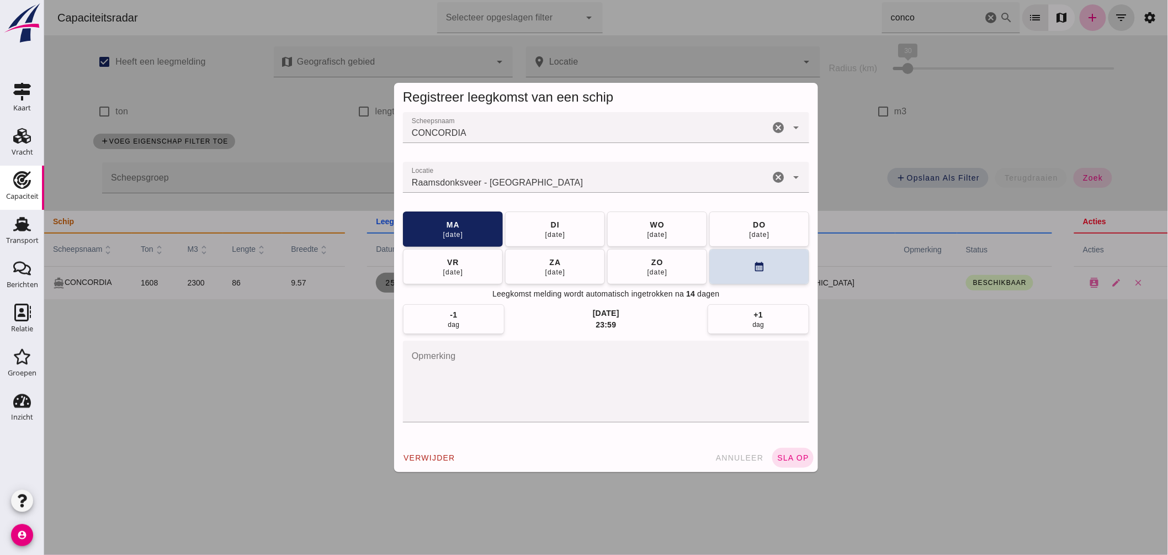
click at [579, 174] on div "Raamsdonksveer - Noord-Brabant" at bounding box center [585, 177] width 366 height 31
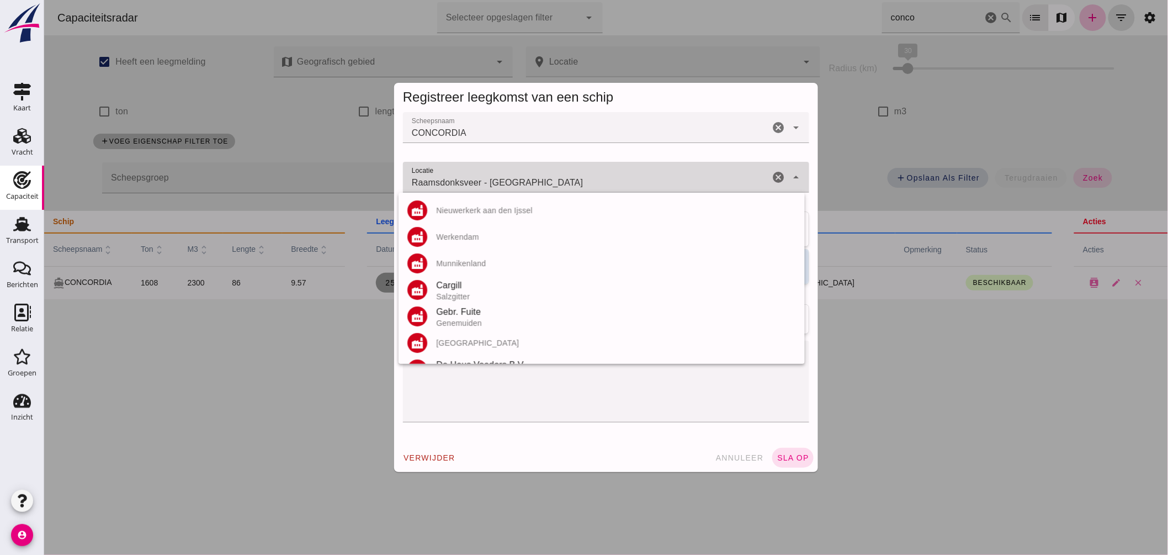
click at [579, 174] on div "Raamsdonksveer - Noord-Brabant Raamsdonksveer - Noord-Brabant" at bounding box center [585, 177] width 366 height 31
click at [576, 180] on input "Raamsdonksveer - Noord-Brabant" at bounding box center [585, 182] width 366 height 13
click at [576, 181] on input "Raamsdonksveer - Noord-Brabant" at bounding box center [585, 182] width 366 height 13
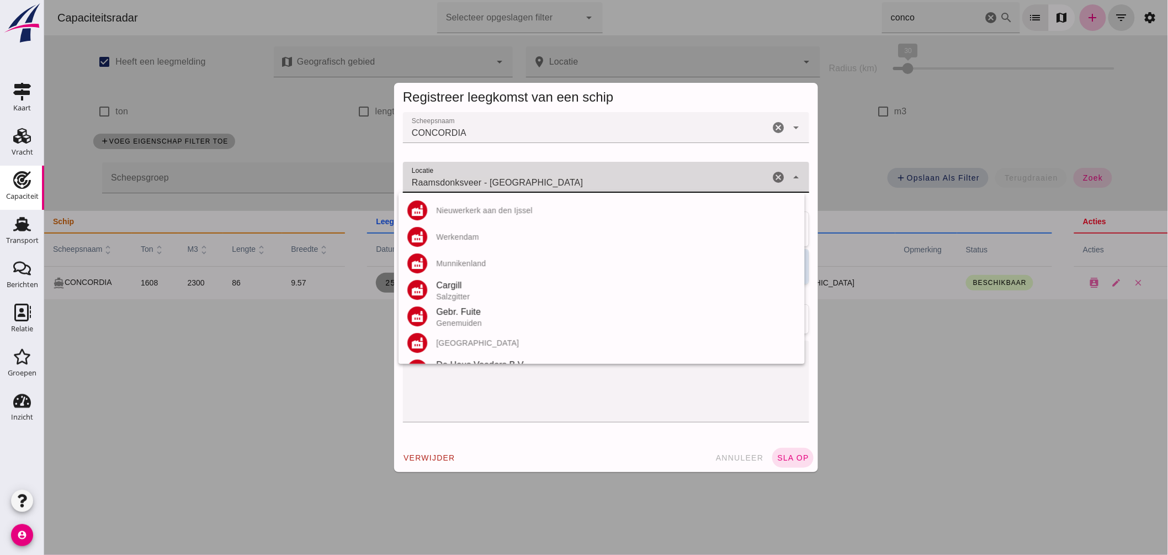
click at [576, 181] on input "Raamsdonksveer - Noord-Brabant" at bounding box center [585, 182] width 366 height 13
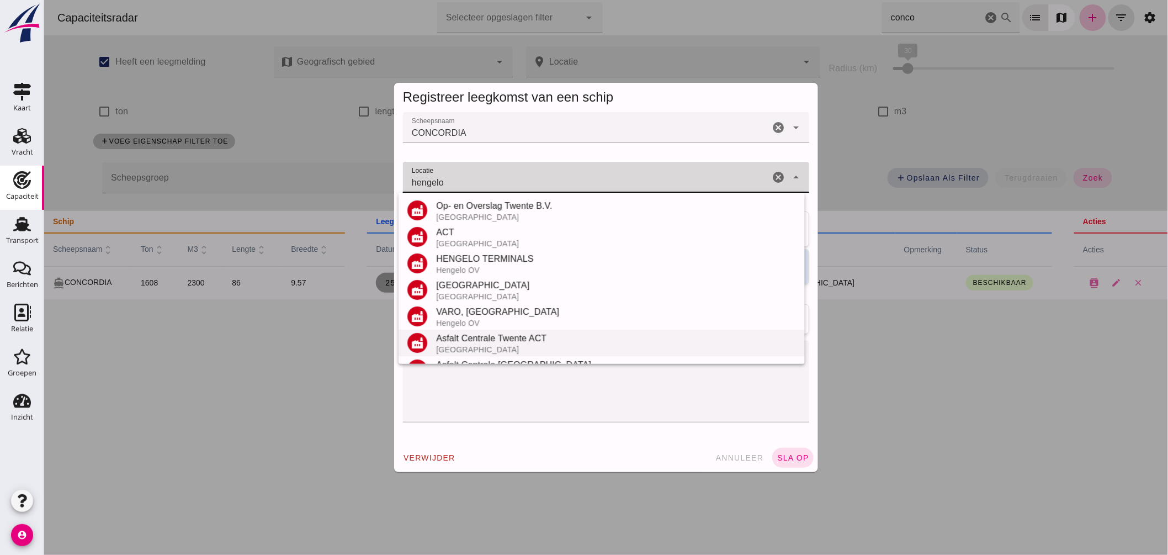
scroll to position [182, 0]
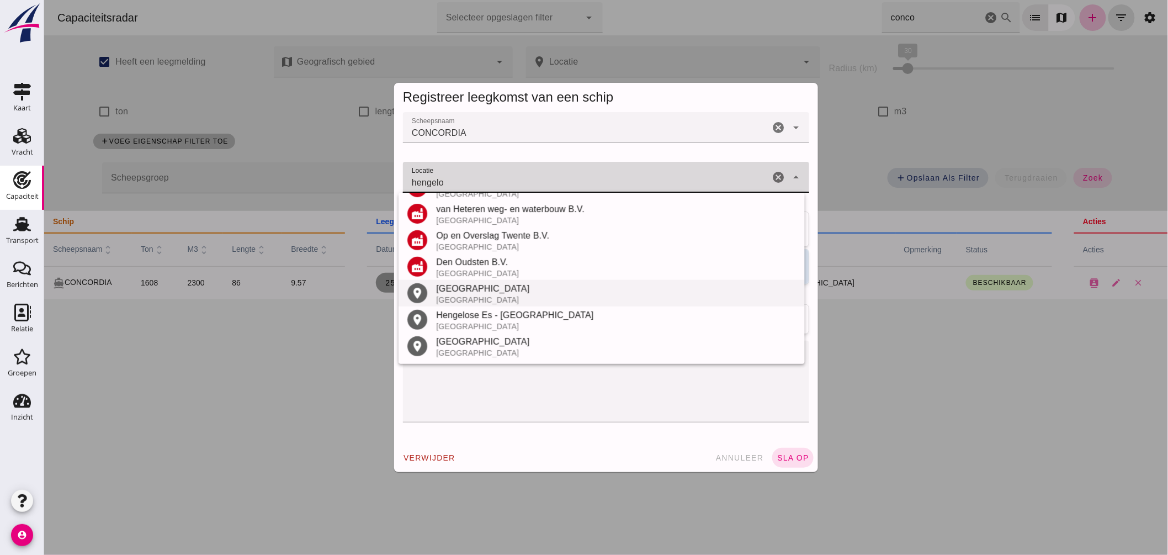
click at [471, 295] on div "Nederland" at bounding box center [615, 299] width 360 height 9
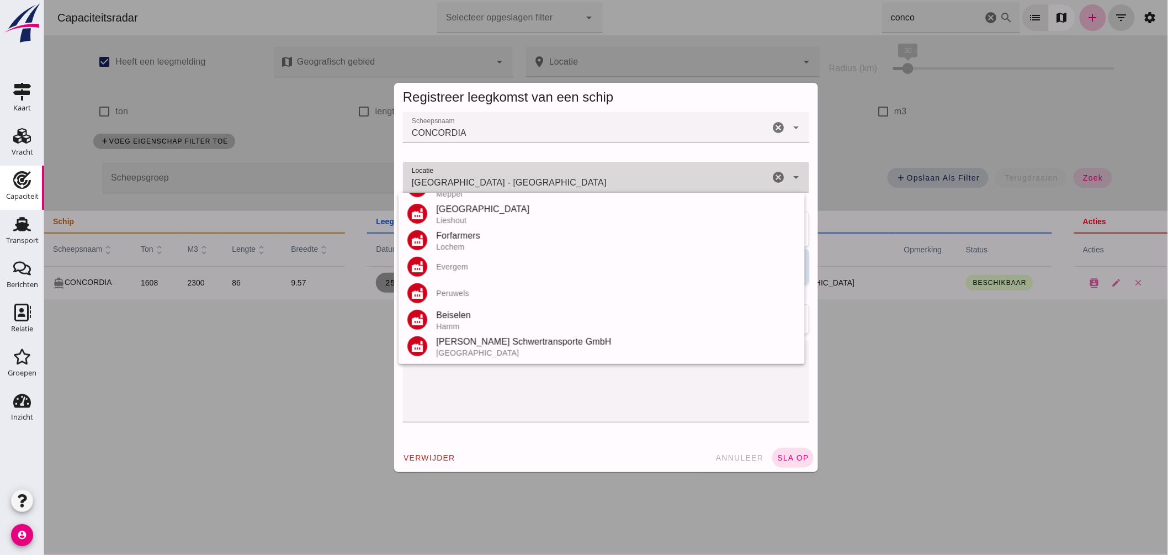
scroll to position [0, 0]
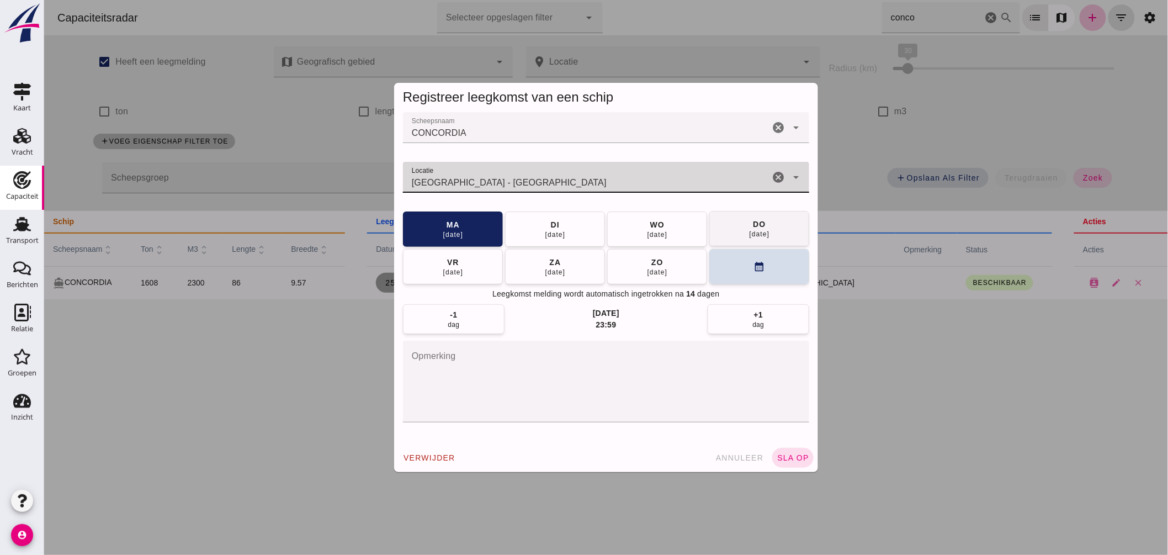
type input "Hengelo - Overijssel"
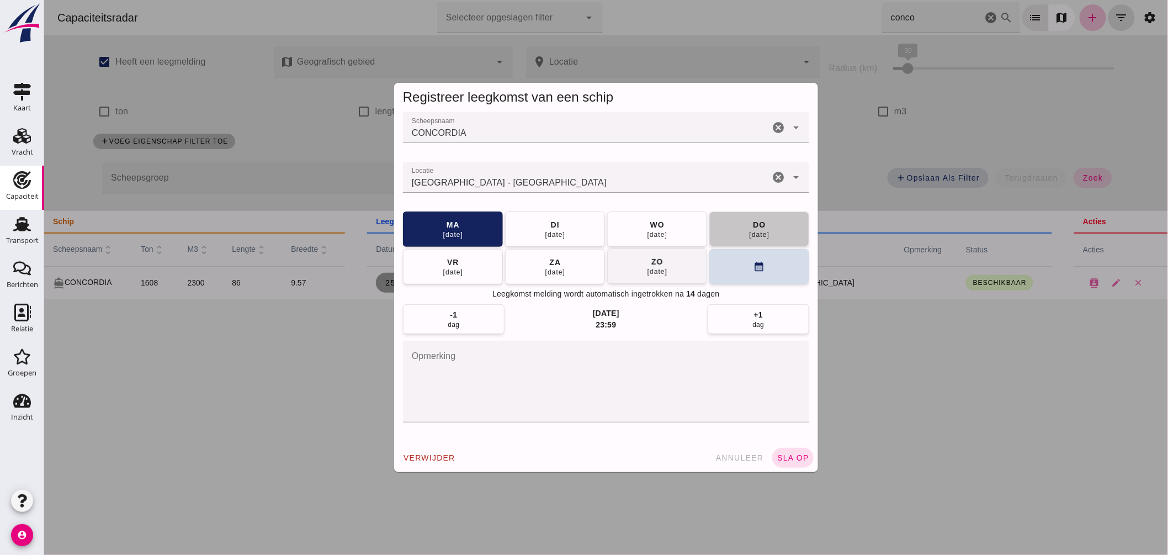
click at [735, 232] on button "do 28 aug" at bounding box center [759, 228] width 100 height 35
click at [793, 466] on div "verwijder annuleer sla op" at bounding box center [605, 457] width 424 height 29
click at [792, 460] on span "sla op" at bounding box center [792, 457] width 33 height 9
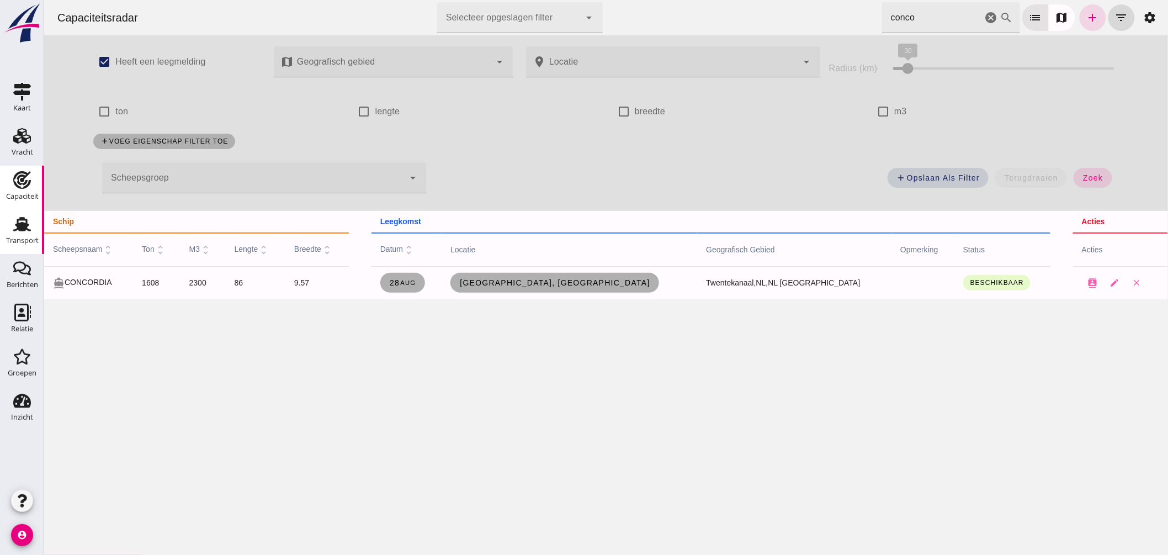
click at [20, 218] on use at bounding box center [22, 224] width 18 height 14
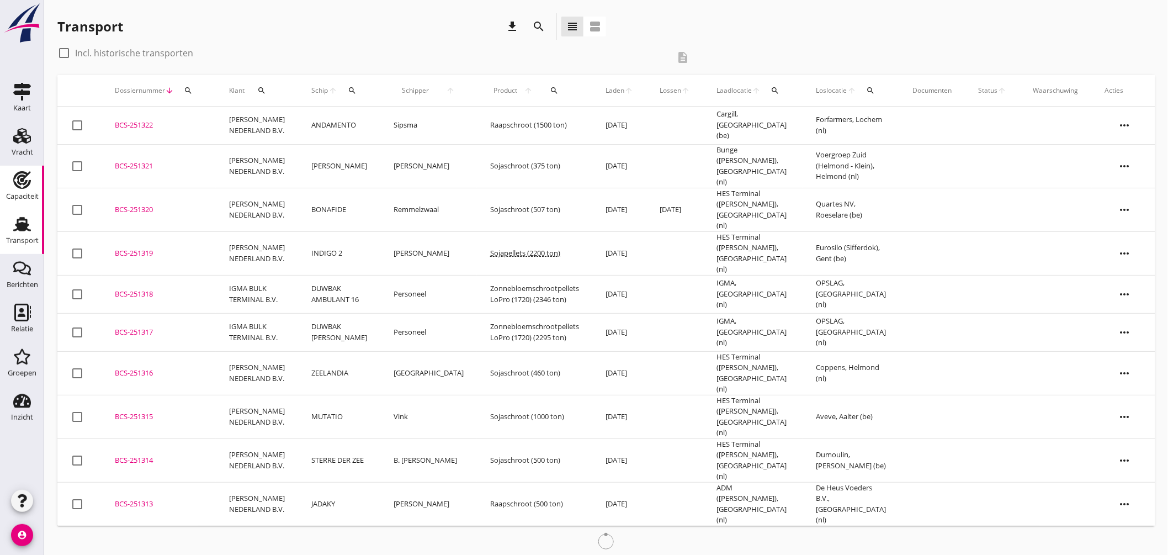
click at [23, 182] on icon "Capaciteit" at bounding box center [22, 180] width 18 height 18
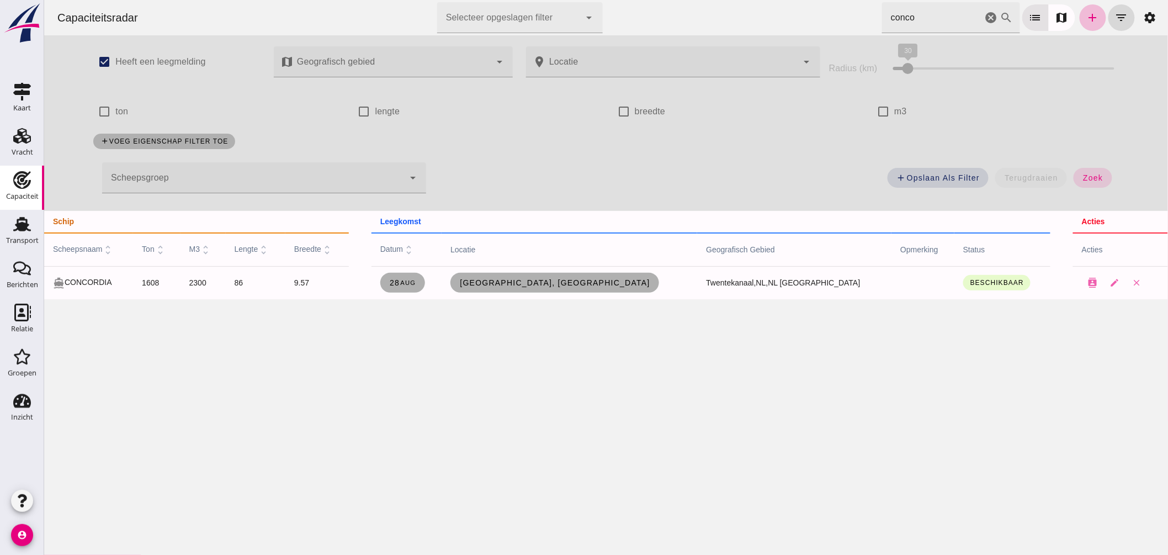
drag, startPoint x: 980, startPoint y: 15, endPoint x: 981, endPoint y: 1, distance: 14.4
click at [984, 14] on icon "cancel" at bounding box center [990, 17] width 13 height 13
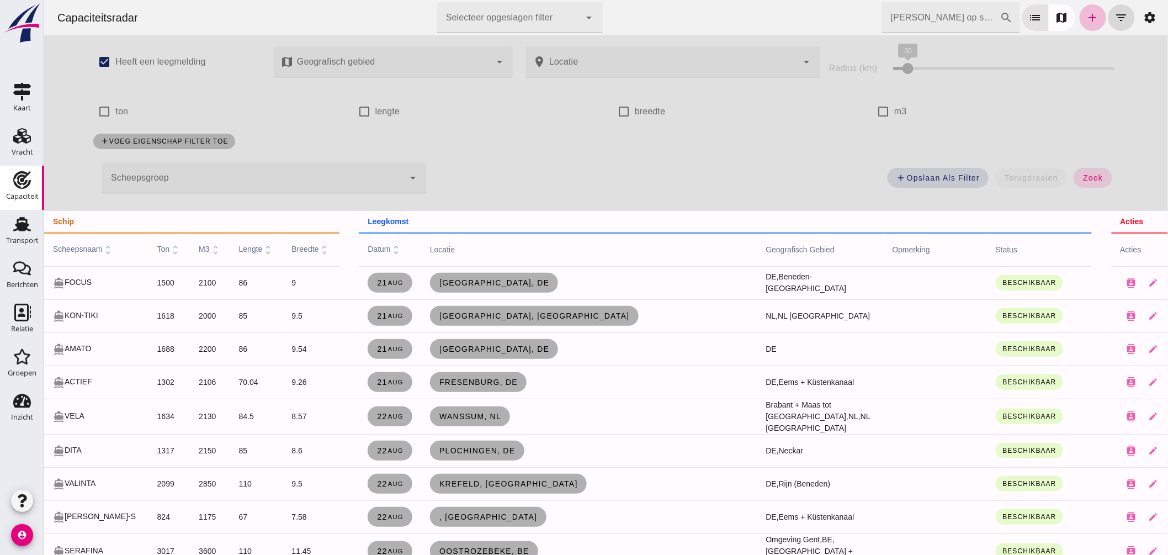
click at [94, 247] on span "scheepsnaam unfold_more" at bounding box center [82, 248] width 61 height 9
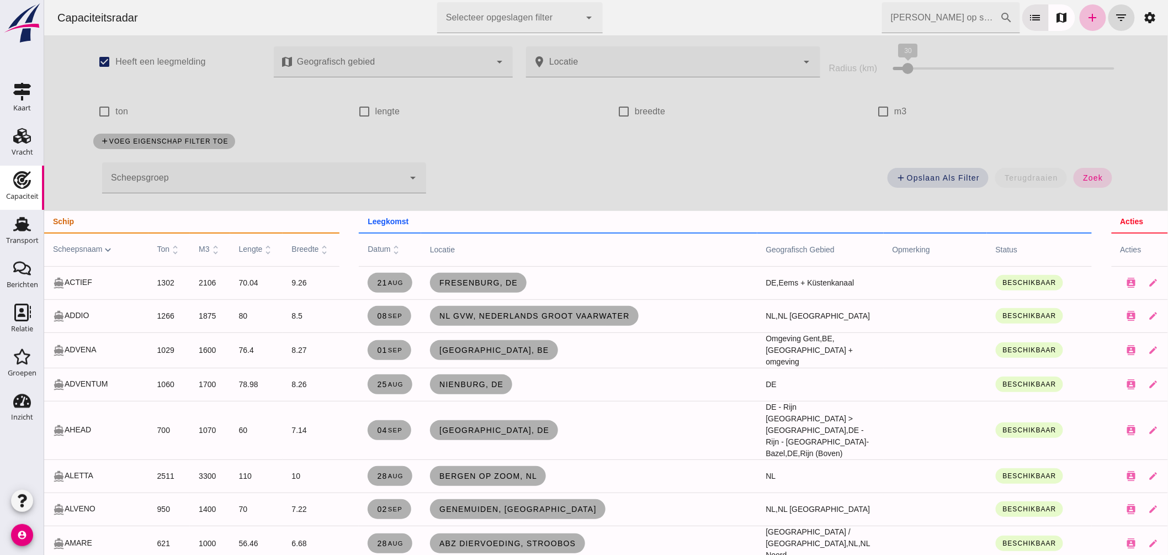
click at [916, 21] on input "Zoek op scheepsnaam" at bounding box center [940, 17] width 118 height 31
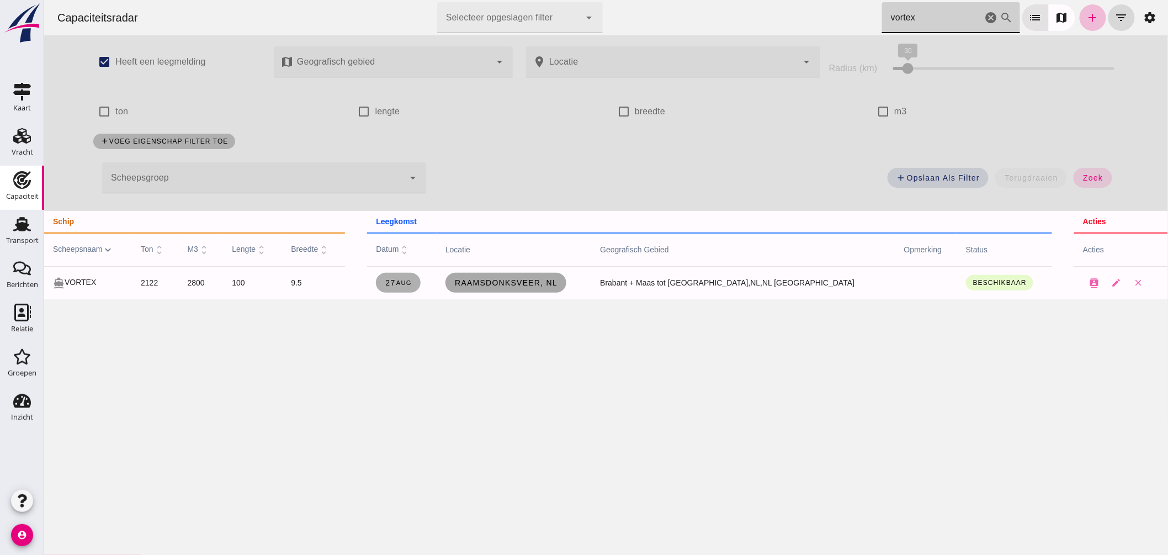
type input "vortex"
click at [561, 289] on link "Raamsdonksveer, nl" at bounding box center [505, 283] width 121 height 20
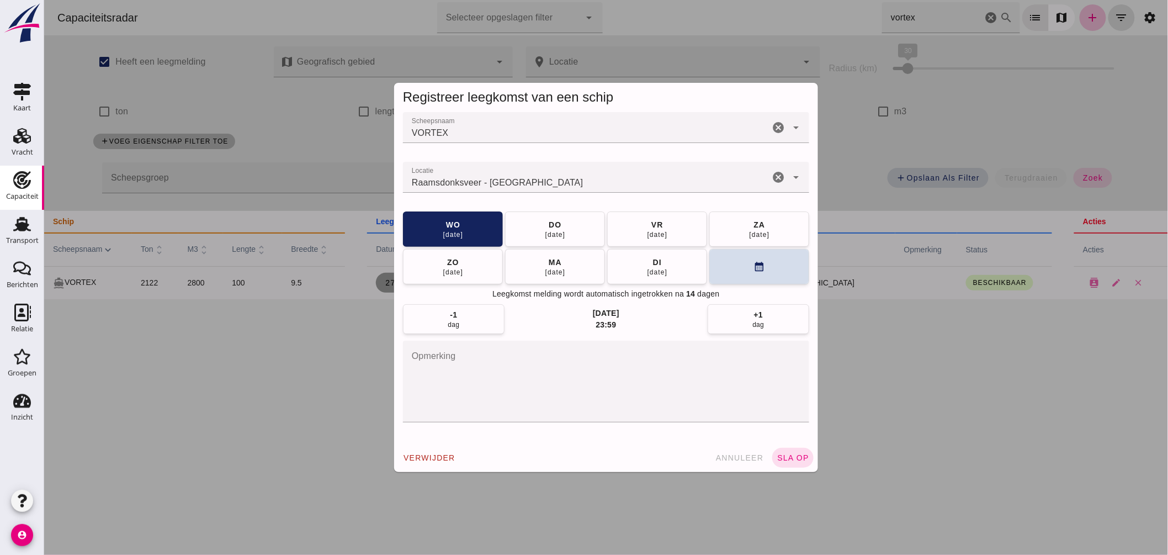
click at [554, 182] on input "Locatie" at bounding box center [585, 182] width 366 height 13
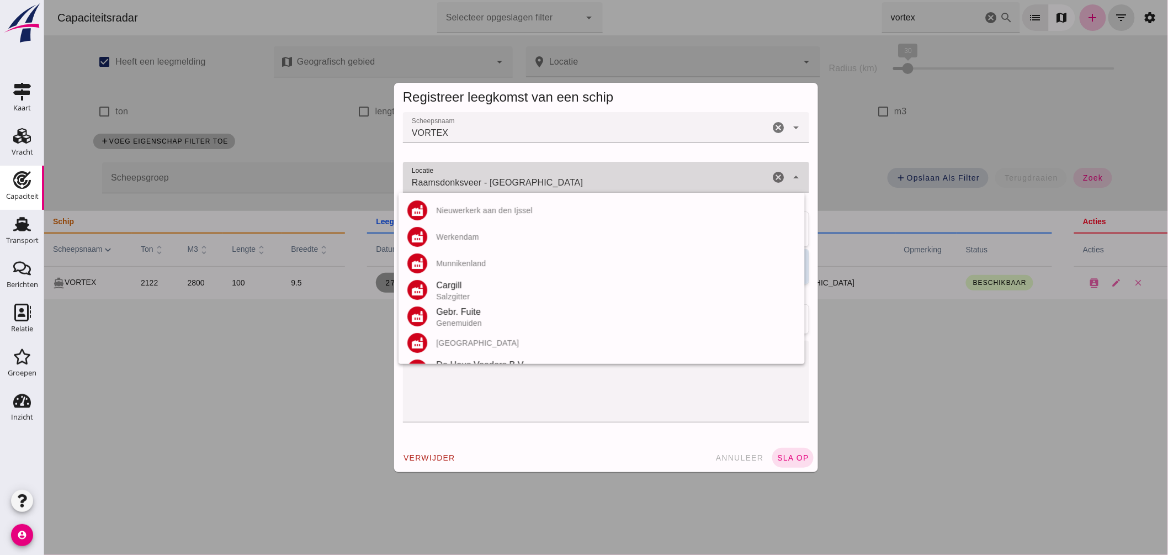
click at [554, 182] on input "Raamsdonksveer - Noord-Brabant" at bounding box center [585, 182] width 366 height 13
click at [553, 183] on input "Raamsdonksveer - Noord-Brabant" at bounding box center [585, 182] width 366 height 13
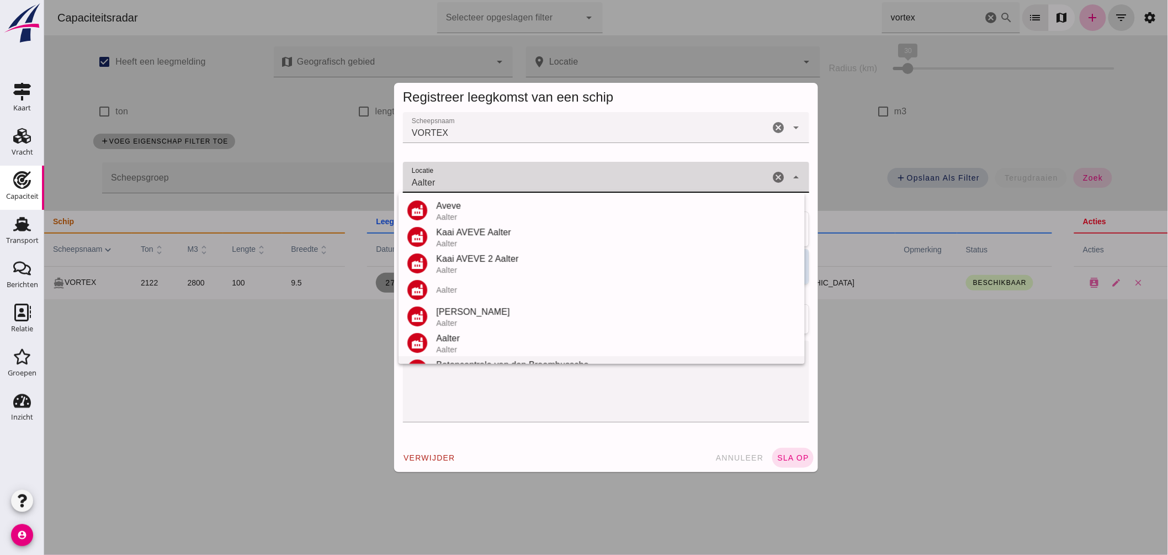
scroll to position [50, 0]
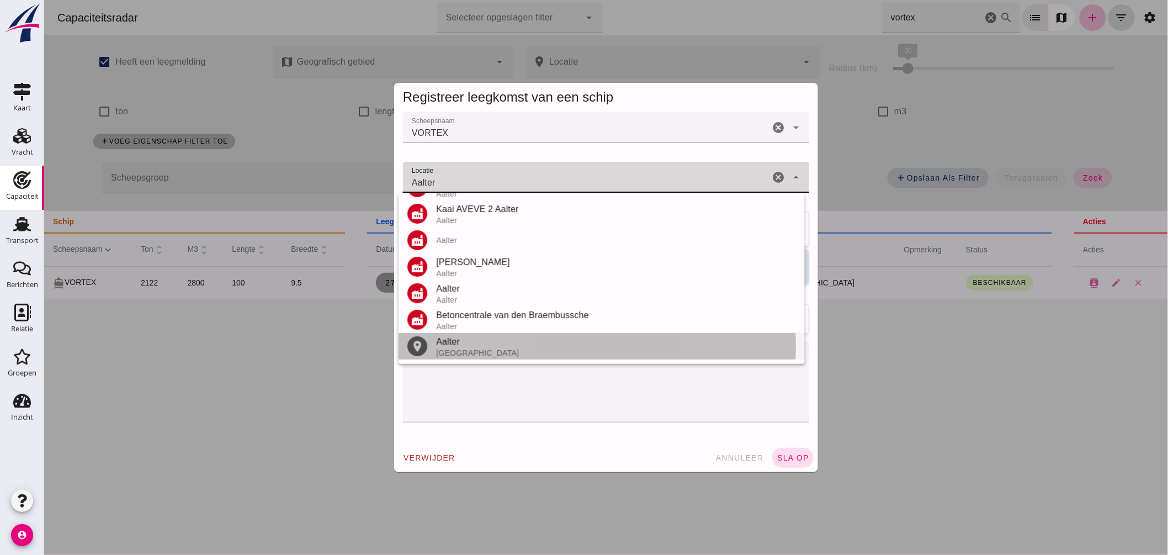
click at [465, 341] on div "Aalter" at bounding box center [615, 341] width 360 height 13
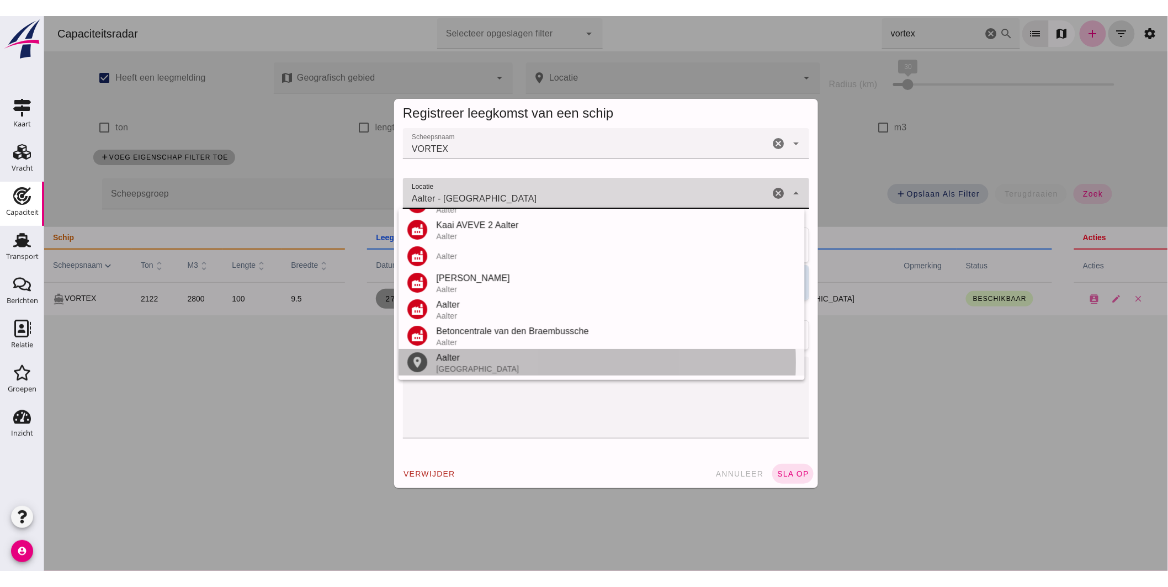
scroll to position [0, 0]
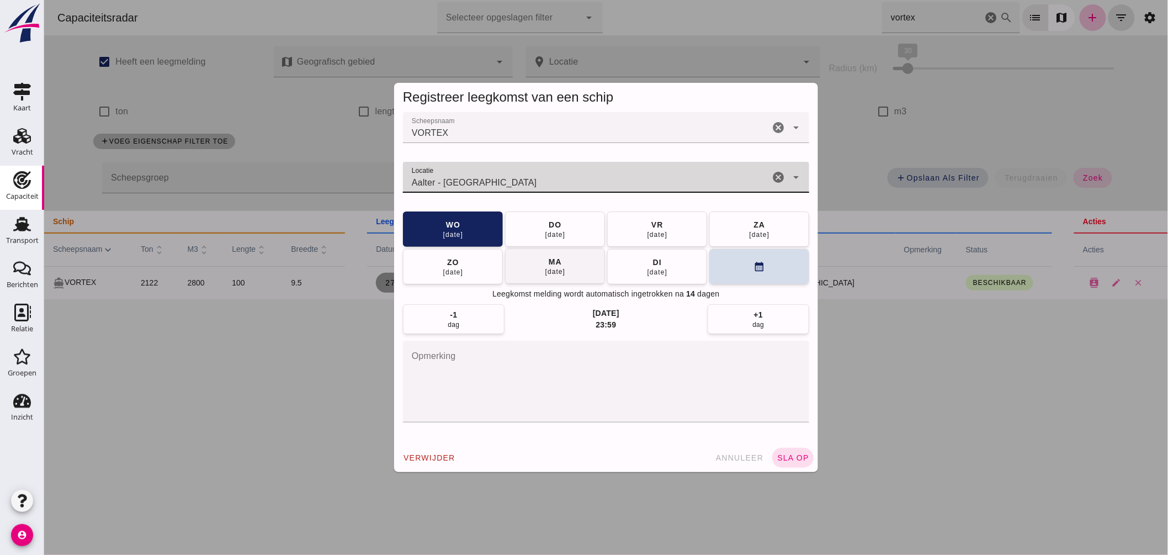
type input "Aalter - Oost-Vlaanderen"
click at [568, 262] on button "ma 01 sep" at bounding box center [554, 265] width 100 height 35
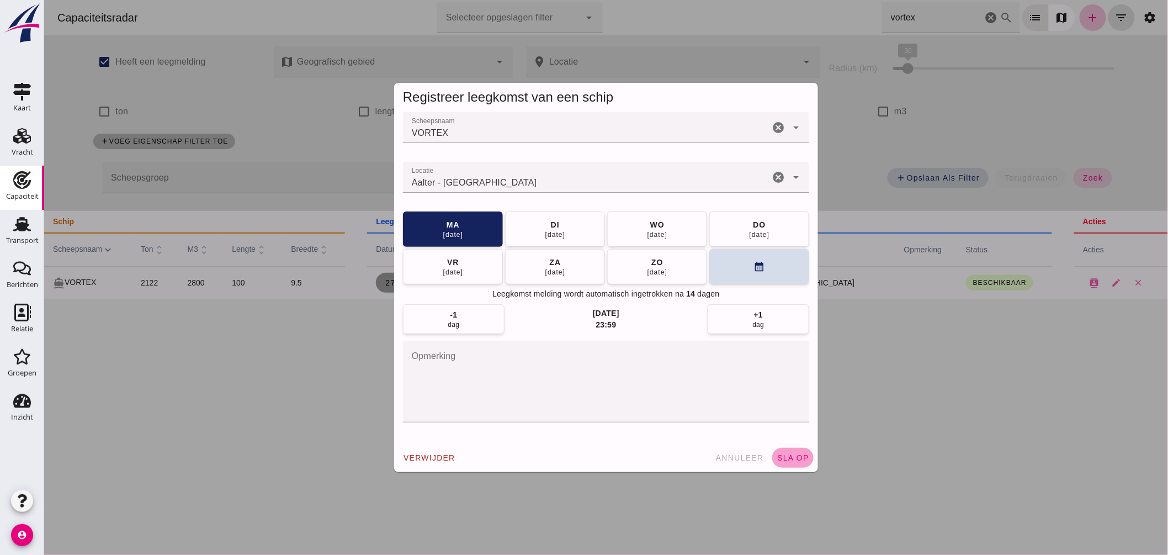
click at [780, 453] on button "sla op" at bounding box center [792, 458] width 41 height 20
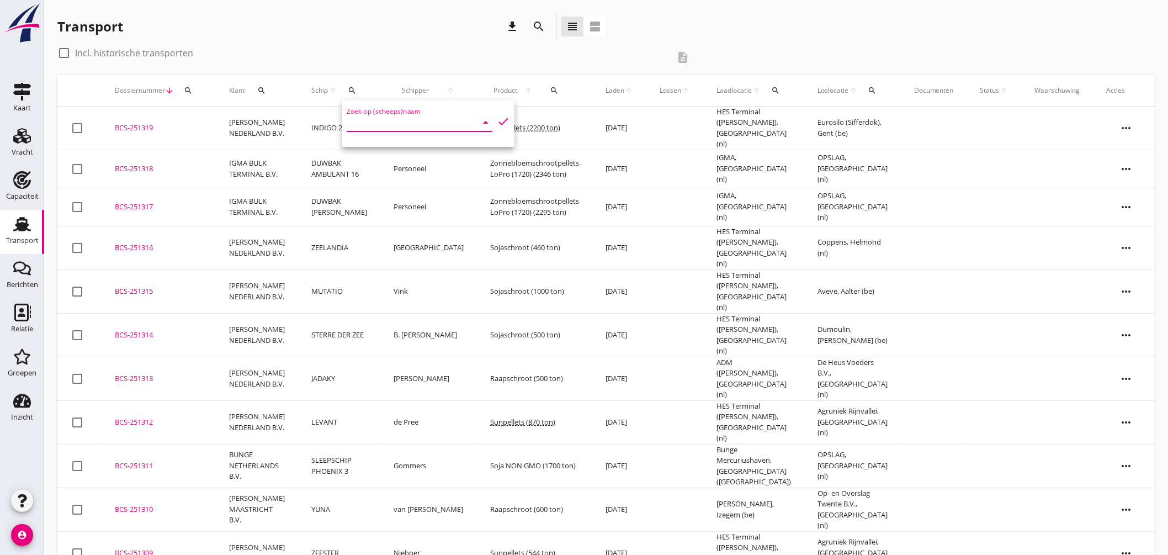
click at [432, 127] on input "Zoek op (scheeps)naam" at bounding box center [404, 123] width 115 height 18
click at [429, 151] on div "ENI: 2203584 (L:54.92 x B:6.63)" at bounding box center [441, 157] width 111 height 12
click at [499, 116] on icon "check" at bounding box center [503, 121] width 13 height 13
type input "NOVA CURA"
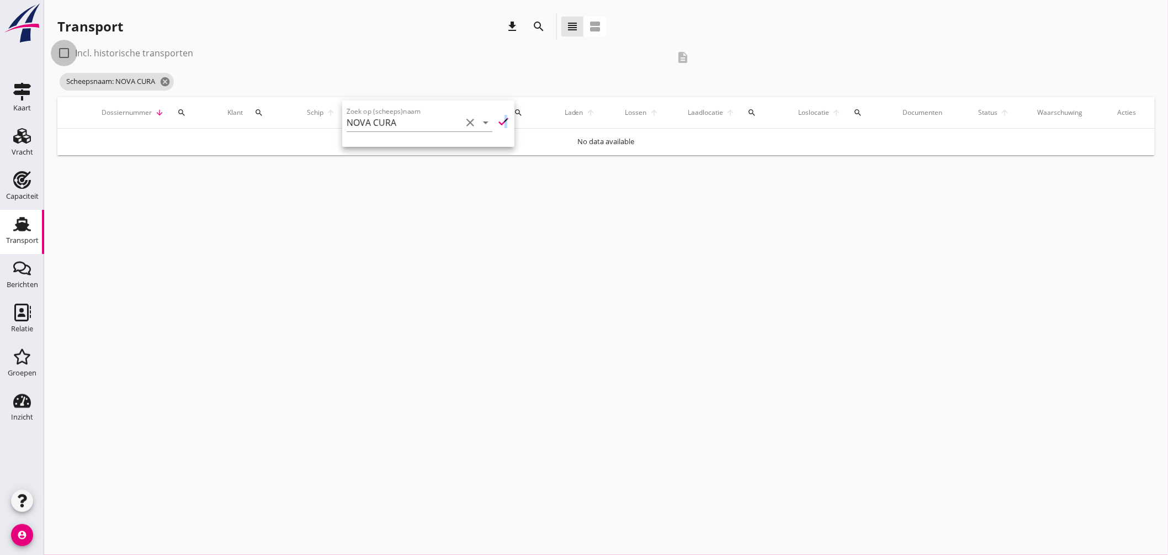
click at [69, 50] on div at bounding box center [64, 53] width 19 height 19
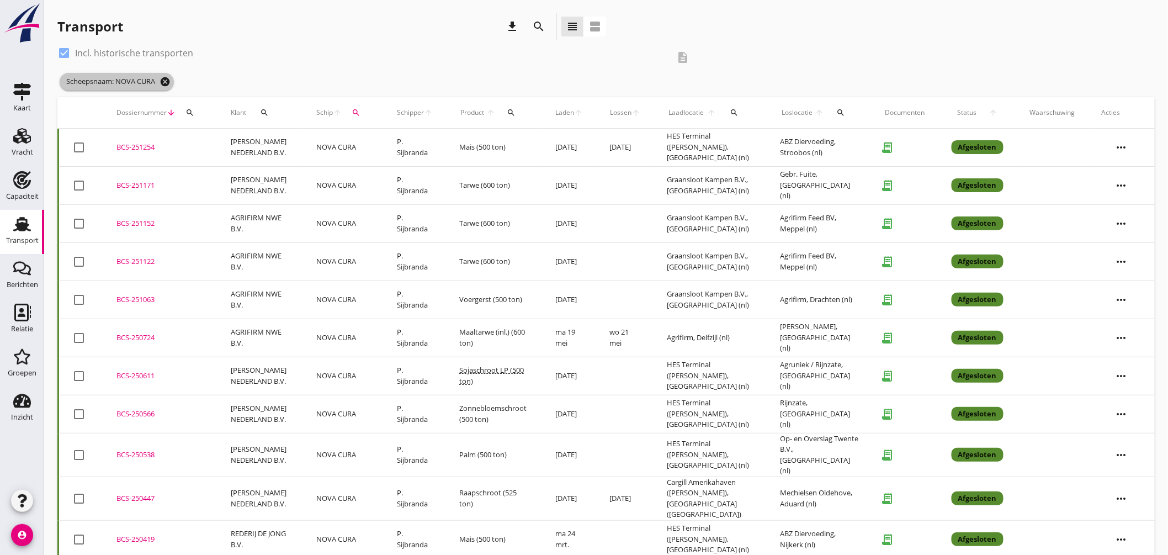
click at [169, 81] on icon "cancel" at bounding box center [164, 81] width 11 height 11
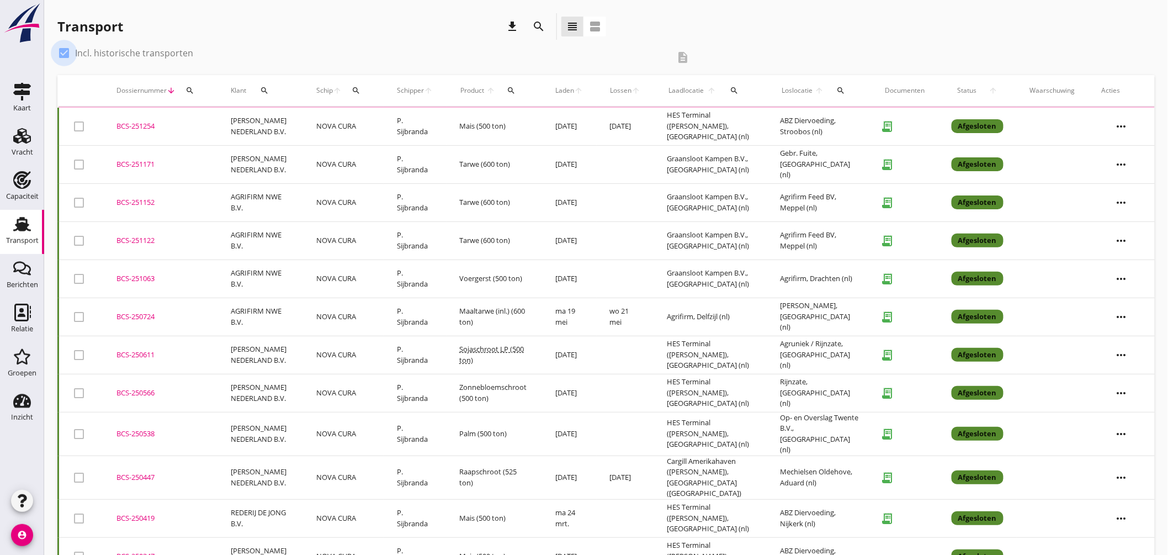
click at [67, 50] on div at bounding box center [64, 53] width 19 height 19
checkbox input "false"
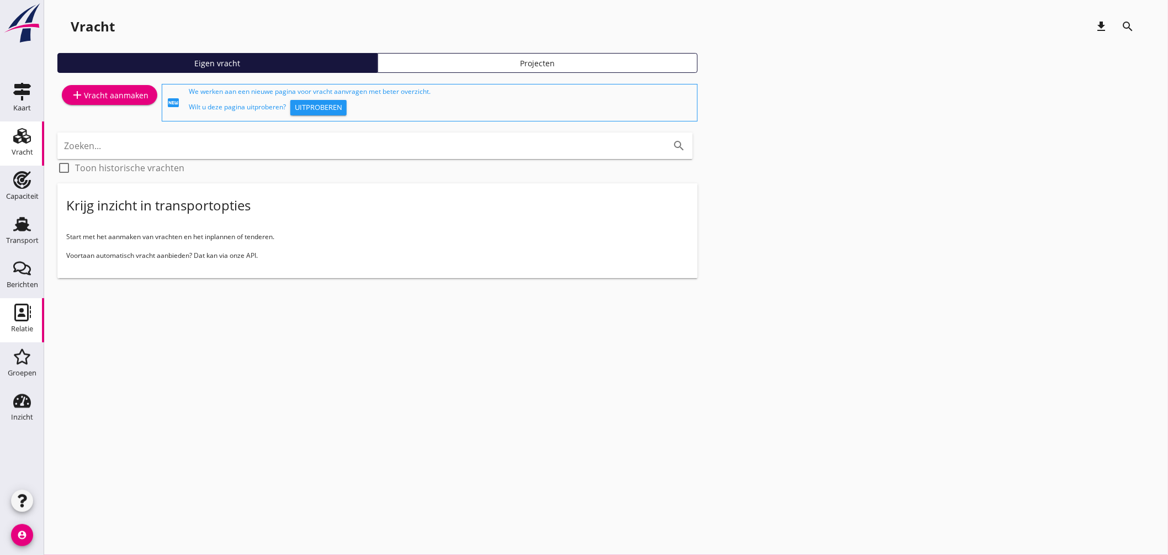
click at [26, 320] on use at bounding box center [22, 313] width 17 height 18
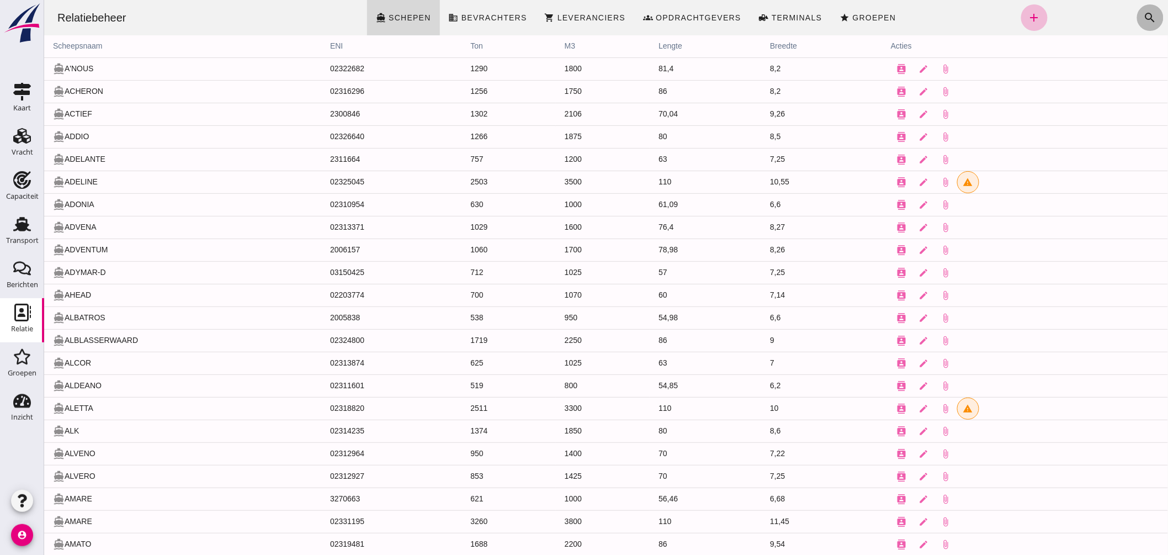
click at [1145, 14] on icon "search" at bounding box center [1149, 17] width 13 height 13
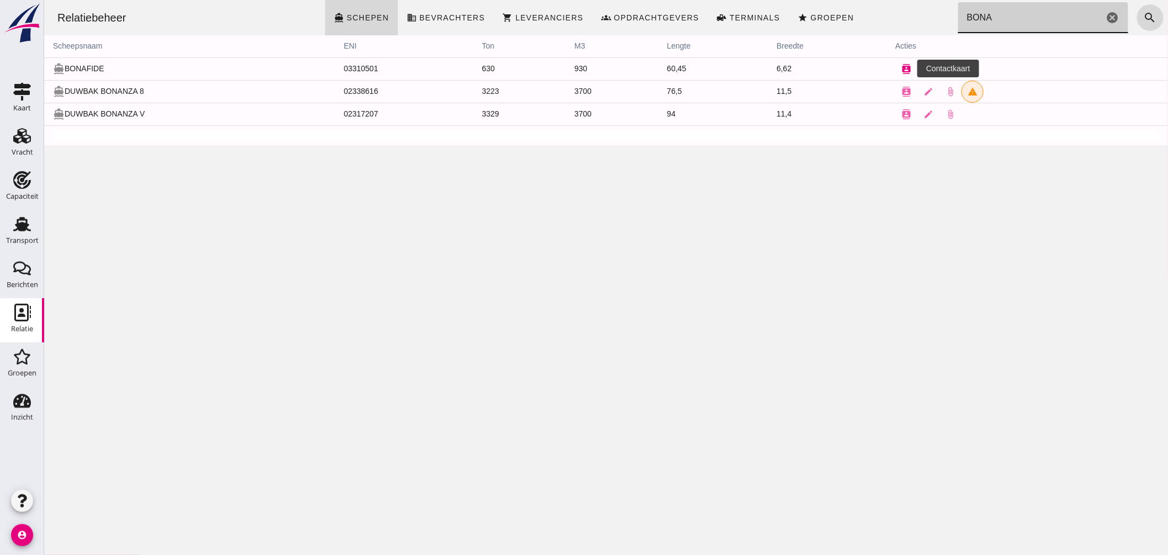
click at [901, 67] on icon "contacts" at bounding box center [906, 69] width 10 height 10
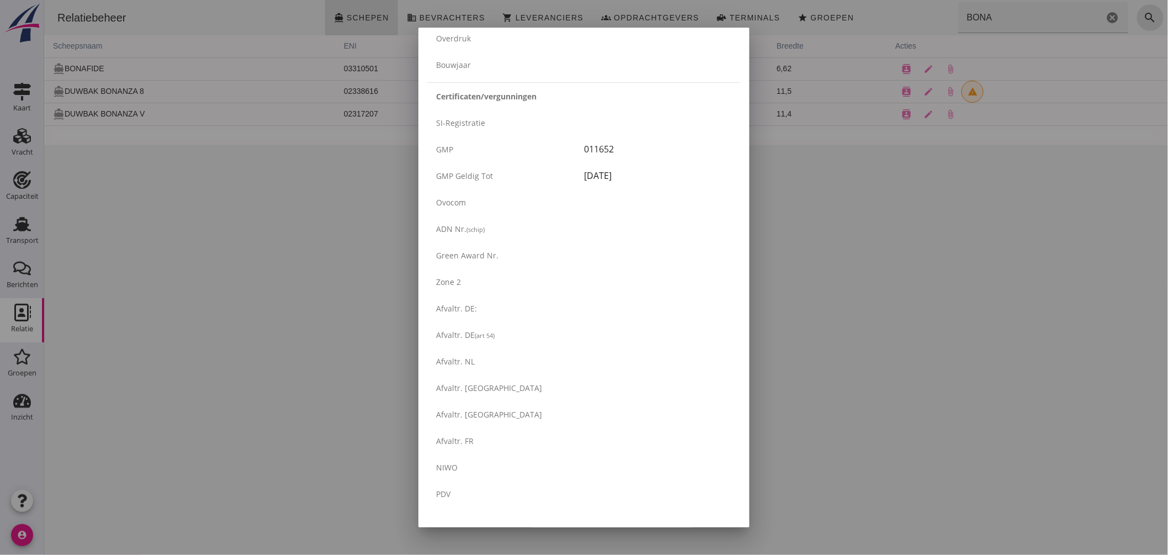
scroll to position [1742, 0]
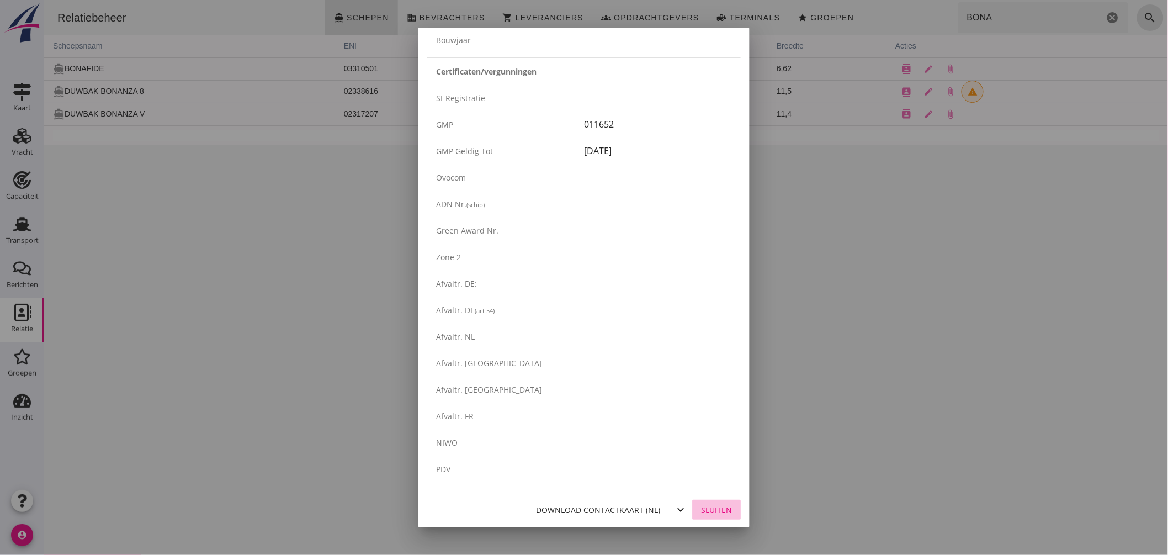
click at [701, 510] on div "Sluiten" at bounding box center [716, 510] width 31 height 12
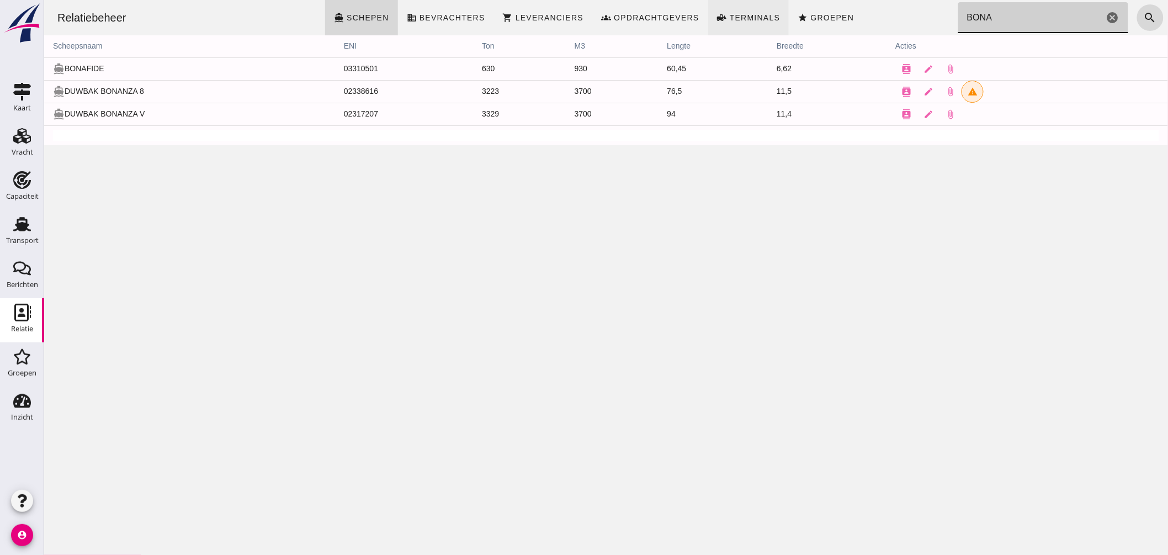
drag, startPoint x: 977, startPoint y: 15, endPoint x: 730, endPoint y: 1, distance: 248.2
click at [730, 1] on div "Relatiebeheer directions_boat Schepen business Bevrachters shopping_cart Levera…" at bounding box center [605, 17] width 1115 height 35
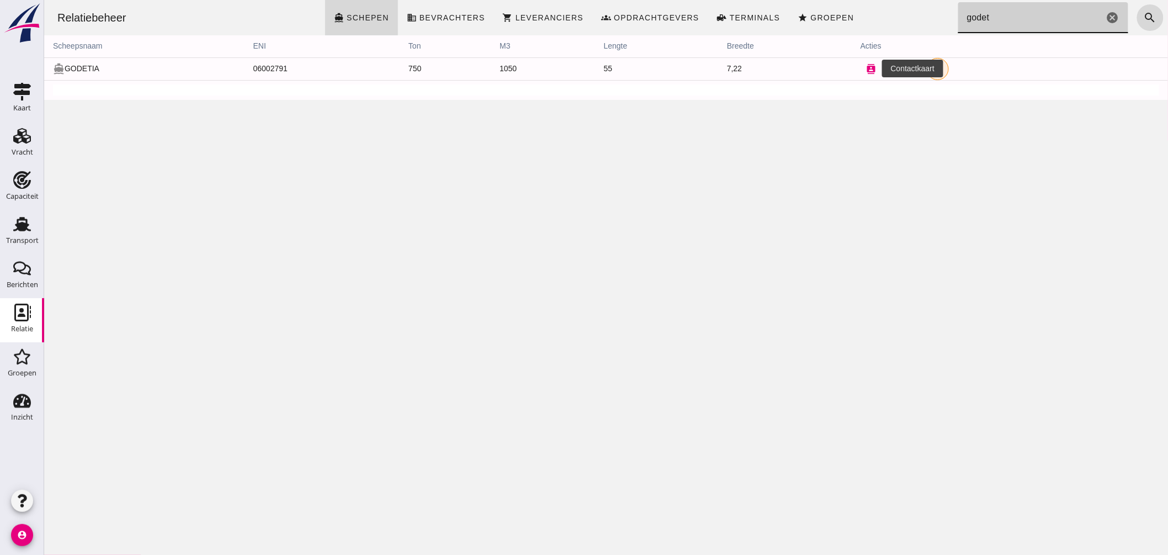
type input "godet"
click at [866, 68] on icon "contacts" at bounding box center [871, 69] width 10 height 10
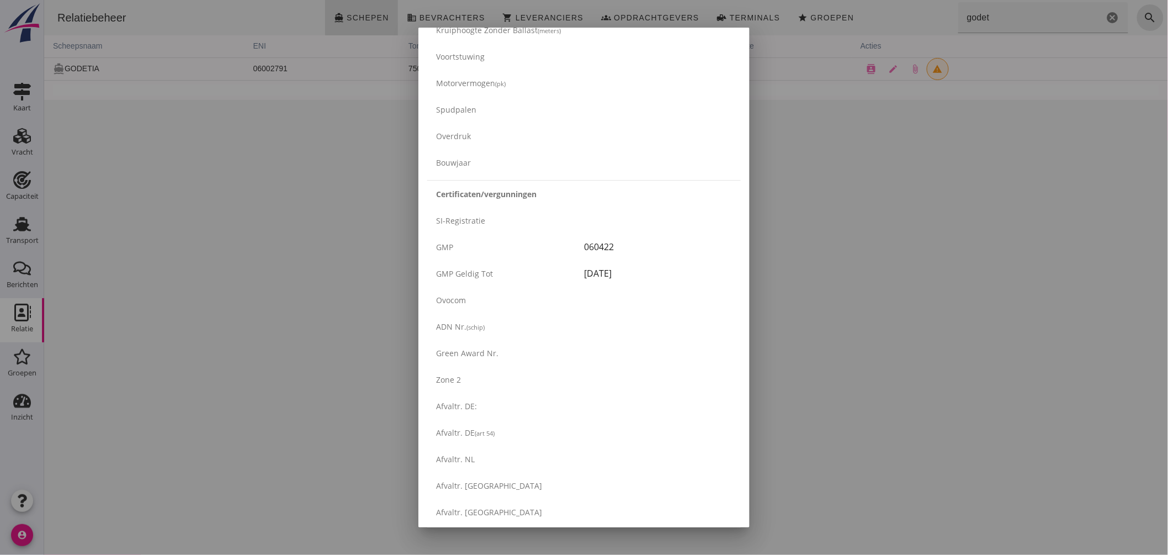
scroll to position [1742, 0]
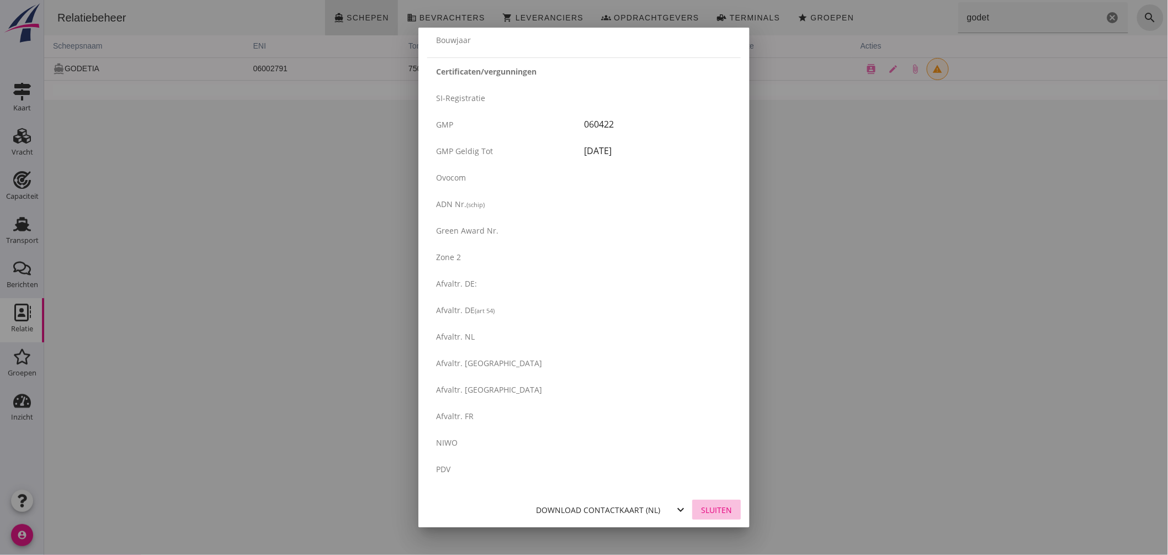
click at [704, 509] on div "Sluiten" at bounding box center [716, 510] width 31 height 12
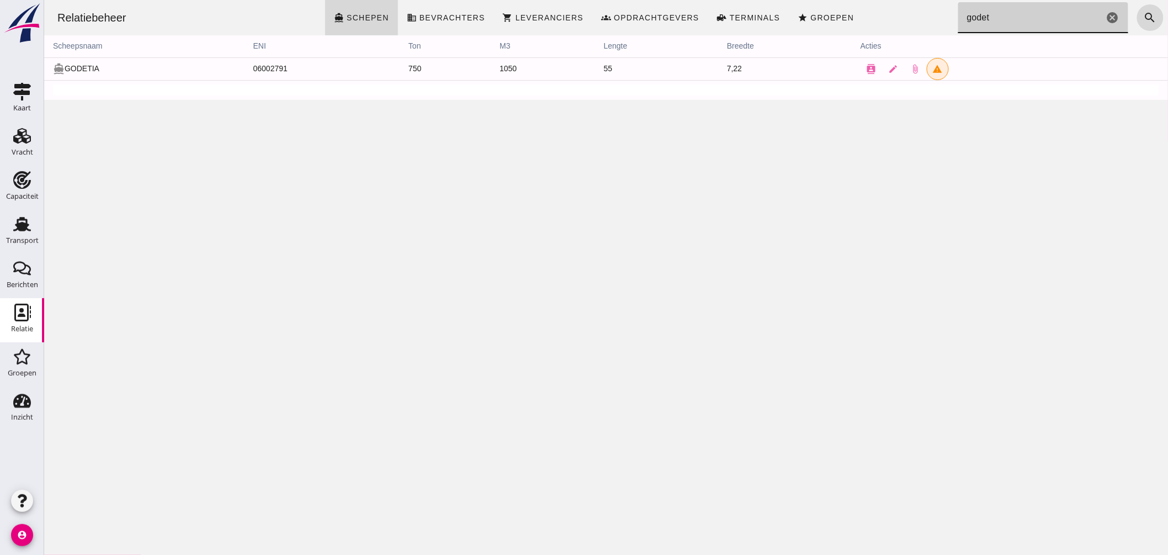
click at [1005, 21] on input "godet" at bounding box center [1030, 17] width 146 height 31
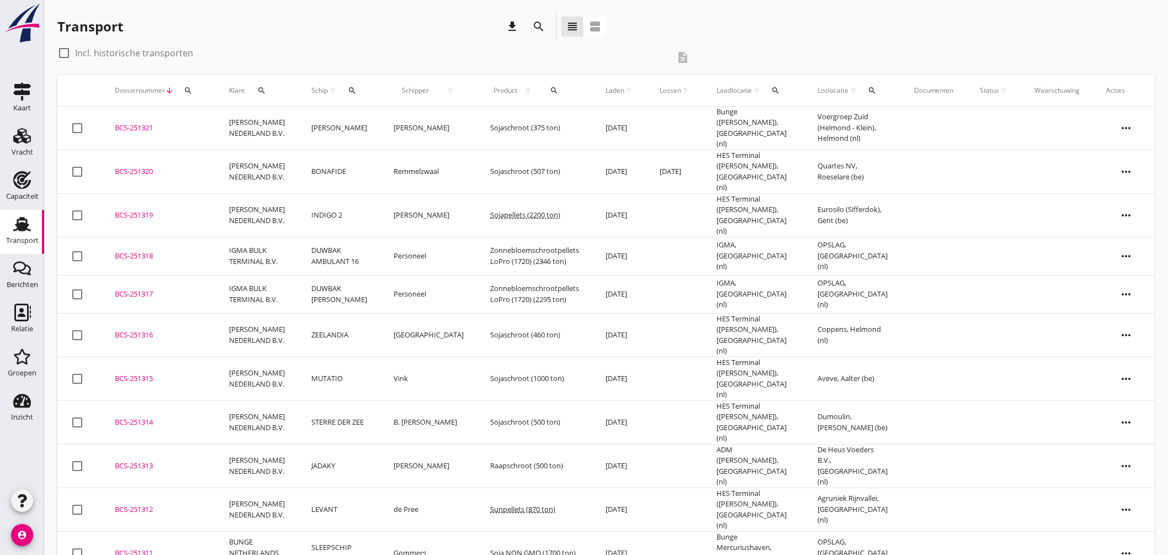
click at [350, 91] on icon "search" at bounding box center [352, 90] width 9 height 9
click at [393, 117] on input "Zoek op (scheeps)naam" at bounding box center [403, 123] width 115 height 18
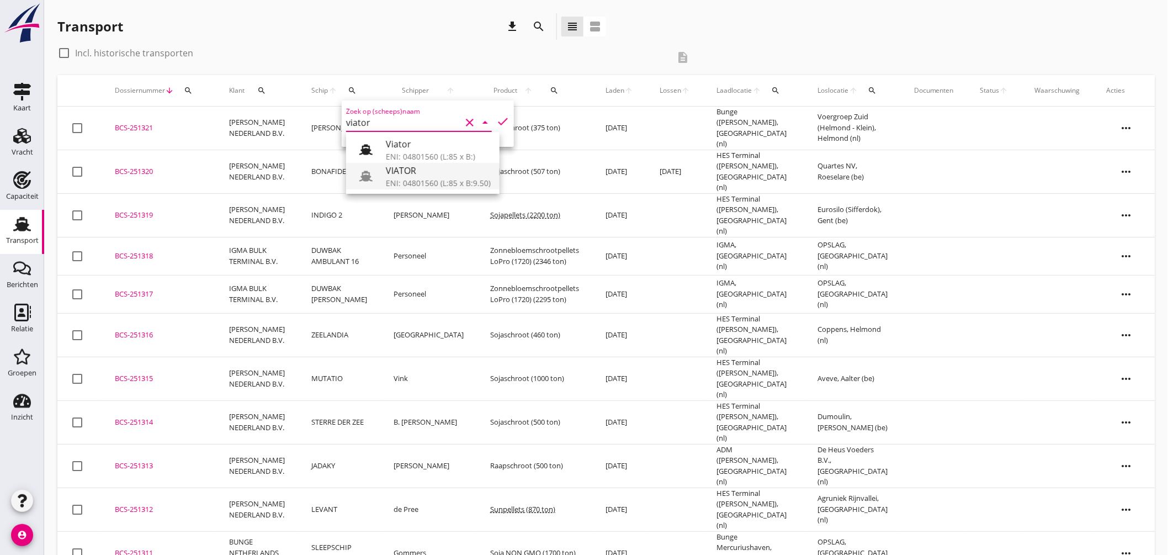
click at [406, 168] on div "VIATOR" at bounding box center [438, 170] width 105 height 13
click at [497, 118] on icon "check" at bounding box center [502, 121] width 13 height 13
type input "VIATOR"
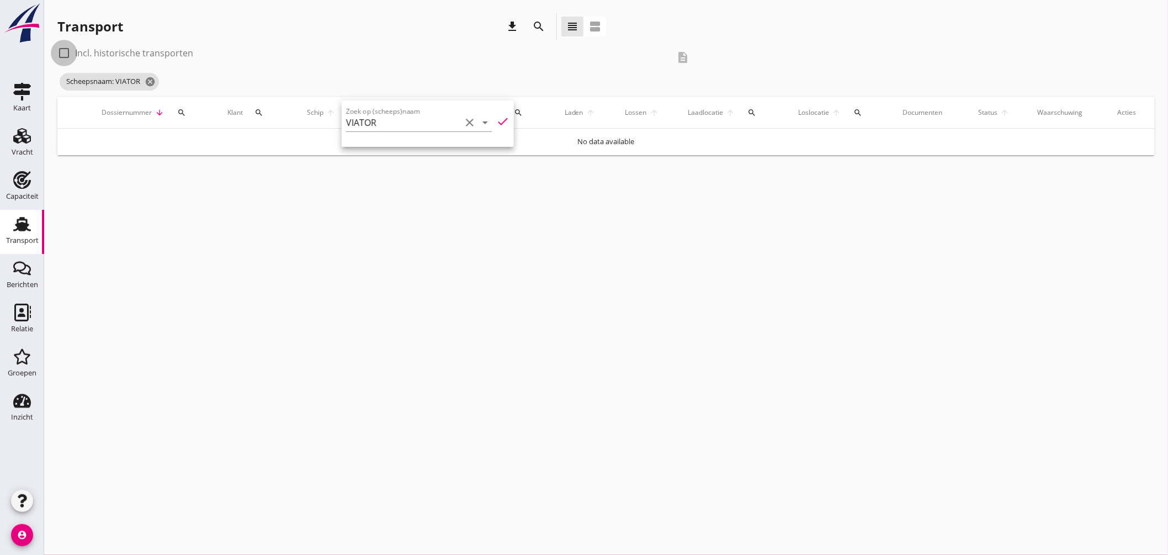
click at [67, 50] on div at bounding box center [64, 53] width 19 height 19
checkbox input "true"
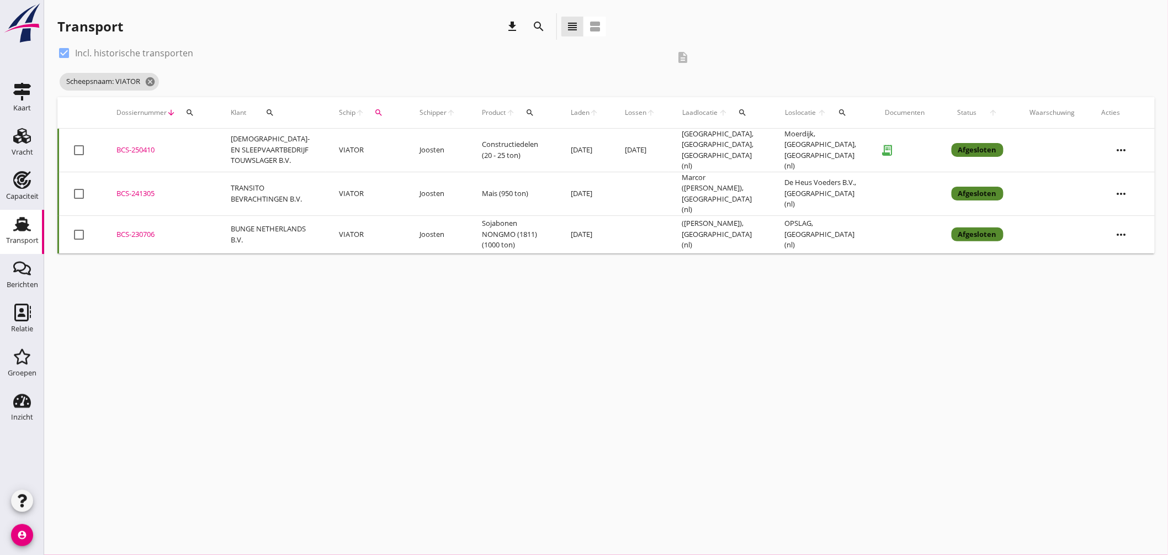
click at [123, 229] on div "BCS-230706" at bounding box center [160, 234] width 88 height 11
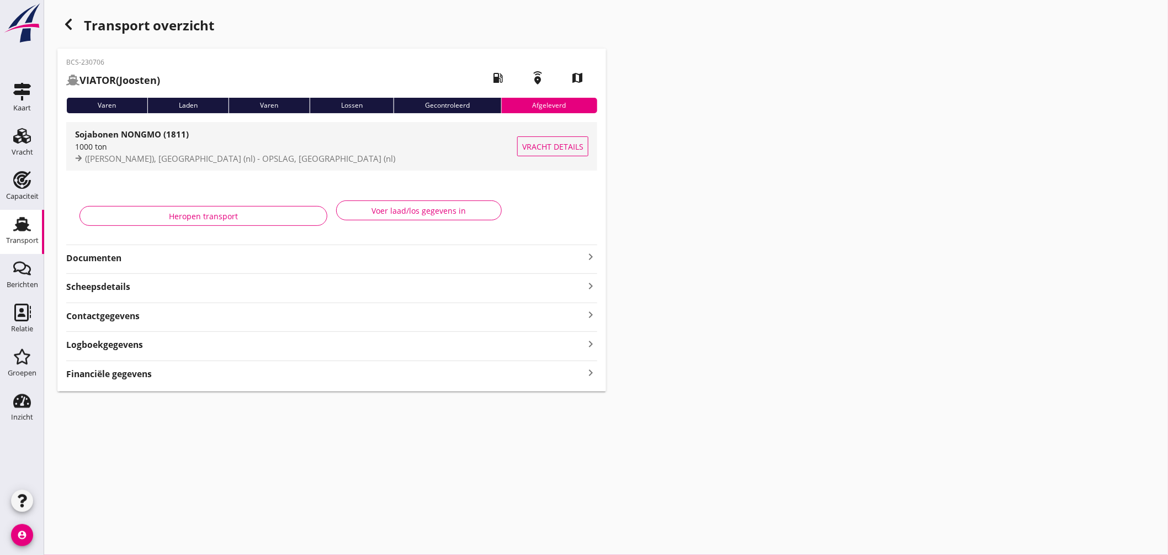
click at [432, 148] on div "1000 ton" at bounding box center [296, 147] width 442 height 12
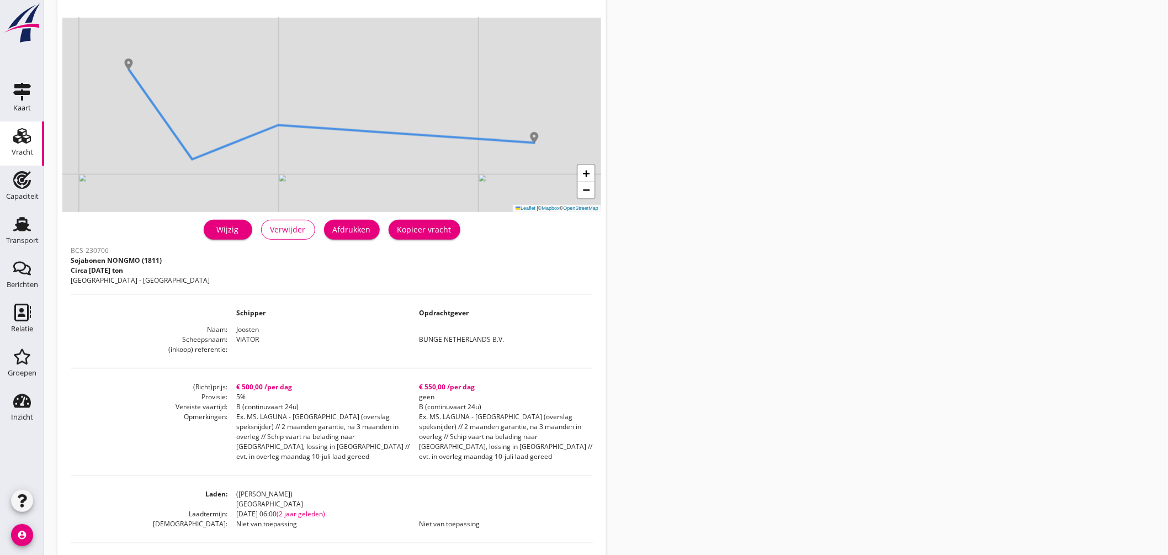
scroll to position [184, 0]
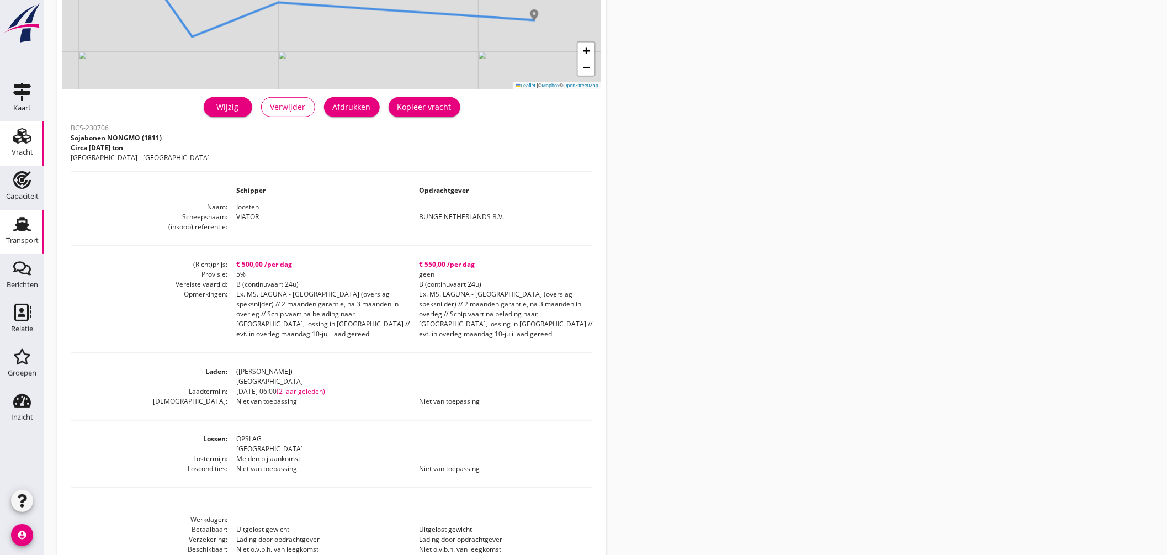
click at [33, 227] on div "Transport" at bounding box center [22, 224] width 26 height 18
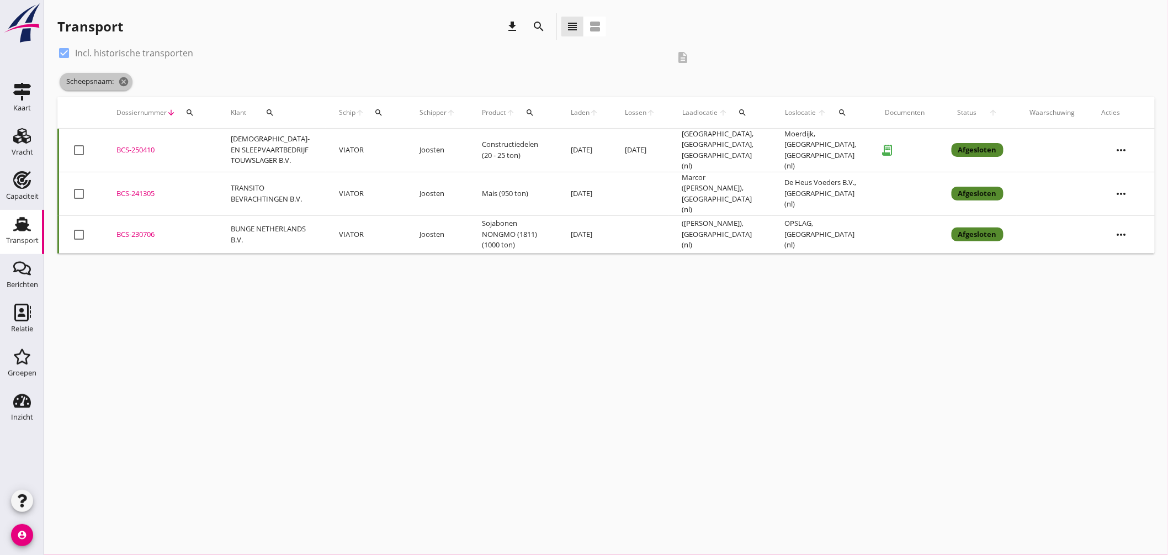
click at [128, 83] on icon "cancel" at bounding box center [123, 81] width 11 height 11
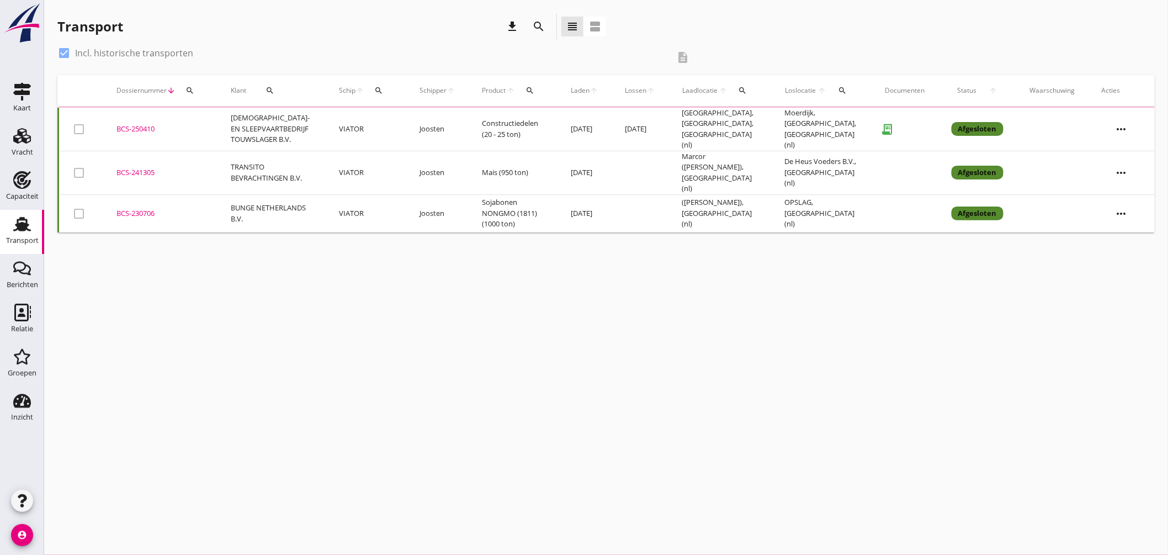
click at [61, 51] on div at bounding box center [64, 53] width 19 height 19
checkbox input "false"
click at [374, 91] on th "Schip arrow_upward search" at bounding box center [366, 90] width 81 height 31
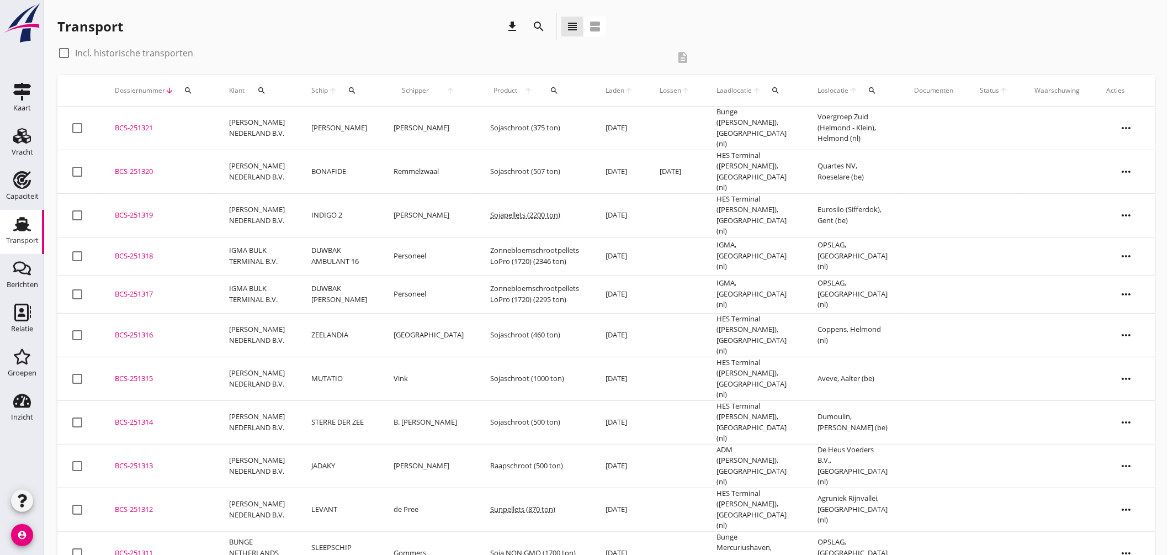
drag, startPoint x: 340, startPoint y: 92, endPoint x: 347, endPoint y: 92, distance: 6.6
click at [341, 92] on div "Schip arrow_upward search" at bounding box center [339, 90] width 56 height 26
click at [351, 87] on icon "search" at bounding box center [352, 90] width 9 height 9
click at [381, 124] on input "Zoek op (scheeps)naam" at bounding box center [403, 123] width 115 height 18
drag, startPoint x: 401, startPoint y: 146, endPoint x: 473, endPoint y: 118, distance: 77.1
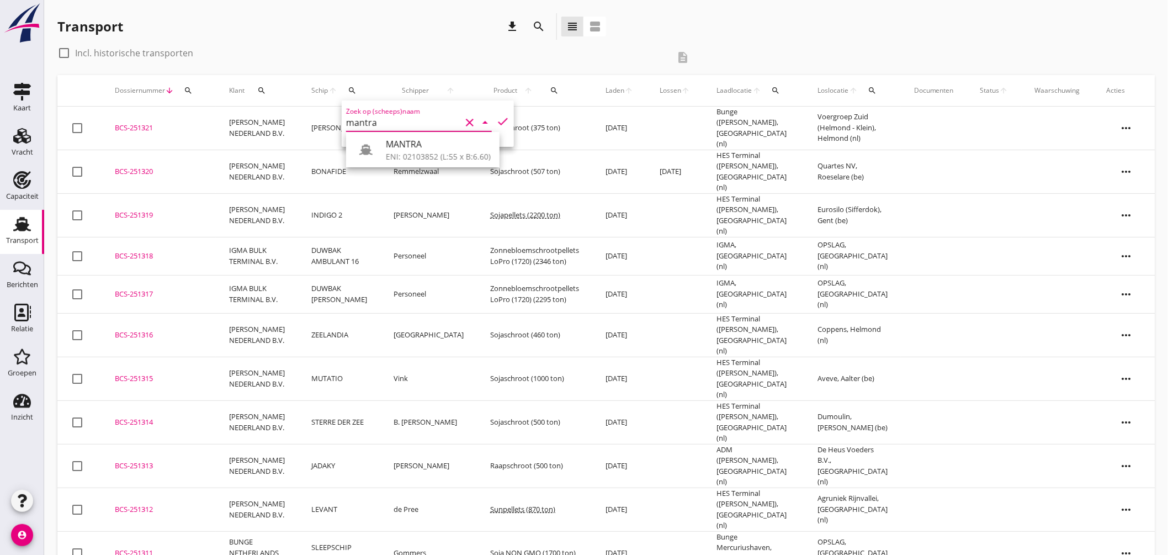
click at [406, 147] on div "MANTRA" at bounding box center [438, 143] width 105 height 13
click at [496, 117] on icon "check" at bounding box center [502, 121] width 13 height 13
type input "MANTRA"
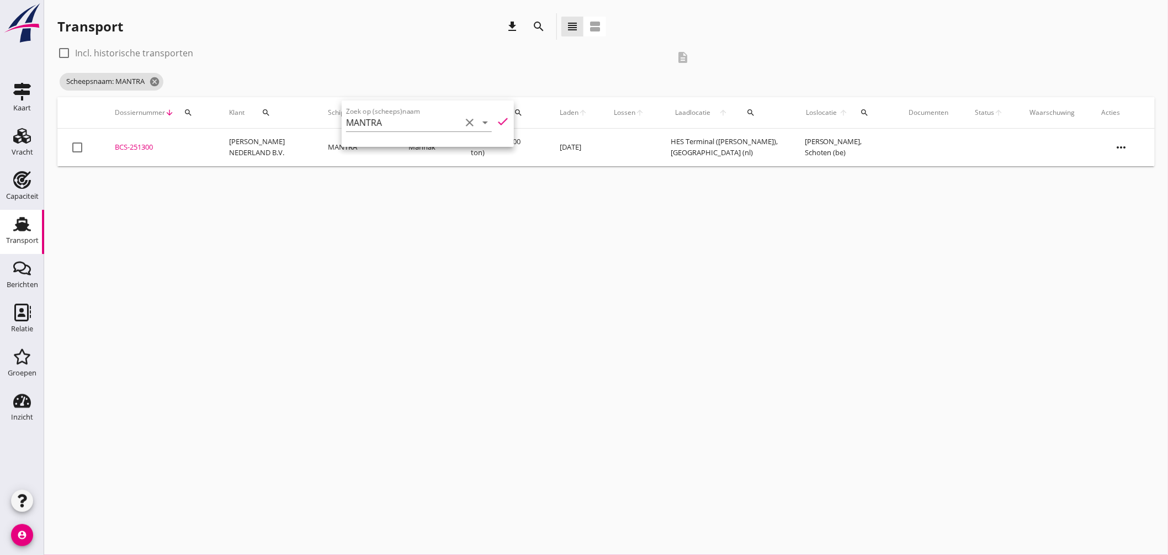
click at [140, 145] on div "BCS-251300" at bounding box center [159, 147] width 88 height 11
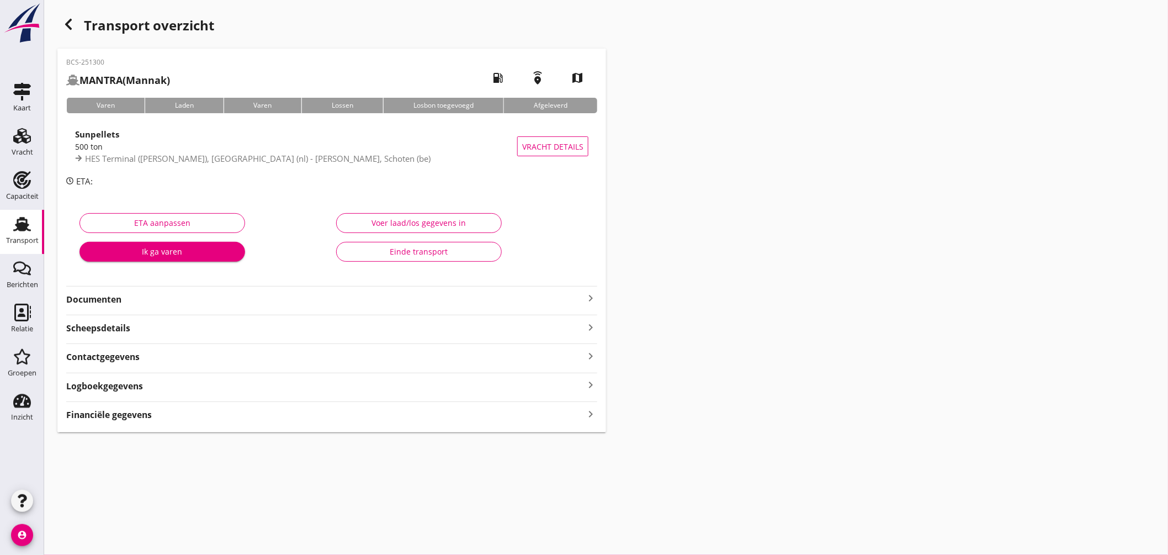
click at [589, 293] on icon "keyboard_arrow_right" at bounding box center [590, 297] width 13 height 13
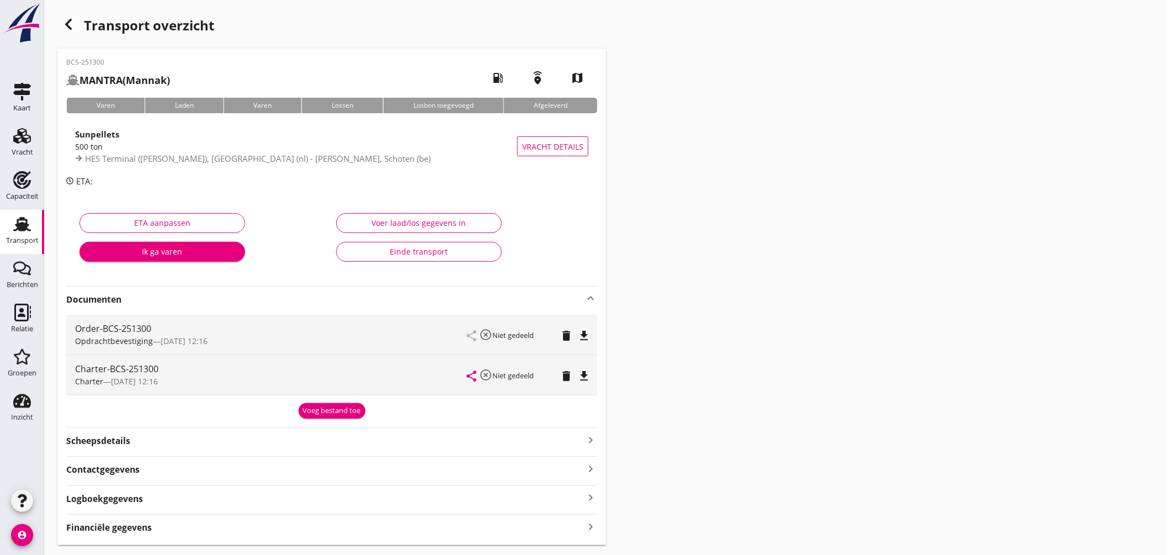
click at [583, 374] on icon "file_download" at bounding box center [583, 375] width 13 height 13
click at [20, 214] on link "Transport Transport" at bounding box center [22, 232] width 44 height 44
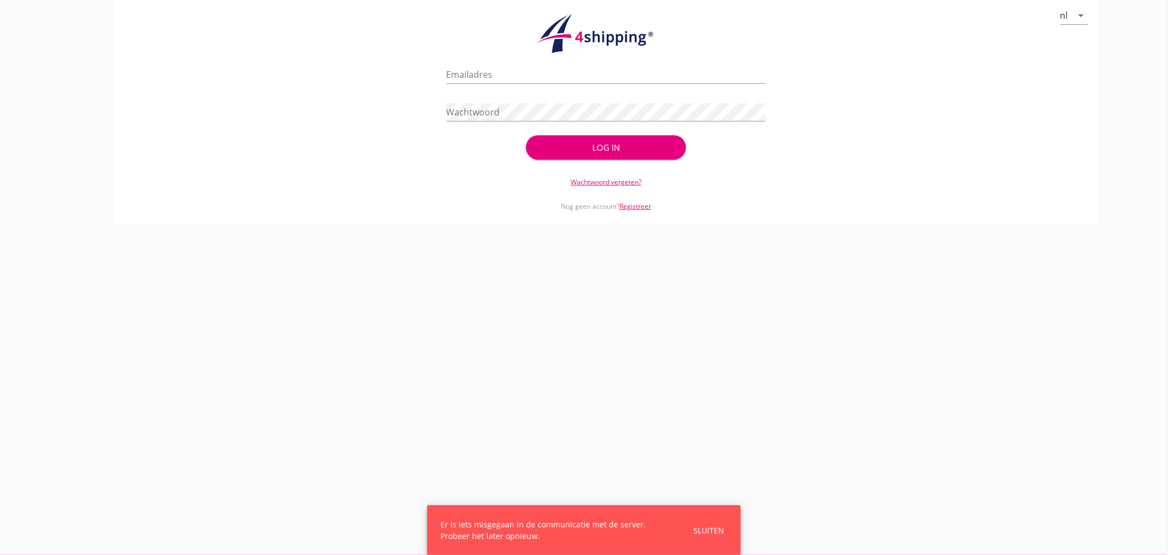
type input "jasper@stoffersbevrachtingen.nl"
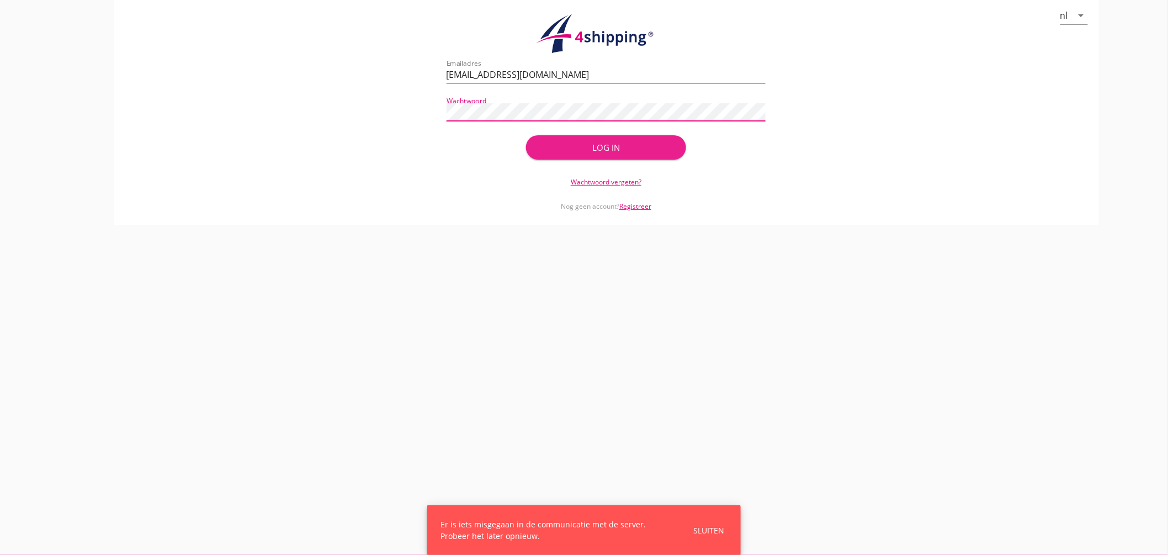
click at [610, 140] on button "Log in" at bounding box center [605, 147] width 159 height 24
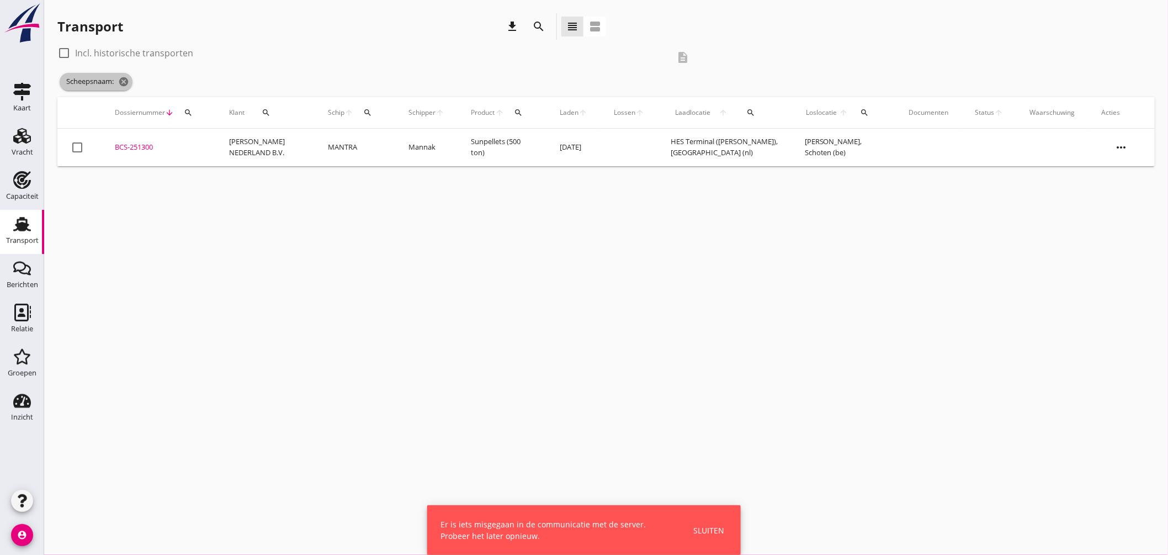
click at [130, 81] on span "Scheepsnaam: cancel" at bounding box center [96, 82] width 73 height 18
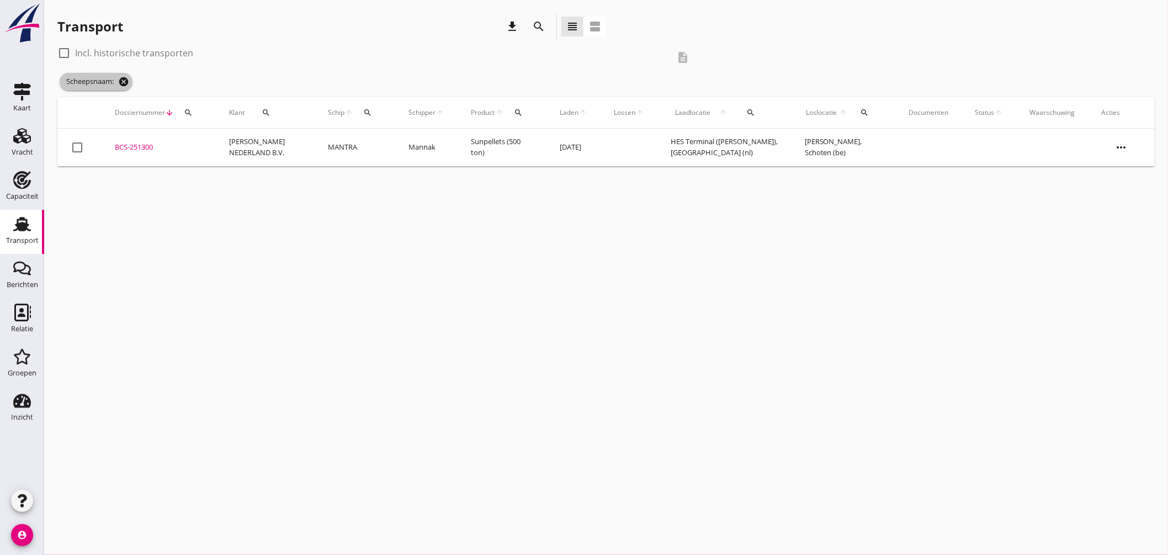
click at [129, 84] on icon "cancel" at bounding box center [123, 81] width 11 height 11
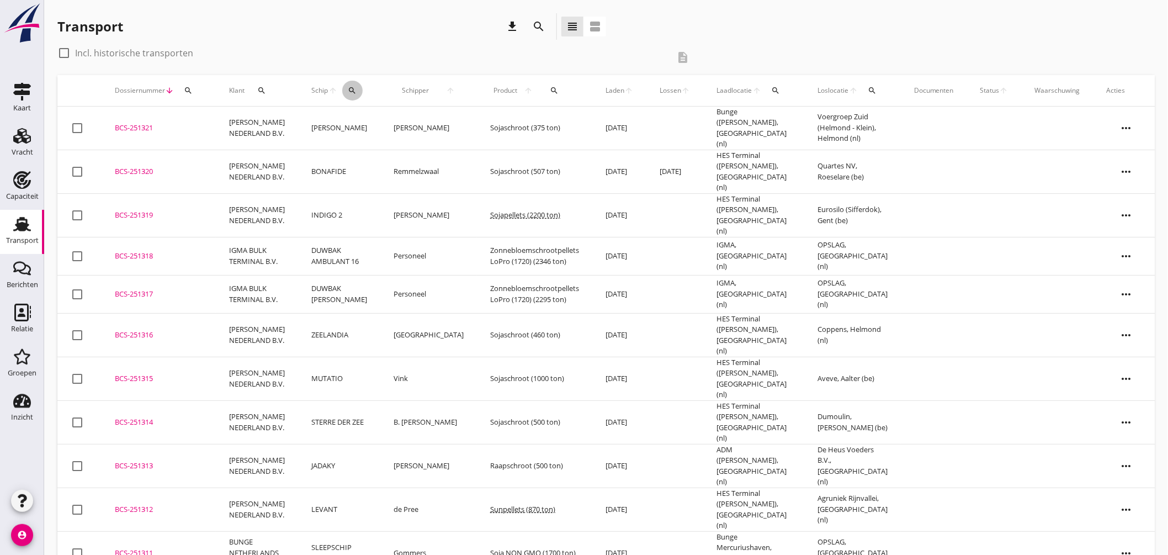
click at [349, 87] on icon "search" at bounding box center [352, 90] width 9 height 9
click at [396, 120] on input "Zoek op (scheeps)naam" at bounding box center [403, 123] width 115 height 18
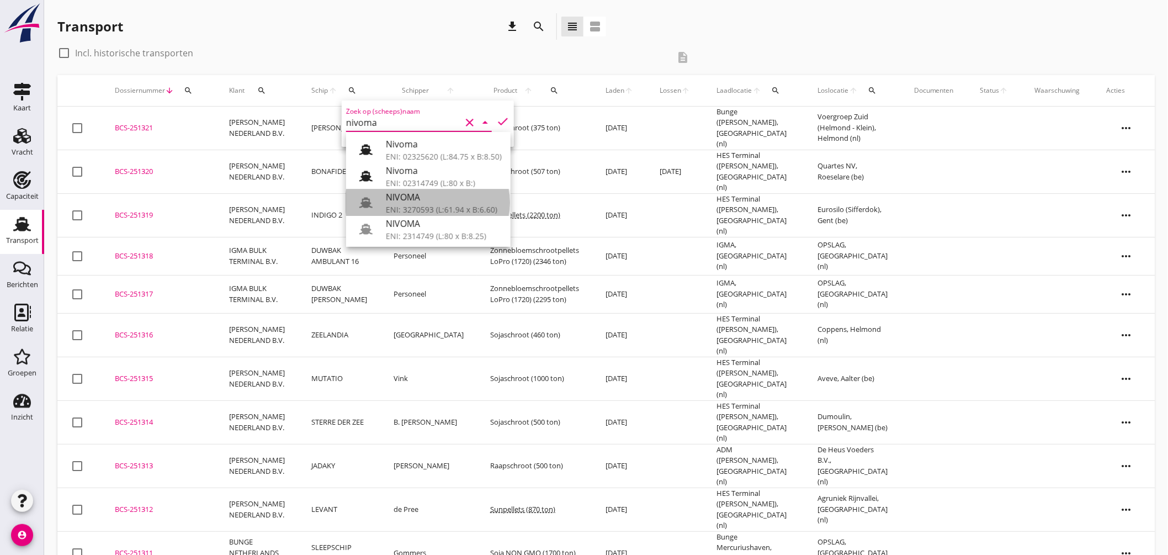
click at [414, 204] on div "ENI: 3270593 (L:61.94 x B:6.60)" at bounding box center [444, 210] width 116 height 12
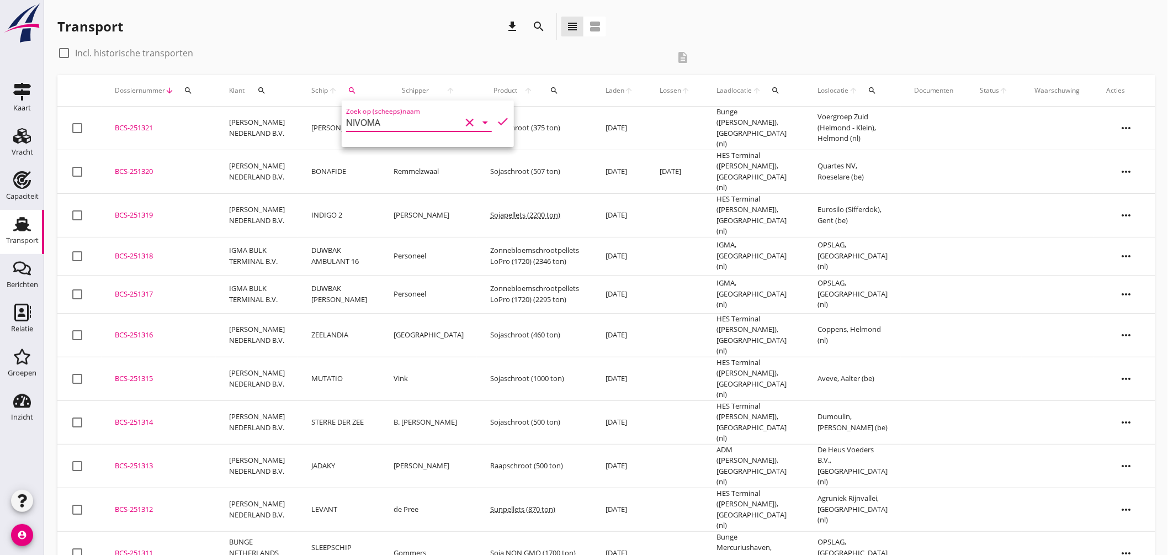
click at [497, 115] on icon "check" at bounding box center [502, 121] width 13 height 13
type input "NIVOMA"
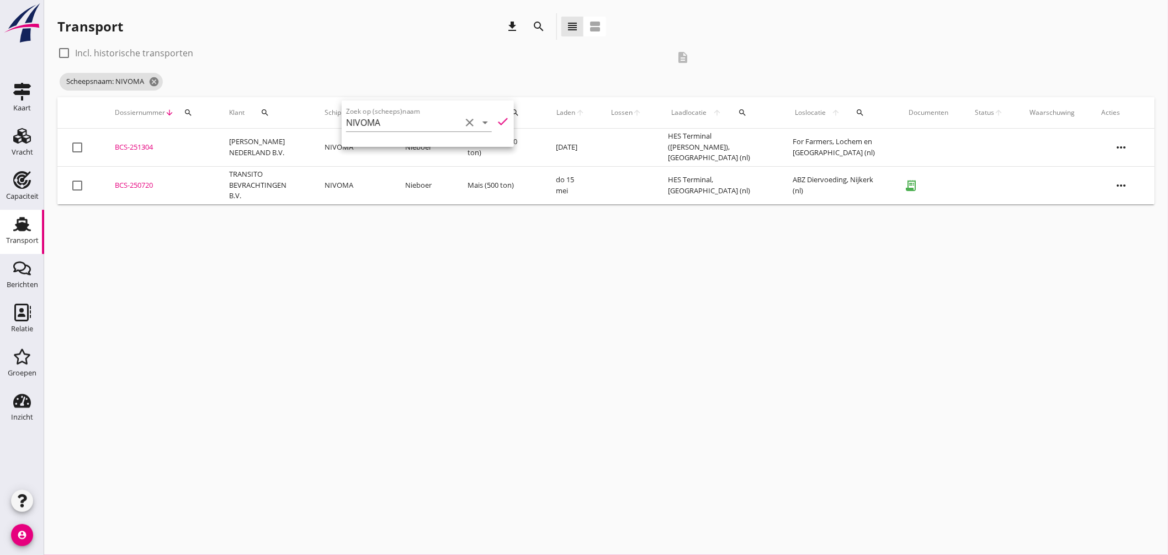
click at [329, 214] on div "Transport download search view_headline view_agenda check_box_outline_blank Inc…" at bounding box center [606, 108] width 1124 height 217
click at [157, 83] on icon "cancel" at bounding box center [153, 81] width 11 height 11
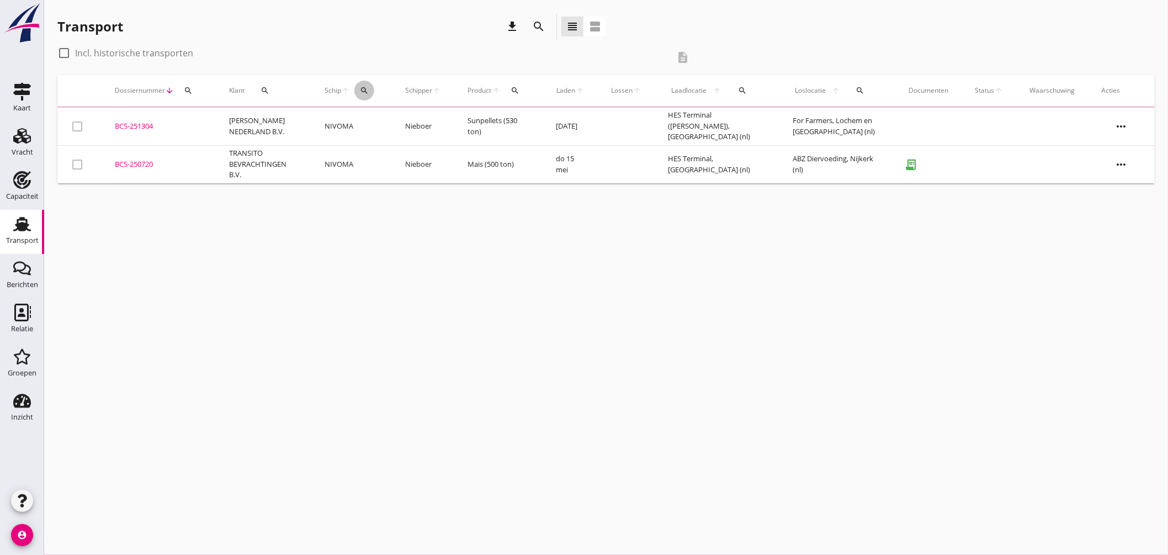
click at [364, 92] on icon "search" at bounding box center [364, 90] width 9 height 9
click at [381, 123] on input "Zoek op (scheeps)naam" at bounding box center [419, 123] width 115 height 18
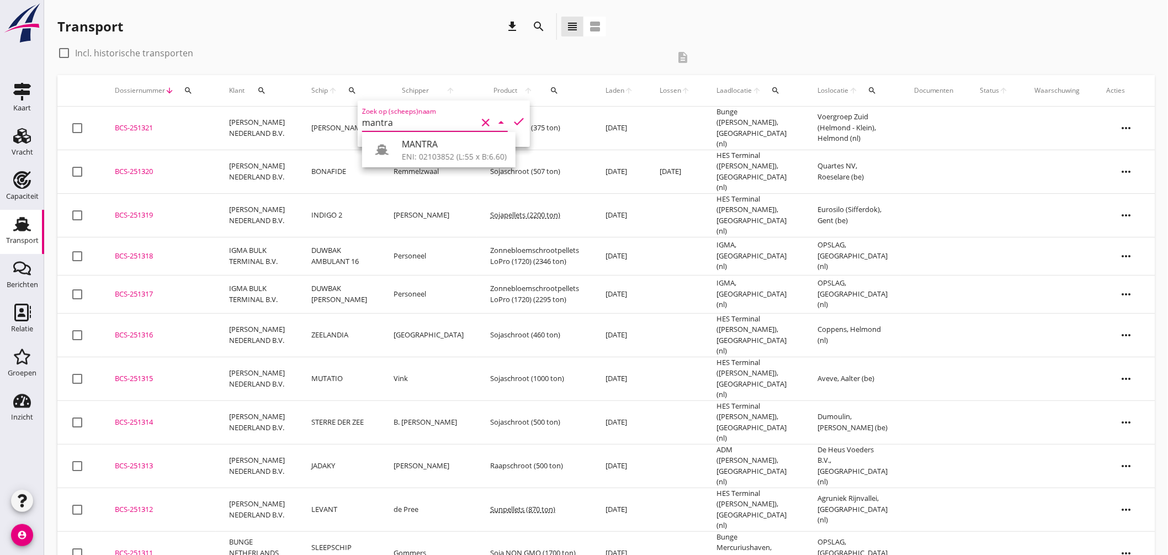
type input "mantra"
click at [479, 120] on icon "clear" at bounding box center [485, 122] width 13 height 13
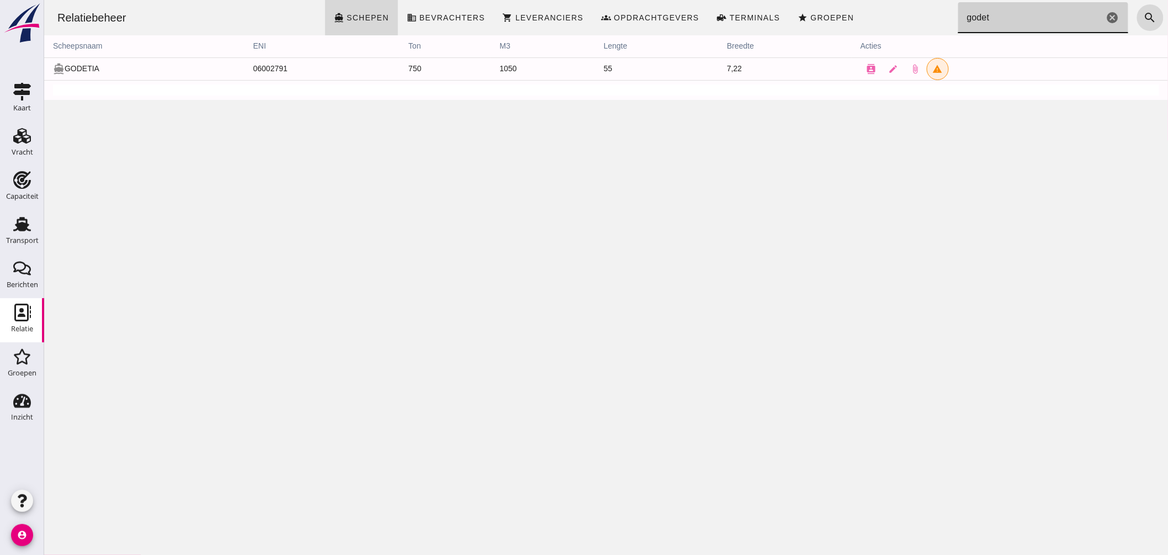
click at [1105, 18] on icon "cancel" at bounding box center [1111, 17] width 13 height 13
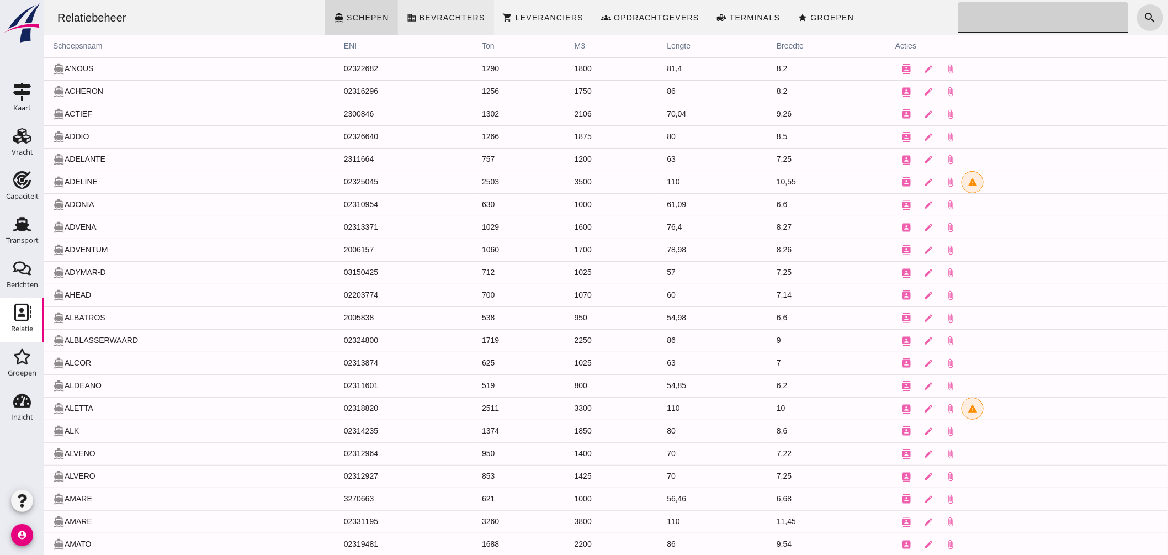
click at [448, 18] on span "Bevrachters" at bounding box center [451, 17] width 66 height 9
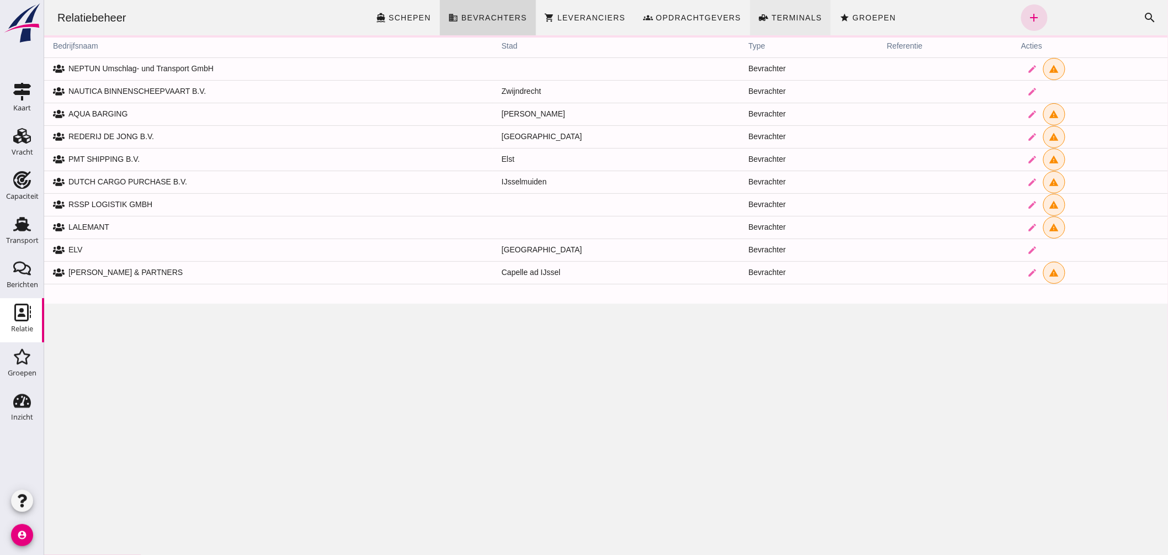
click at [784, 14] on span "Terminals" at bounding box center [795, 17] width 51 height 9
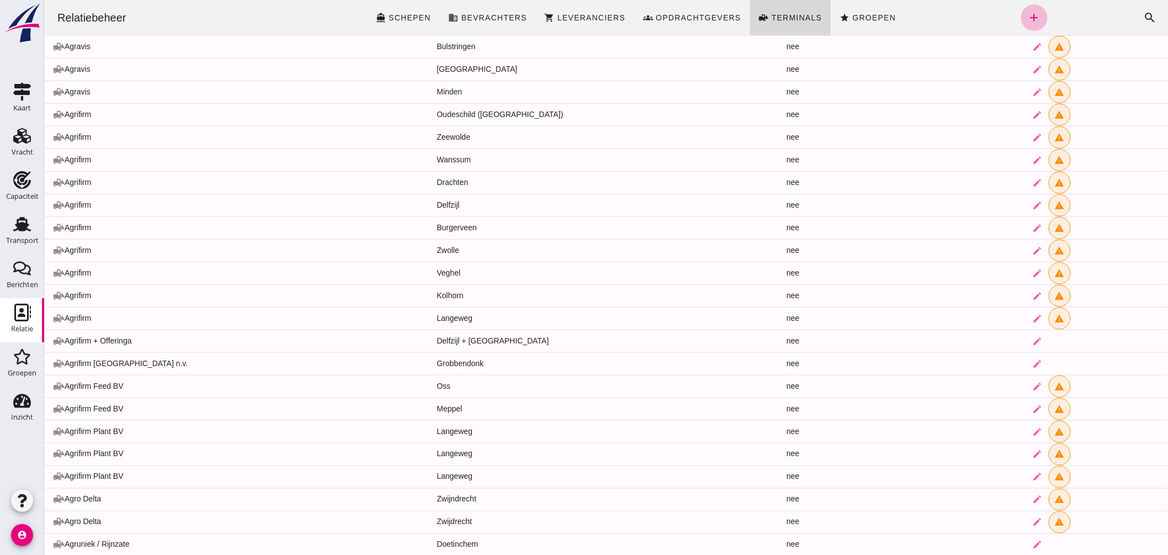
scroll to position [498, 0]
